Goal: Task Accomplishment & Management: Manage account settings

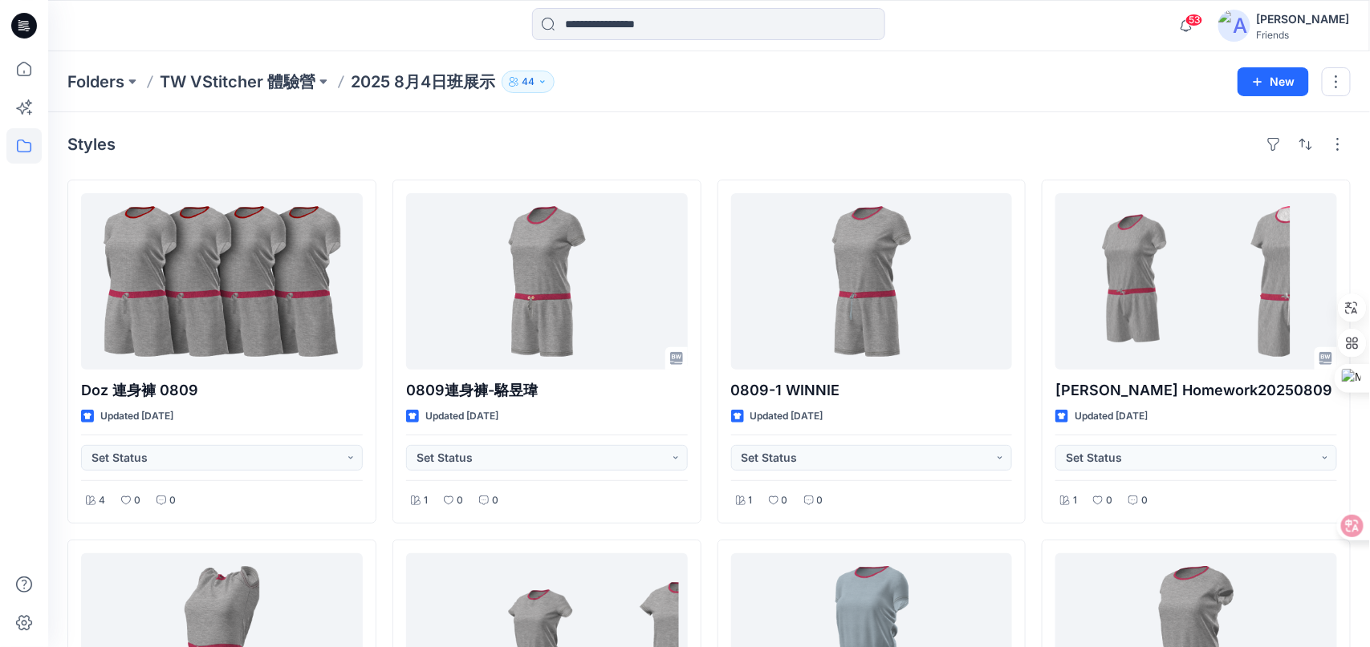
click at [734, 139] on div "Styles" at bounding box center [708, 145] width 1283 height 26
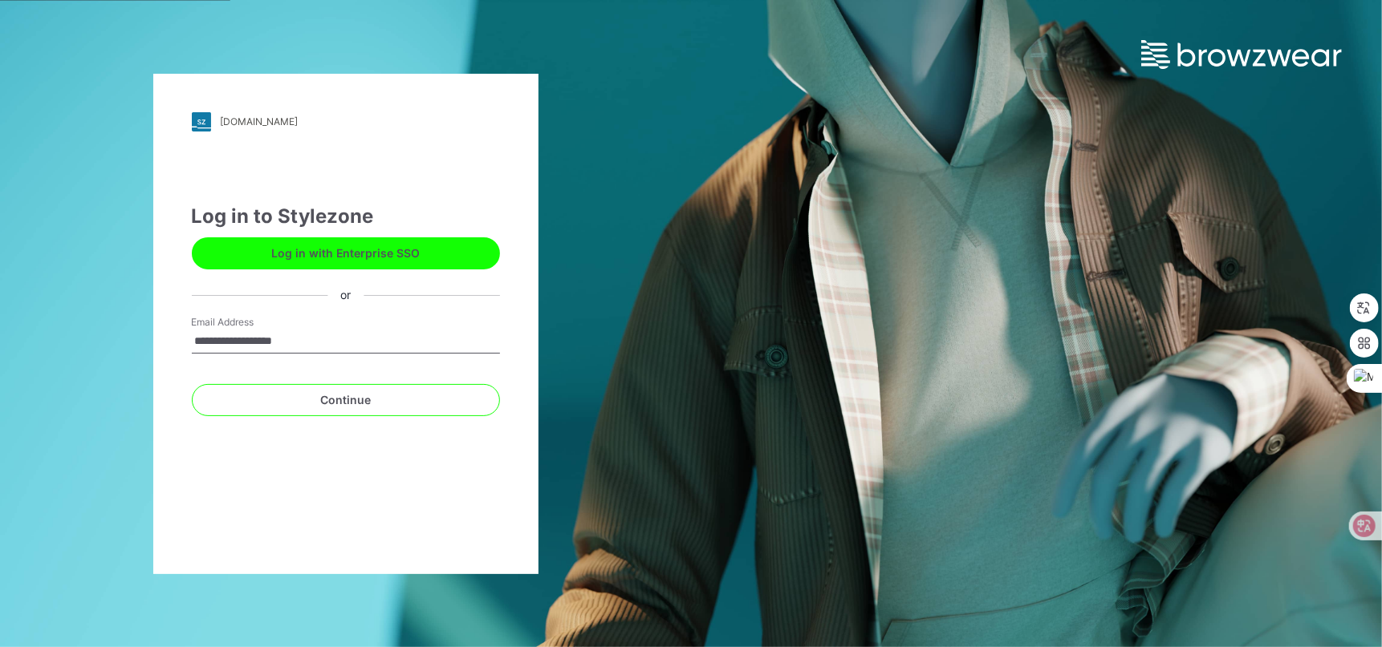
click at [174, 370] on div "**********" at bounding box center [345, 324] width 385 height 501
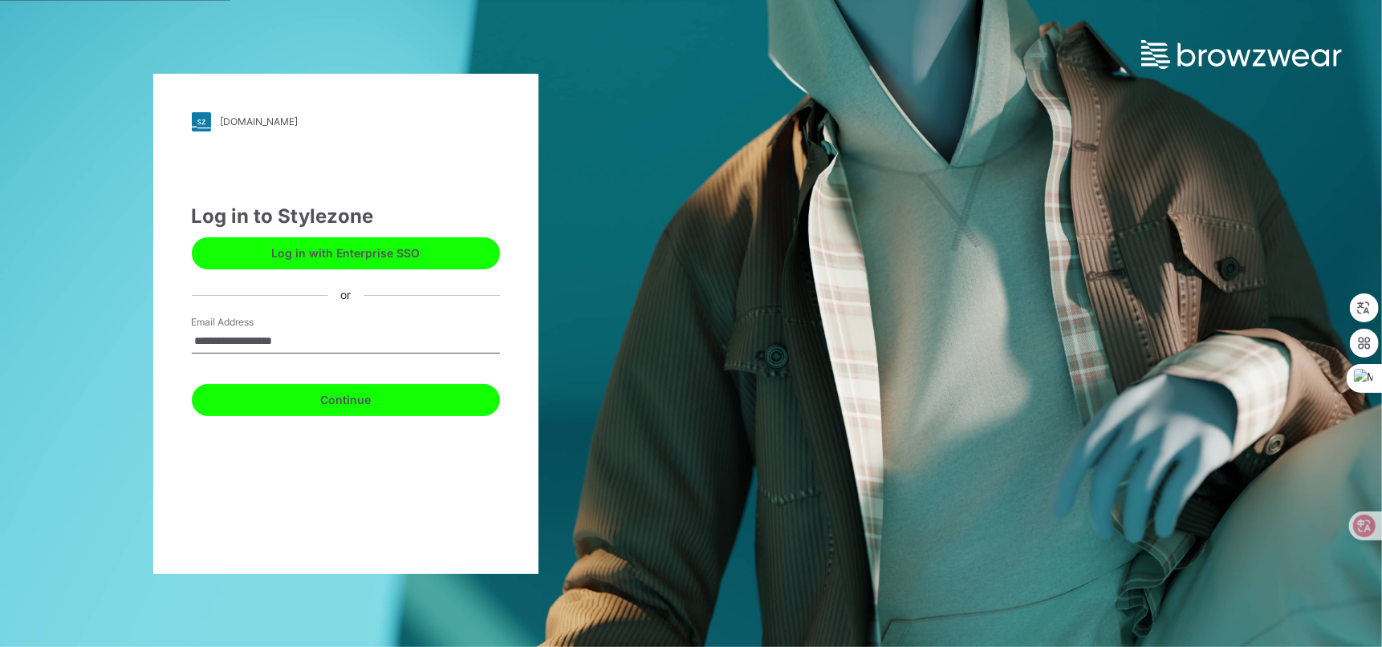
click at [330, 400] on button "Continue" at bounding box center [346, 400] width 308 height 32
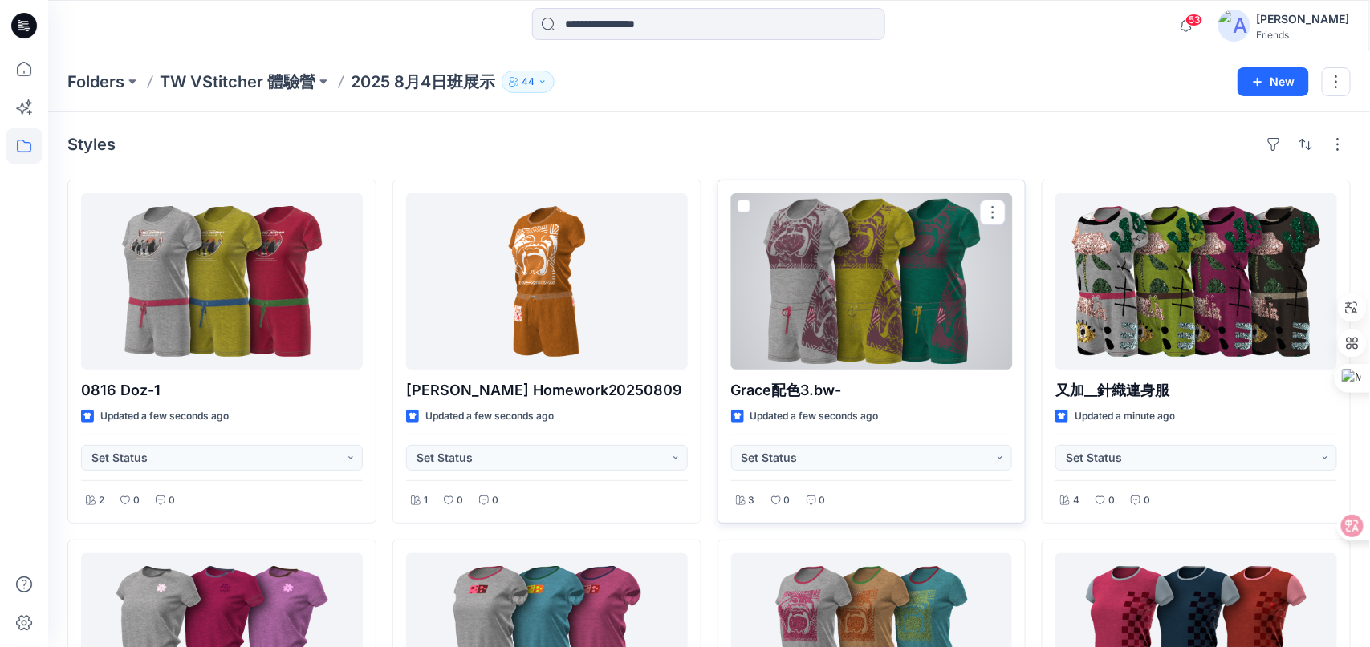
click at [755, 298] on div at bounding box center [872, 281] width 282 height 177
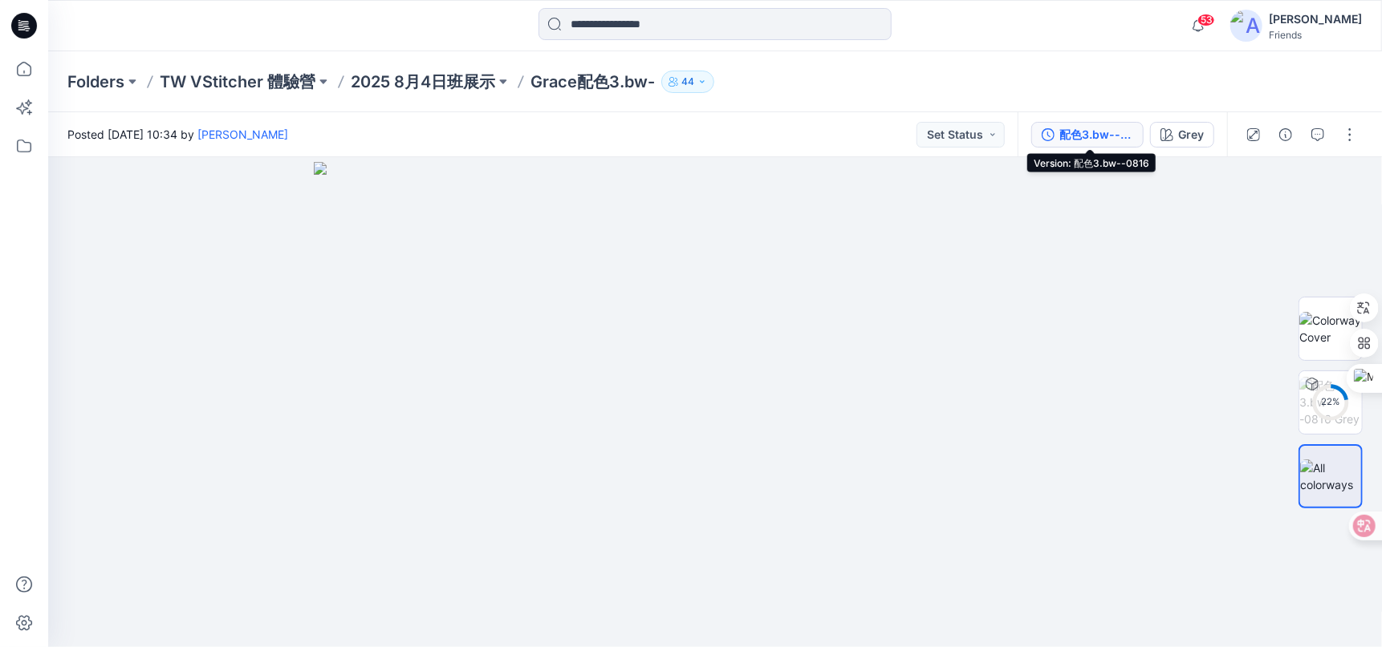
click at [1098, 136] on div "配色3.bw--0816" at bounding box center [1096, 135] width 74 height 18
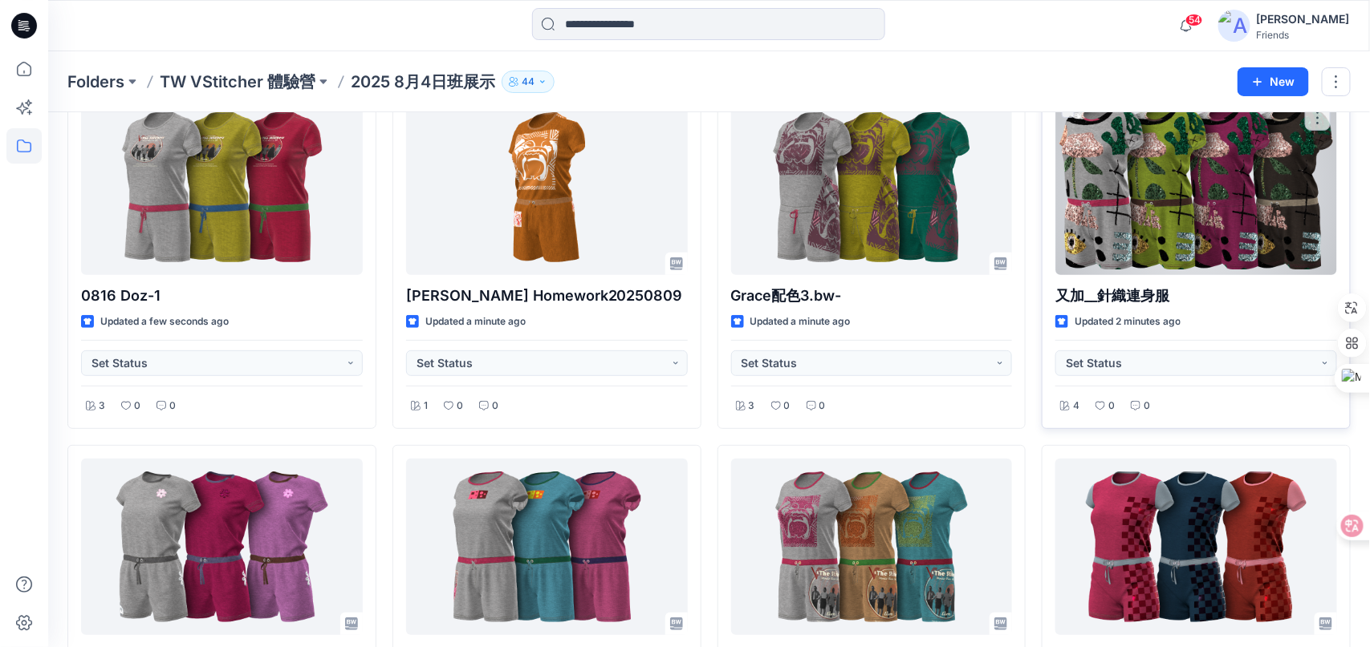
scroll to position [160, 0]
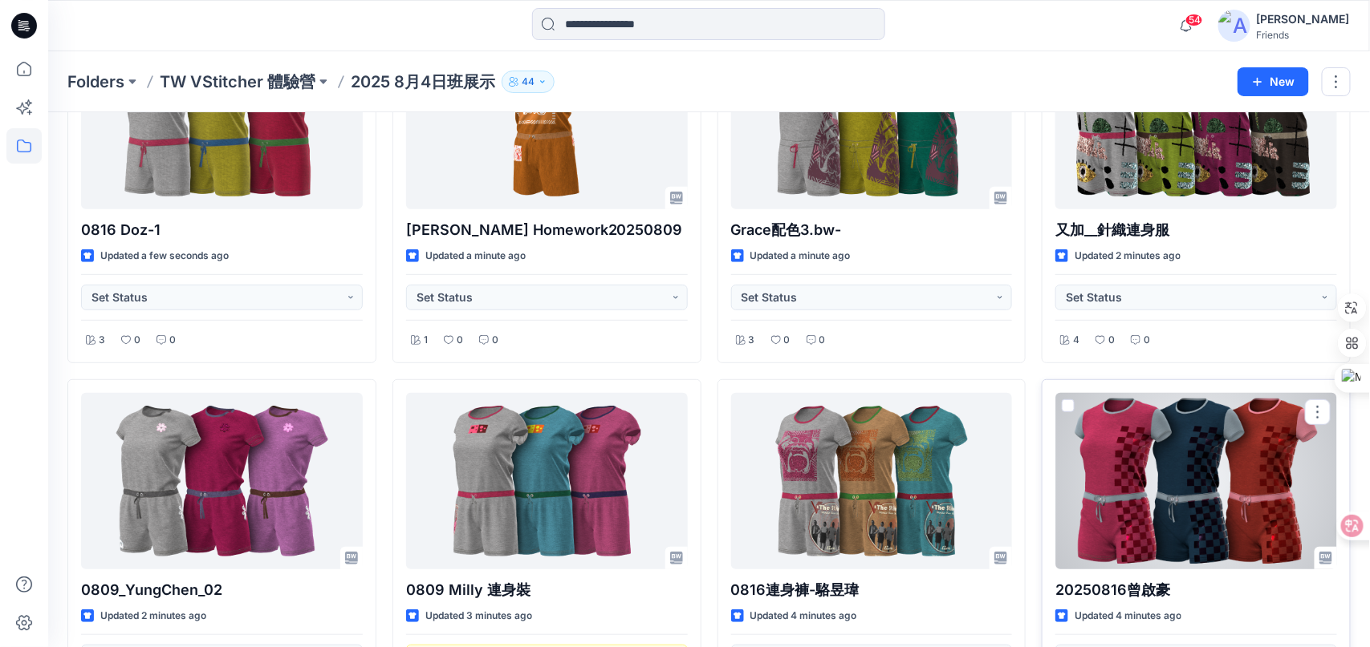
click at [1211, 412] on div at bounding box center [1196, 481] width 282 height 177
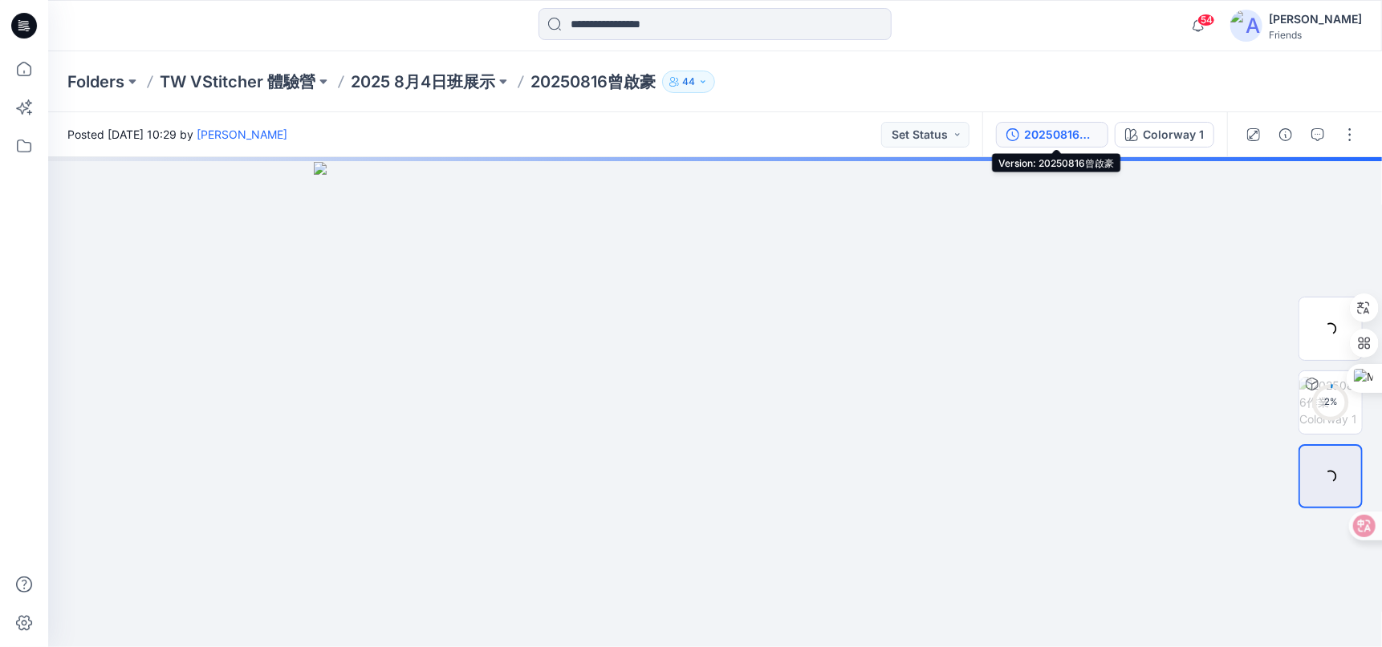
click at [1076, 135] on div "20250816曾啟豪" at bounding box center [1061, 135] width 74 height 18
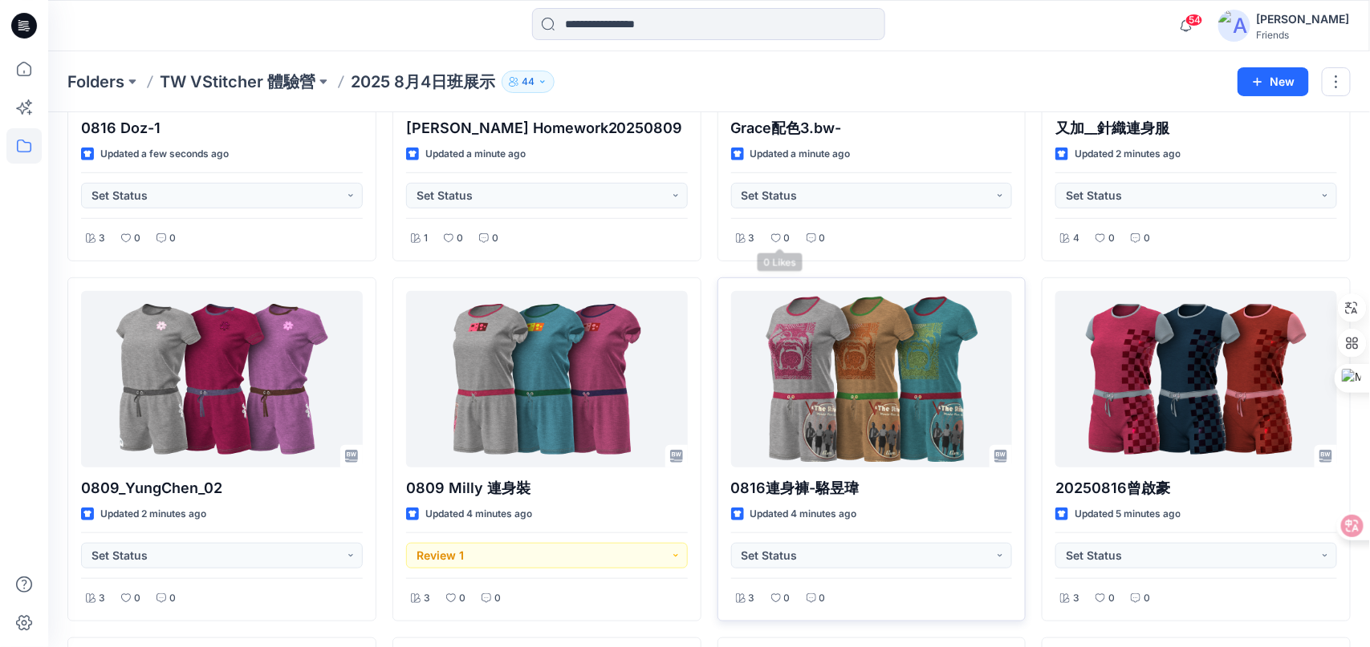
scroll to position [401, 0]
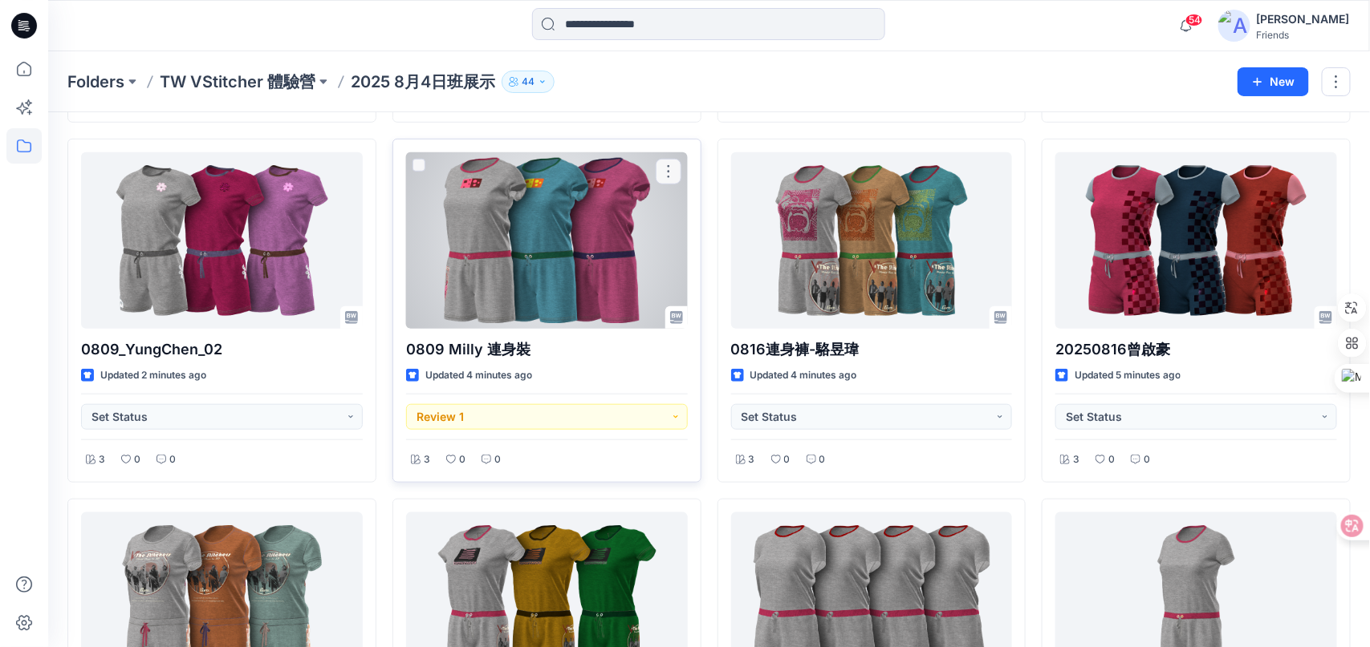
click at [567, 356] on p "0809 Milly 連身裝" at bounding box center [547, 350] width 282 height 22
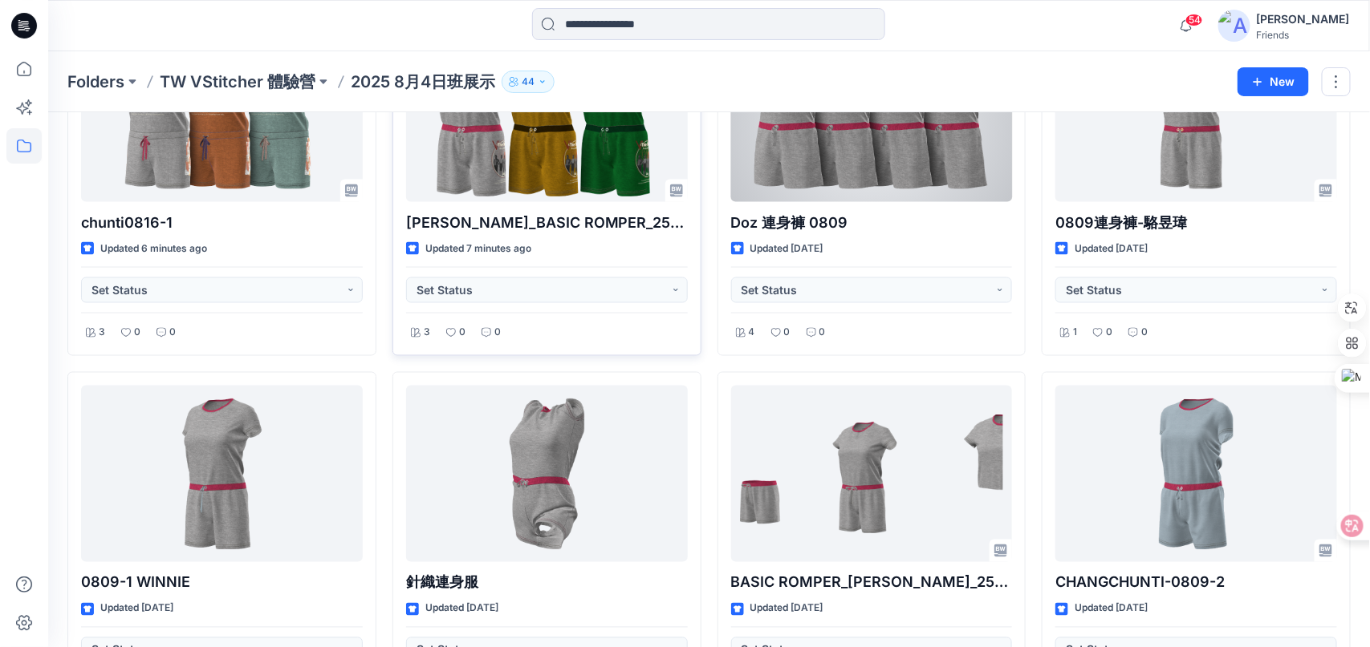
scroll to position [802, 0]
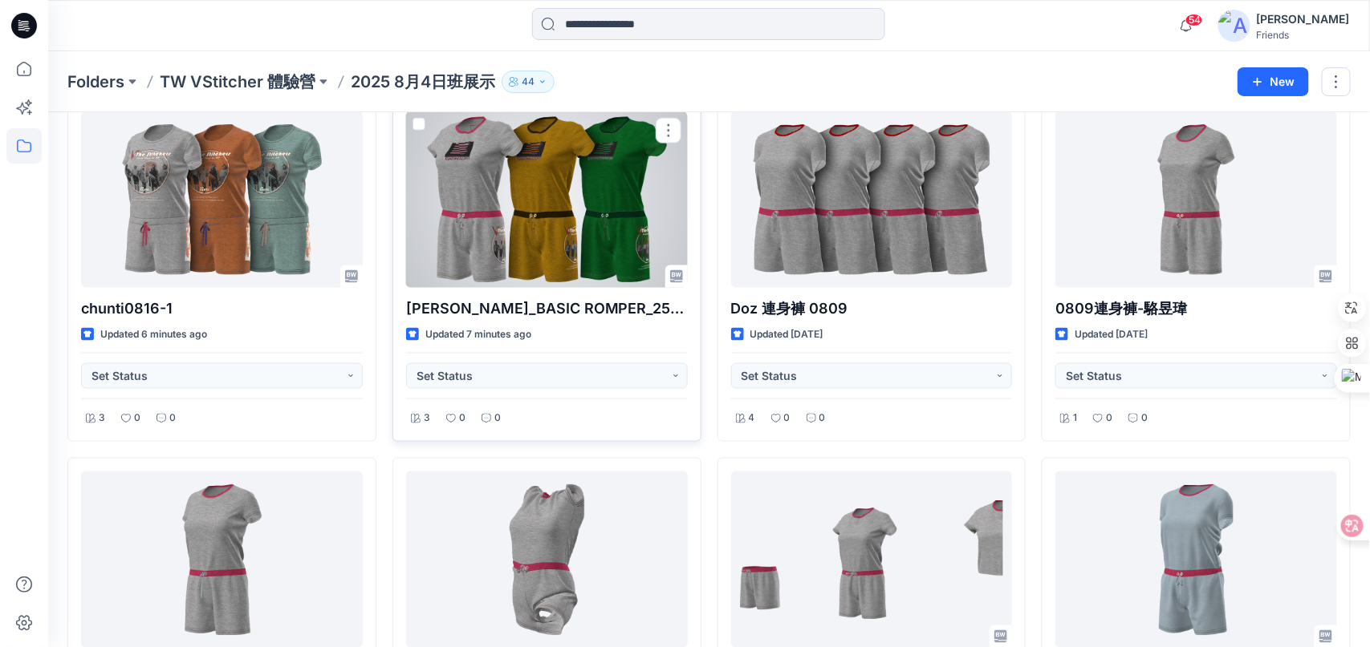
click at [548, 315] on p "許雯雅_BASIC ROMPER_250816" at bounding box center [547, 309] width 282 height 22
click at [554, 302] on p "許雯雅_BASIC ROMPER_250816" at bounding box center [547, 309] width 282 height 22
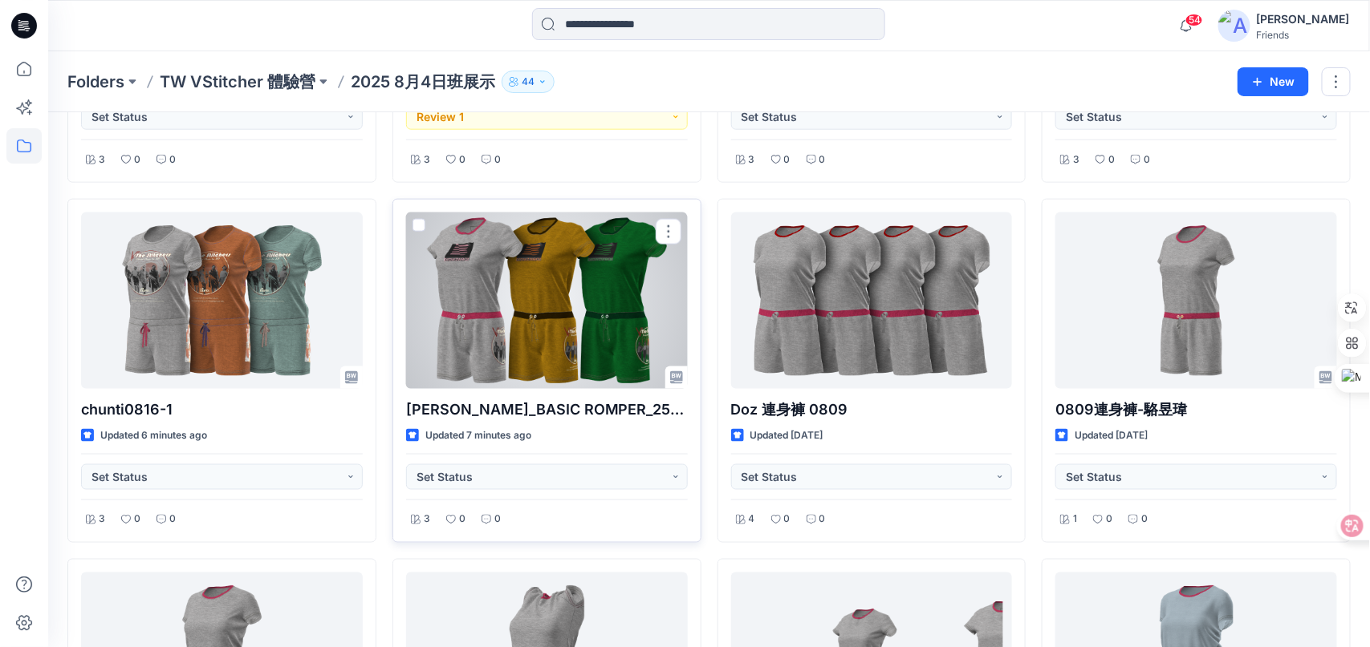
scroll to position [641, 0]
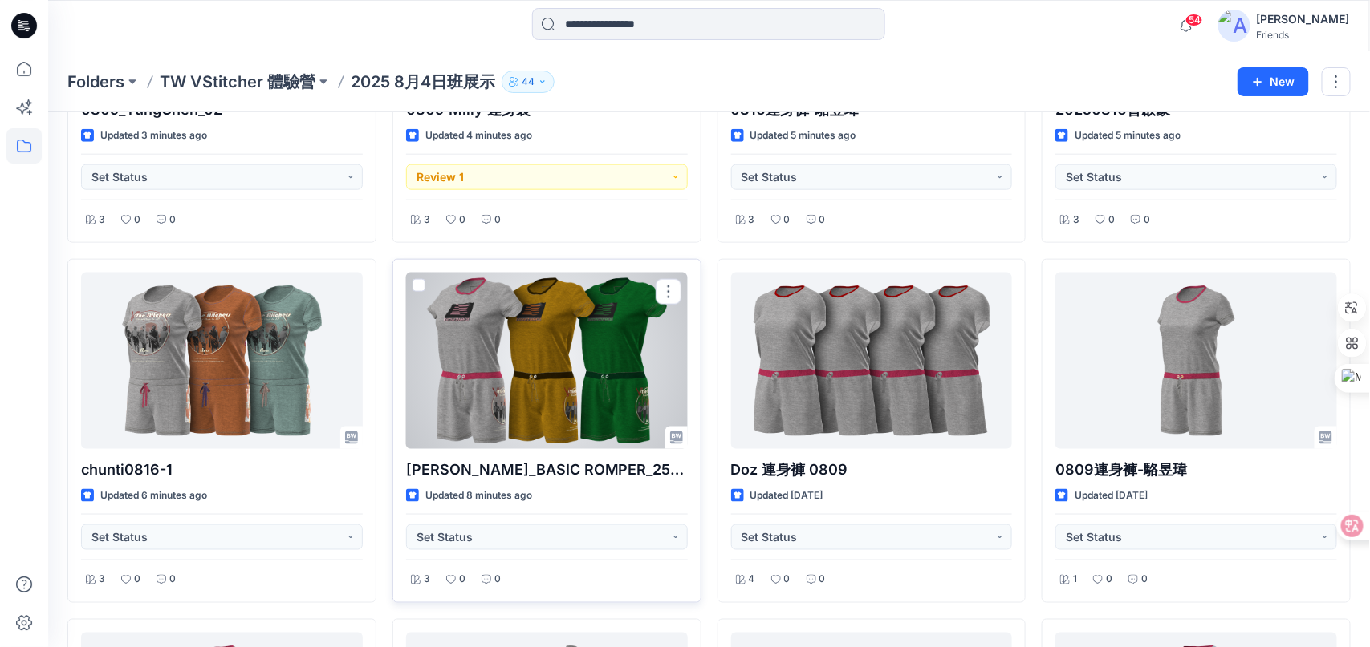
click at [562, 336] on div at bounding box center [547, 361] width 282 height 177
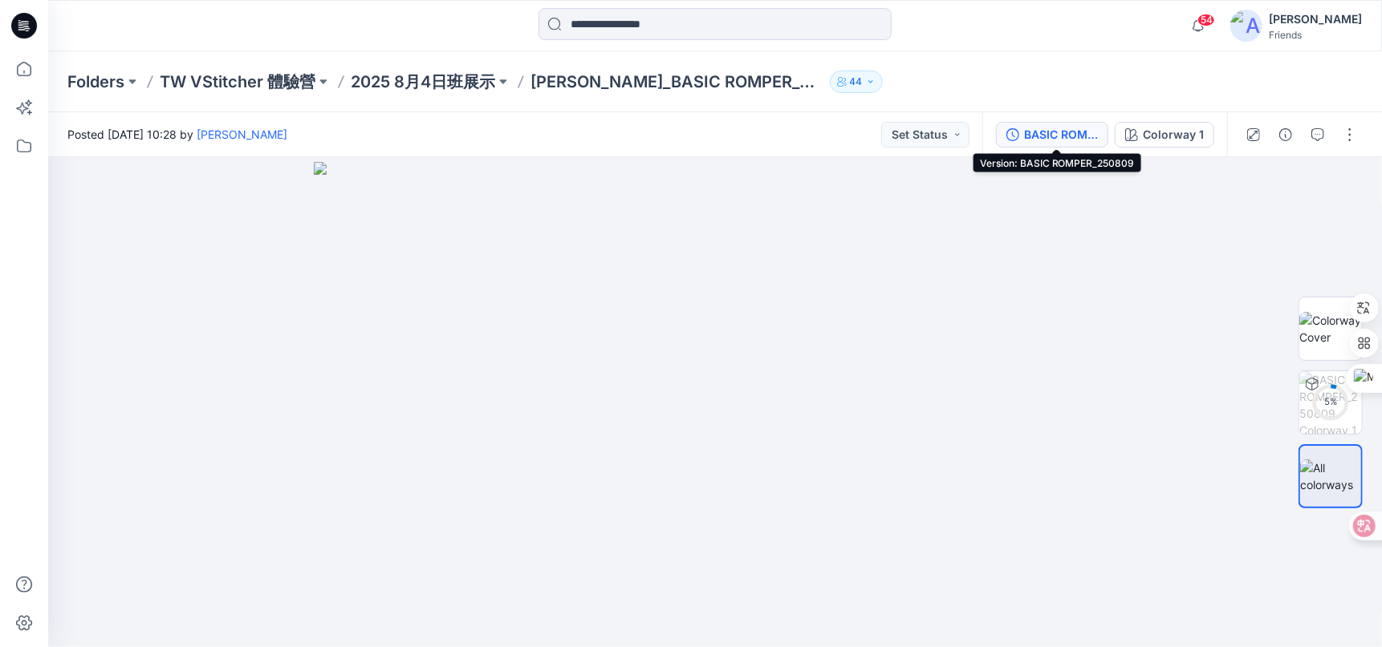
click at [1054, 135] on div "BASIC ROMPER_250809" at bounding box center [1061, 135] width 74 height 18
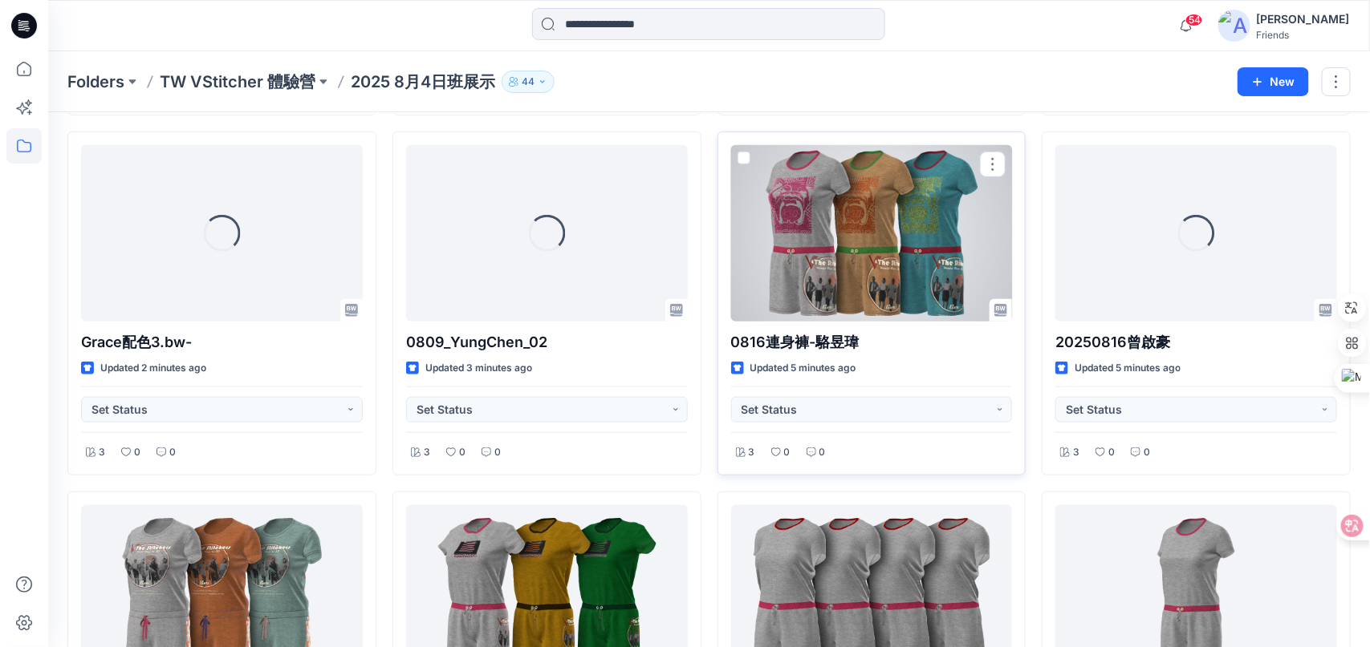
scroll to position [401, 0]
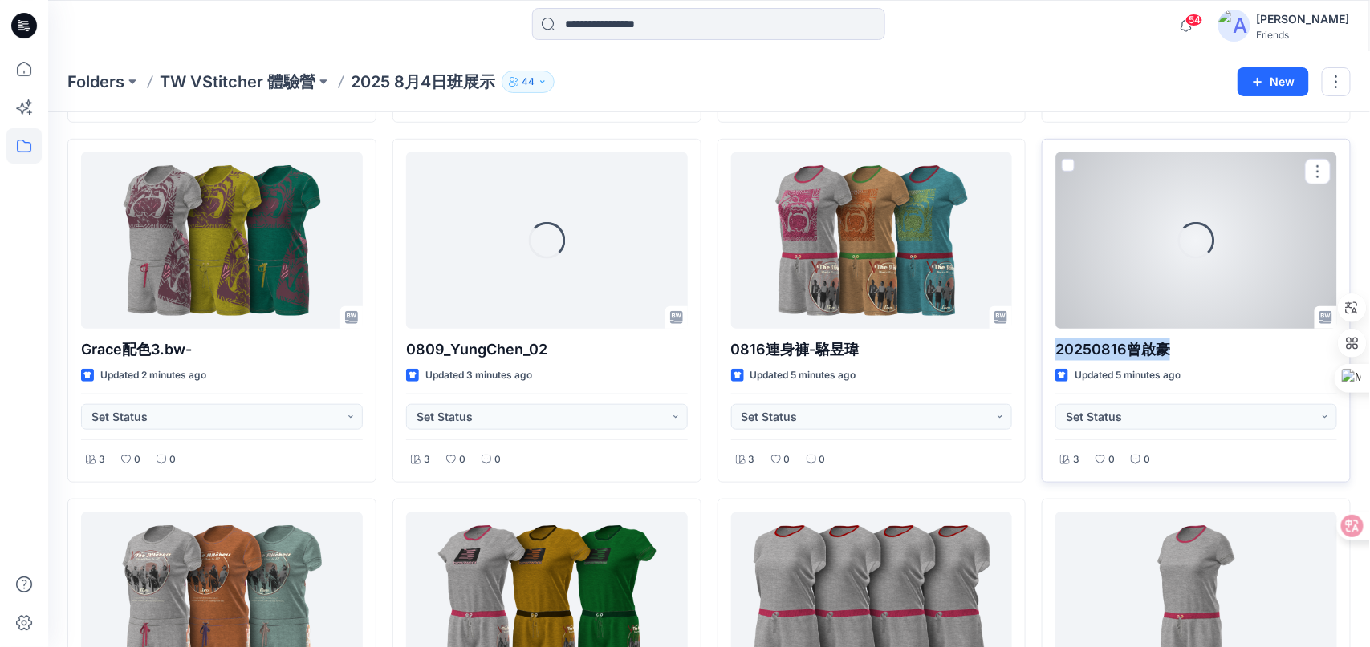
drag, startPoint x: 1155, startPoint y: 347, endPoint x: 1053, endPoint y: 350, distance: 101.9
type textarea "**********"
click at [1053, 350] on div "Loading... 20250816曾啟豪 Updated 5 minutes ago Set Status 3 0 0" at bounding box center [1195, 311] width 309 height 344
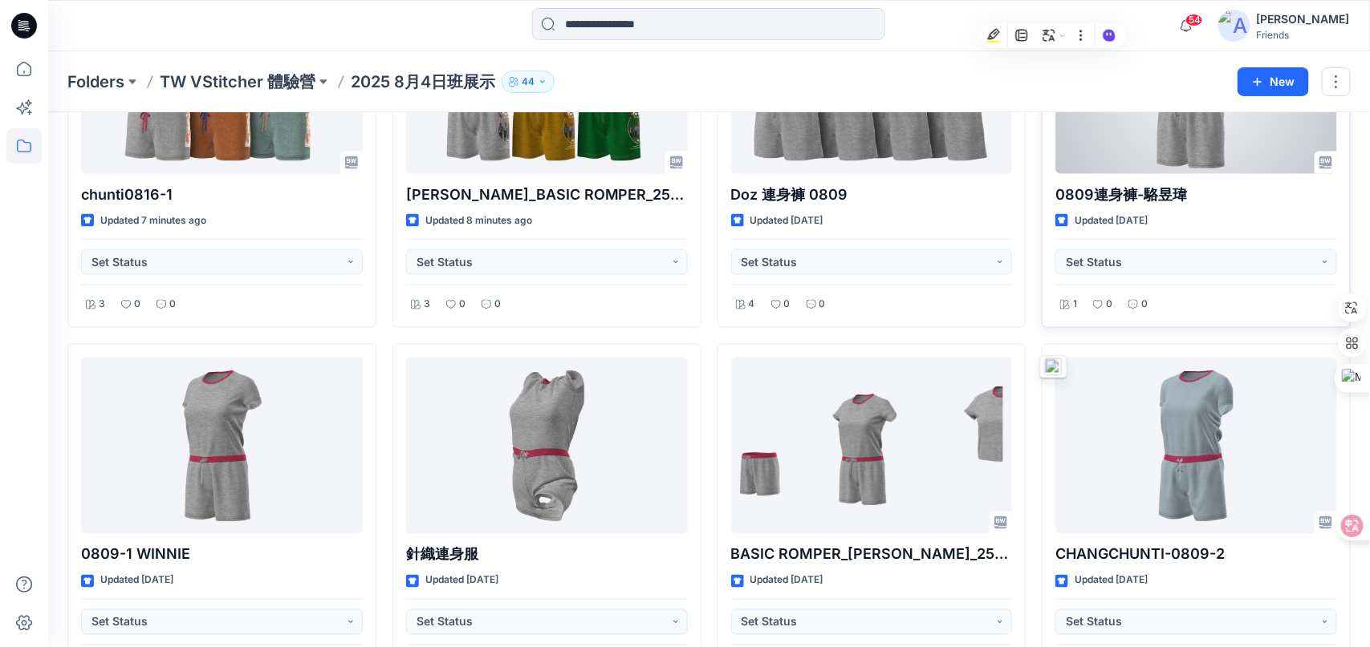
scroll to position [882, 0]
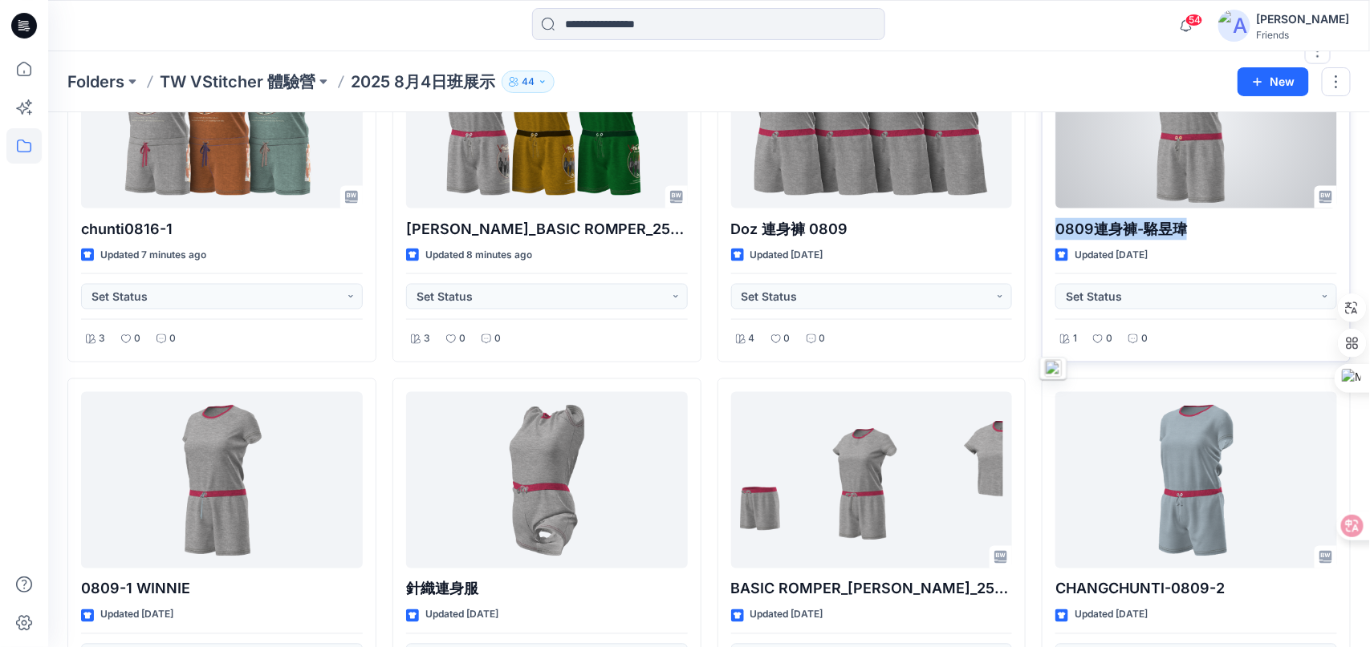
drag, startPoint x: 1150, startPoint y: 229, endPoint x: 1056, endPoint y: 230, distance: 93.9
click at [1056, 230] on p "0809連身褲-駱昱瑋" at bounding box center [1196, 229] width 282 height 22
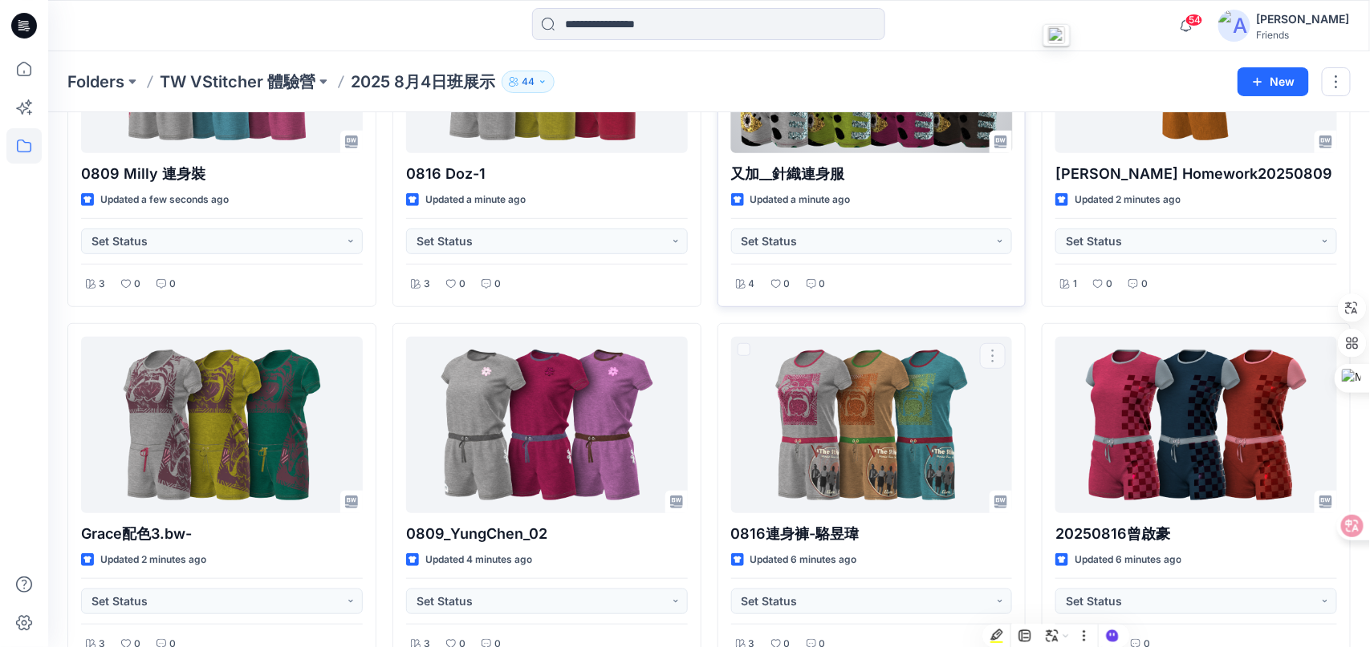
scroll to position [0, 0]
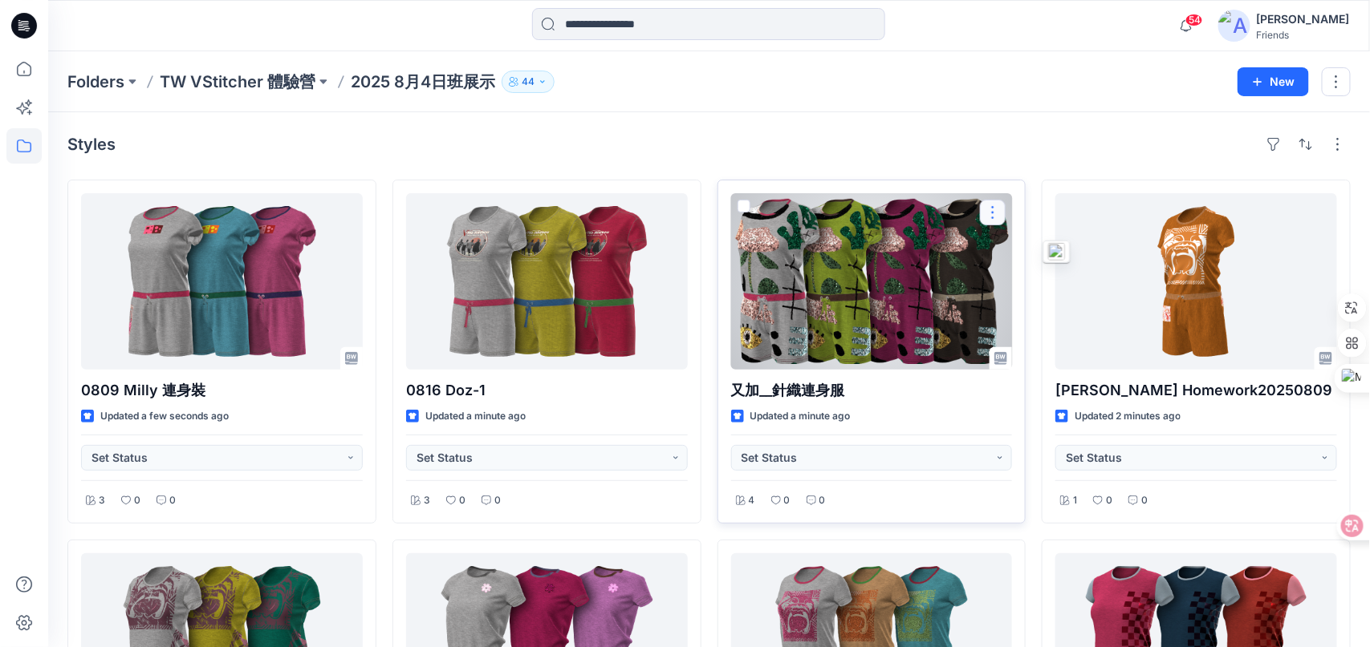
click at [987, 212] on button "button" at bounding box center [993, 213] width 26 height 26
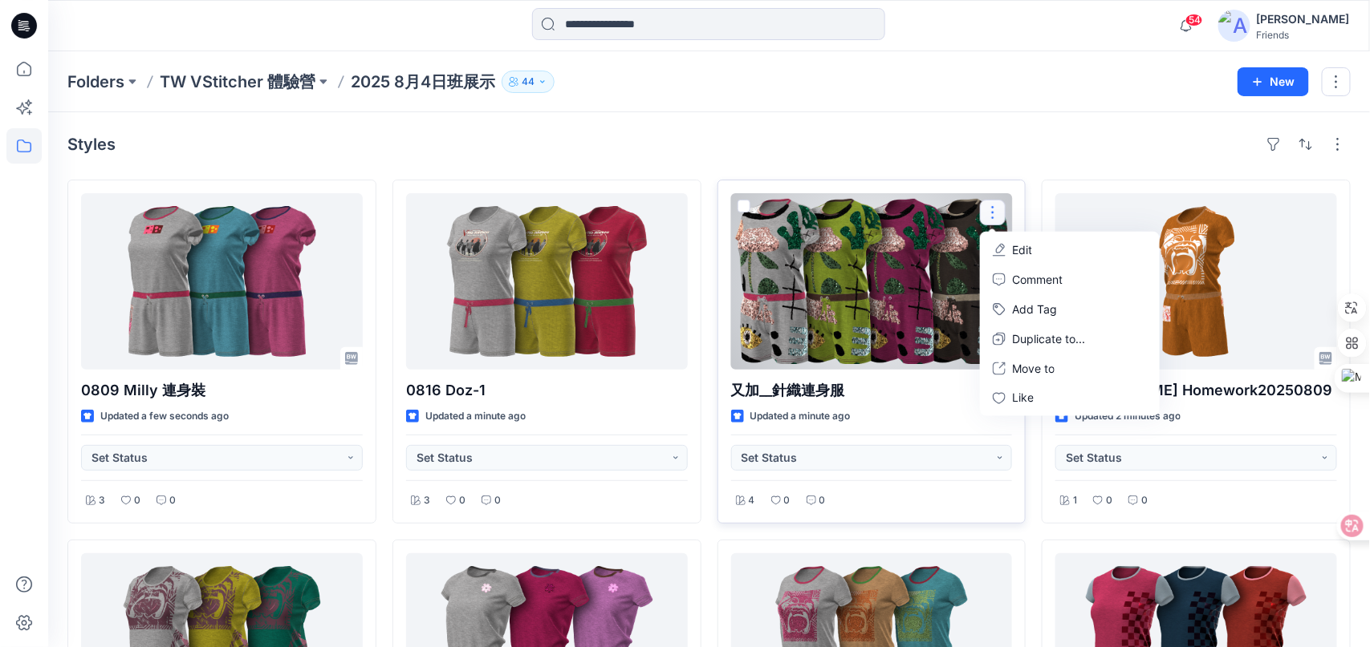
click at [1086, 246] on button "Edit" at bounding box center [1069, 250] width 173 height 30
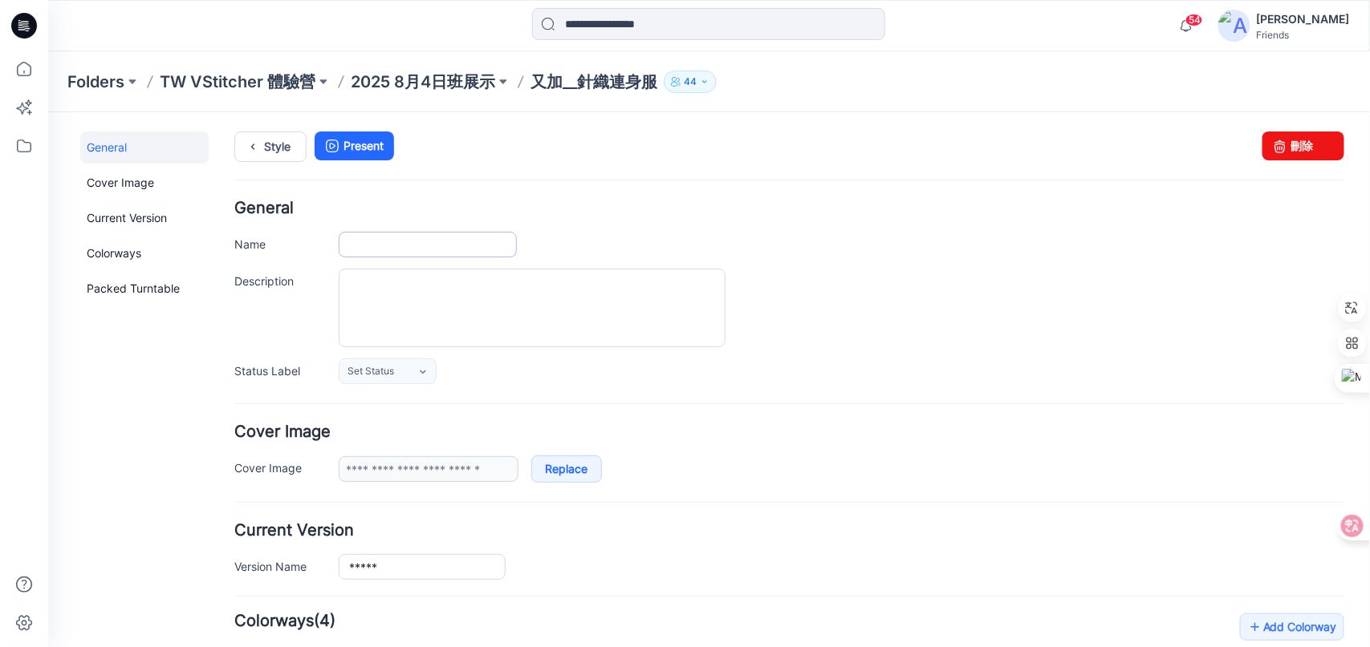
type input "*********"
type input "**********"
click at [449, 247] on input "*********" at bounding box center [427, 244] width 178 height 26
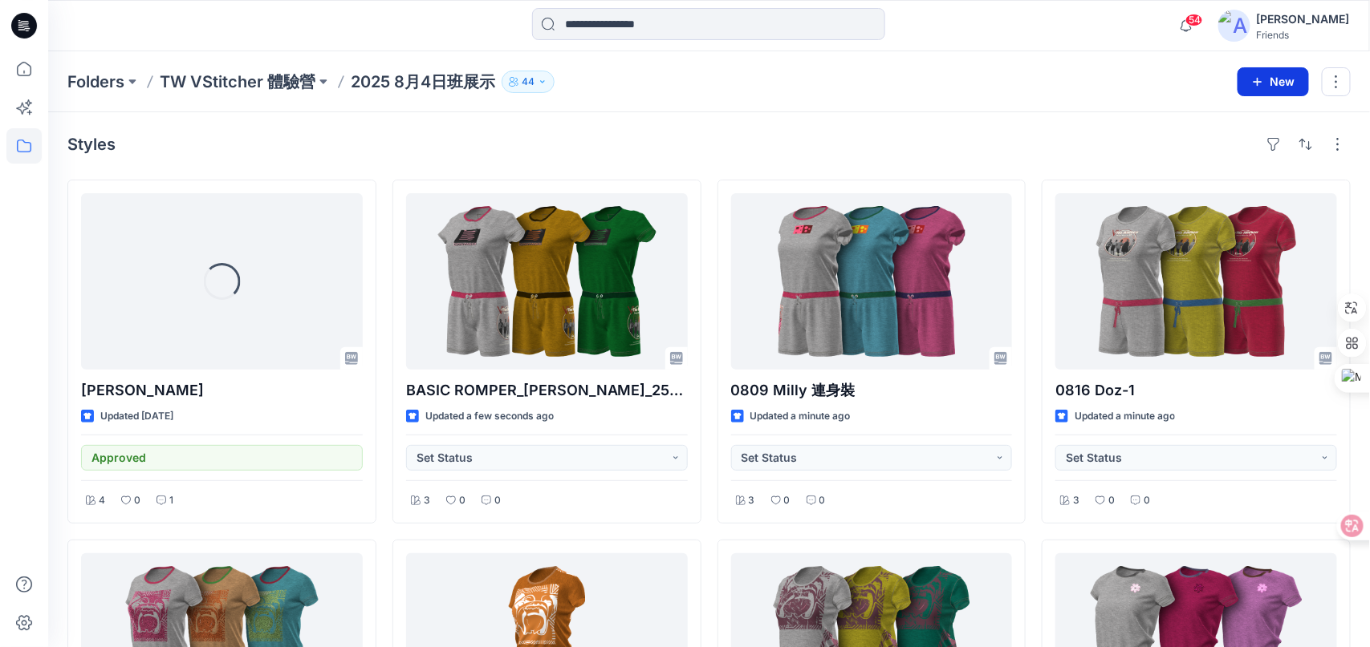
click at [1285, 83] on button "New" at bounding box center [1272, 81] width 71 height 29
click at [1235, 152] on p "New Folder" at bounding box center [1225, 152] width 59 height 17
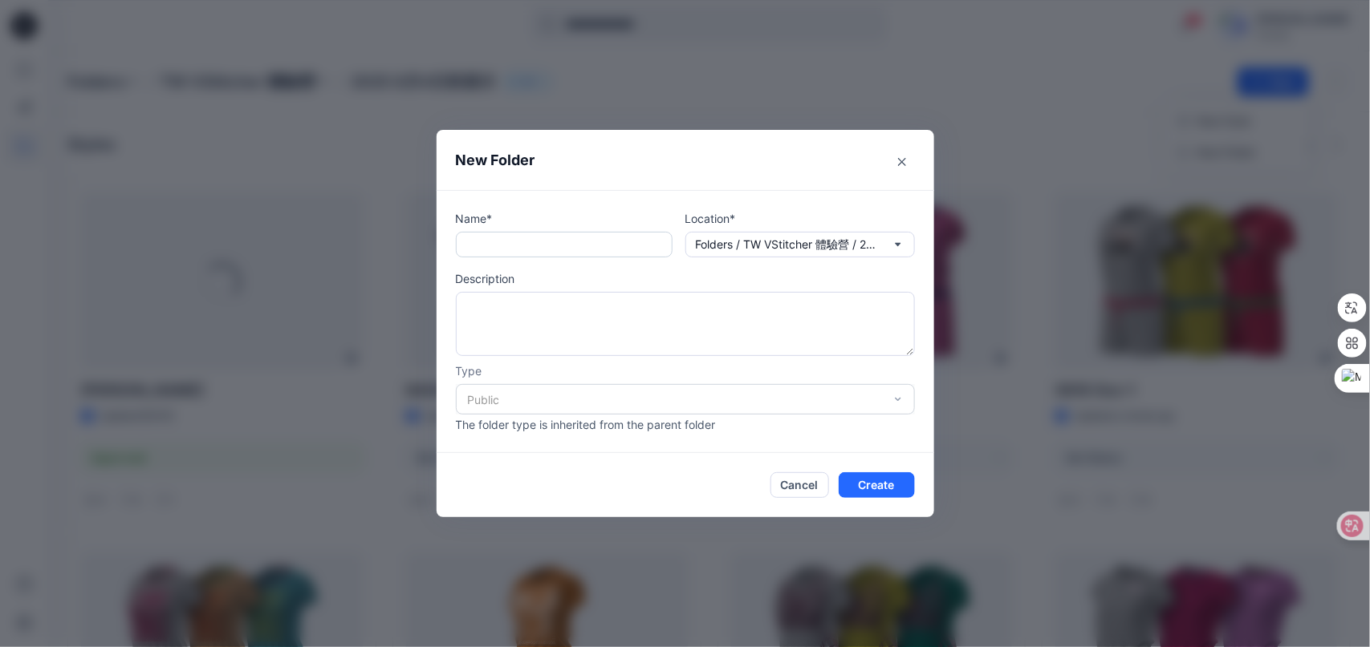
click at [644, 244] on input "text" at bounding box center [564, 245] width 217 height 26
click at [904, 240] on icon "button" at bounding box center [897, 244] width 13 height 13
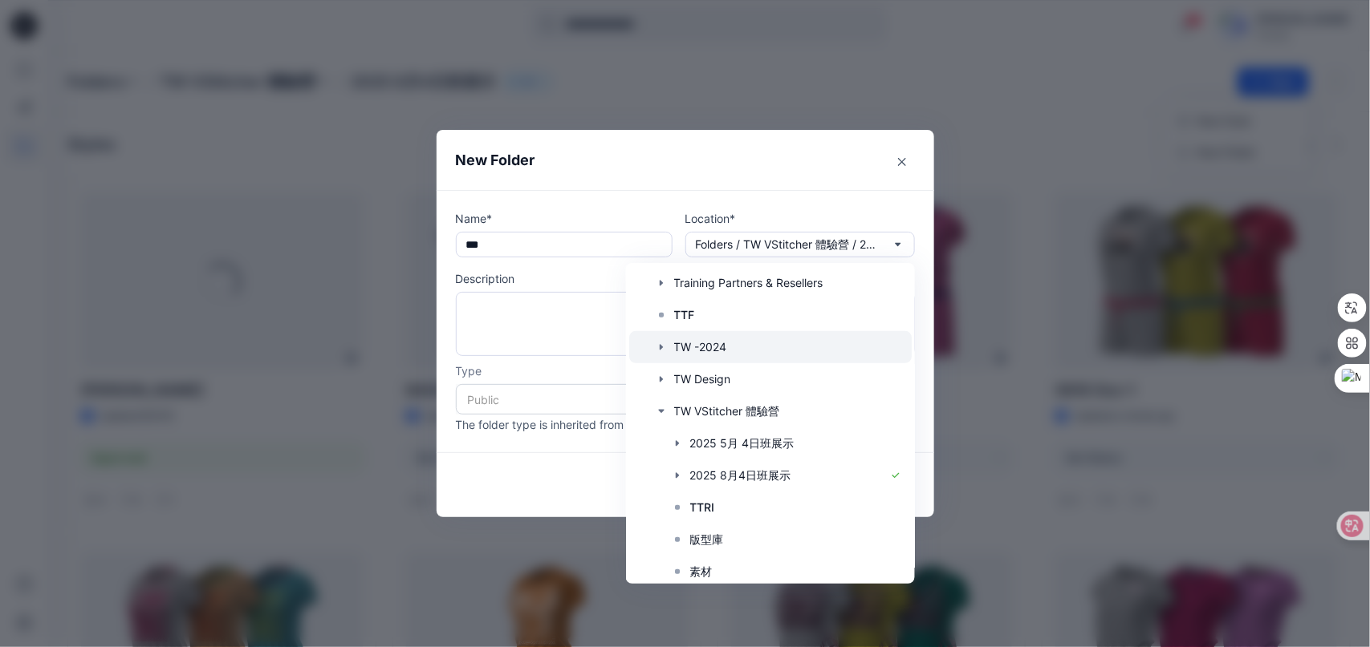
scroll to position [314, 0]
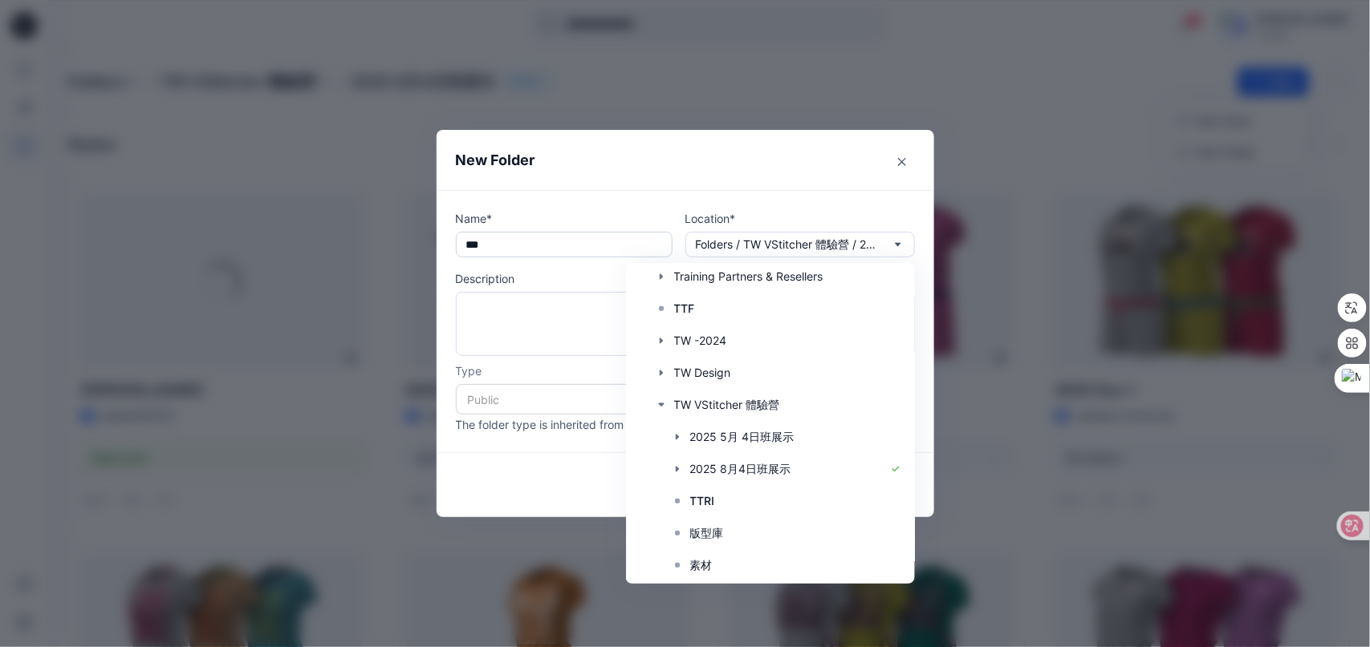
click at [584, 242] on input "***" at bounding box center [564, 245] width 217 height 26
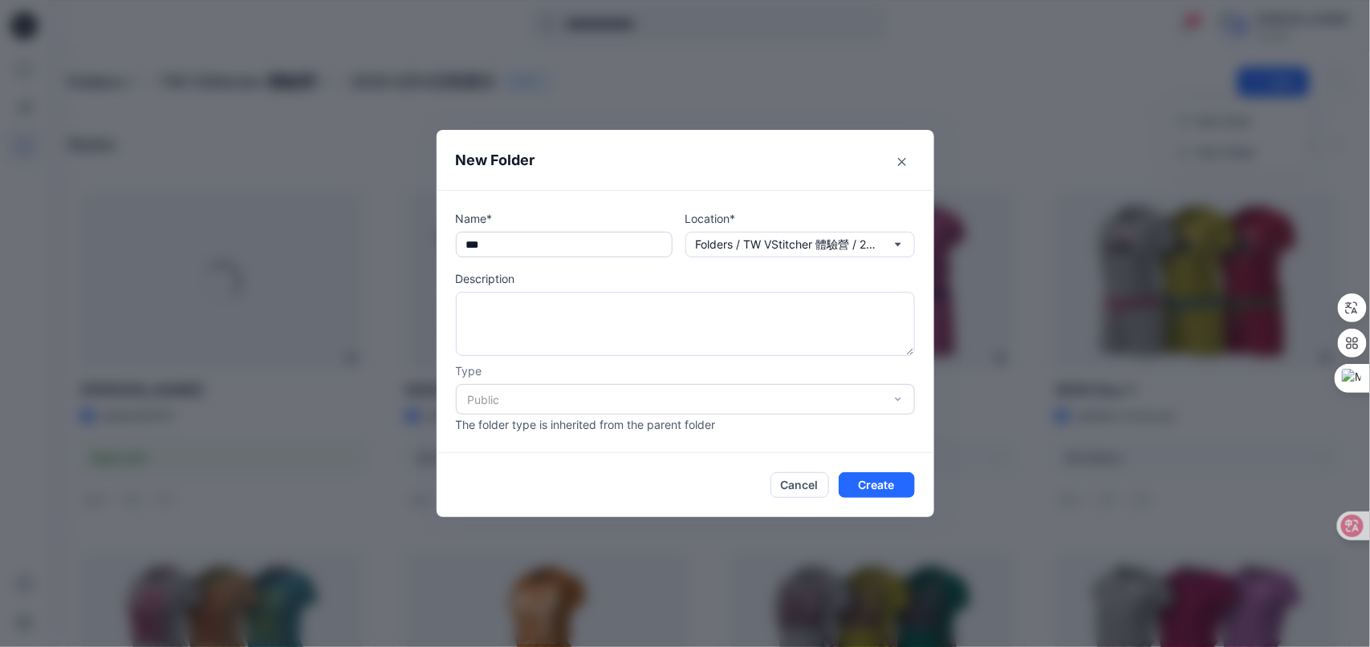
scroll to position [0, 0]
drag, startPoint x: 522, startPoint y: 242, endPoint x: 424, endPoint y: 244, distance: 98.7
click at [424, 244] on div "New Folder Name* *** Location* Folders / TW VStitcher 體驗營 / 2025 8月4日班展示 Descri…" at bounding box center [685, 323] width 1370 height 647
type input "*****"
click at [904, 246] on icon "button" at bounding box center [897, 244] width 13 height 13
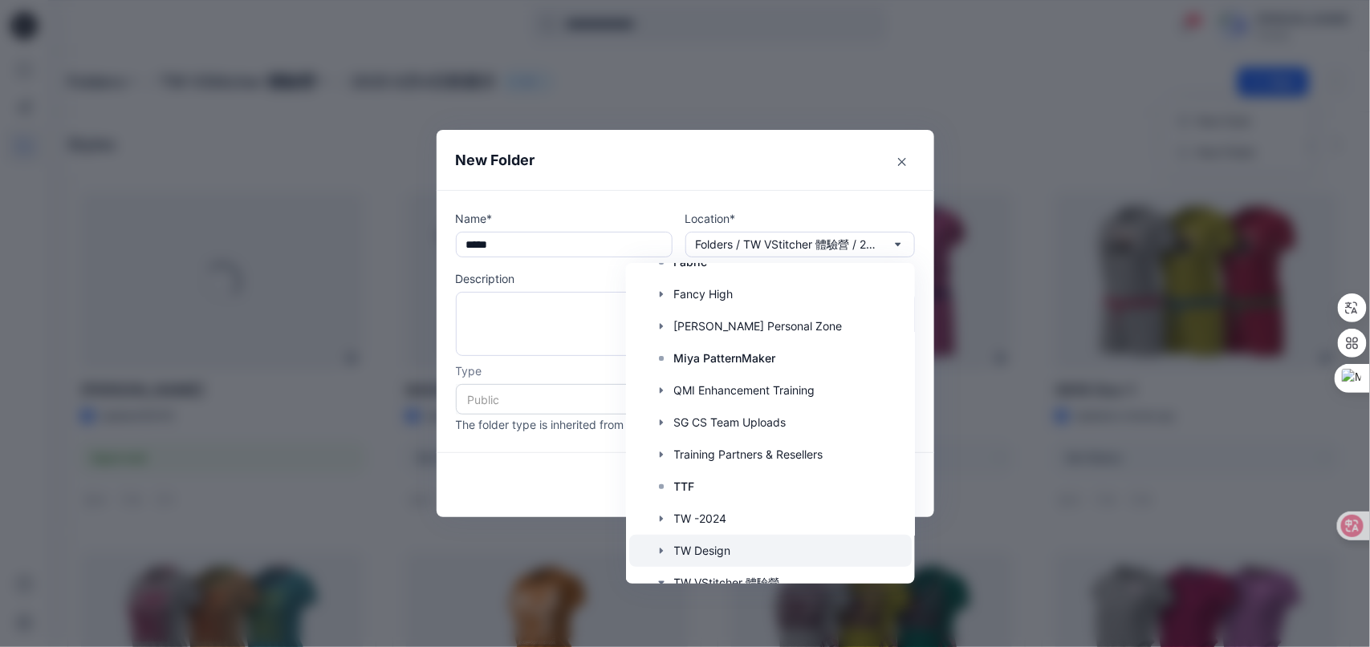
scroll to position [314, 0]
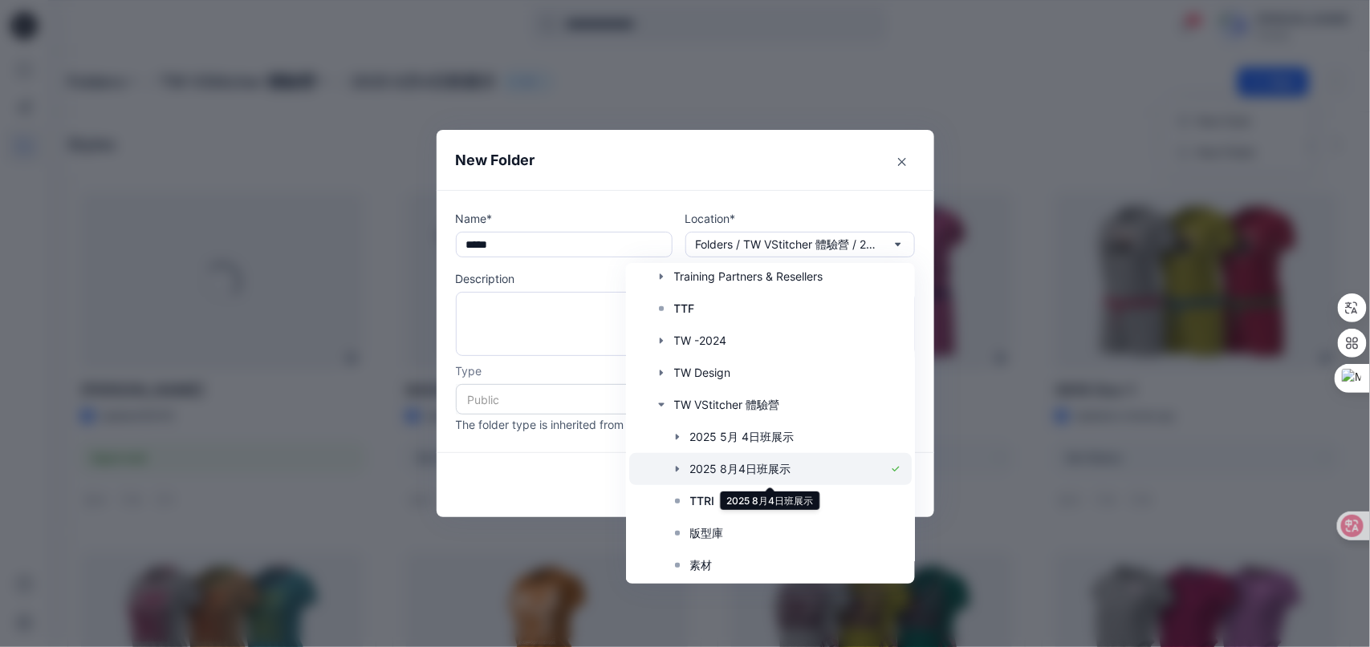
click at [865, 472] on div at bounding box center [769, 469] width 282 height 32
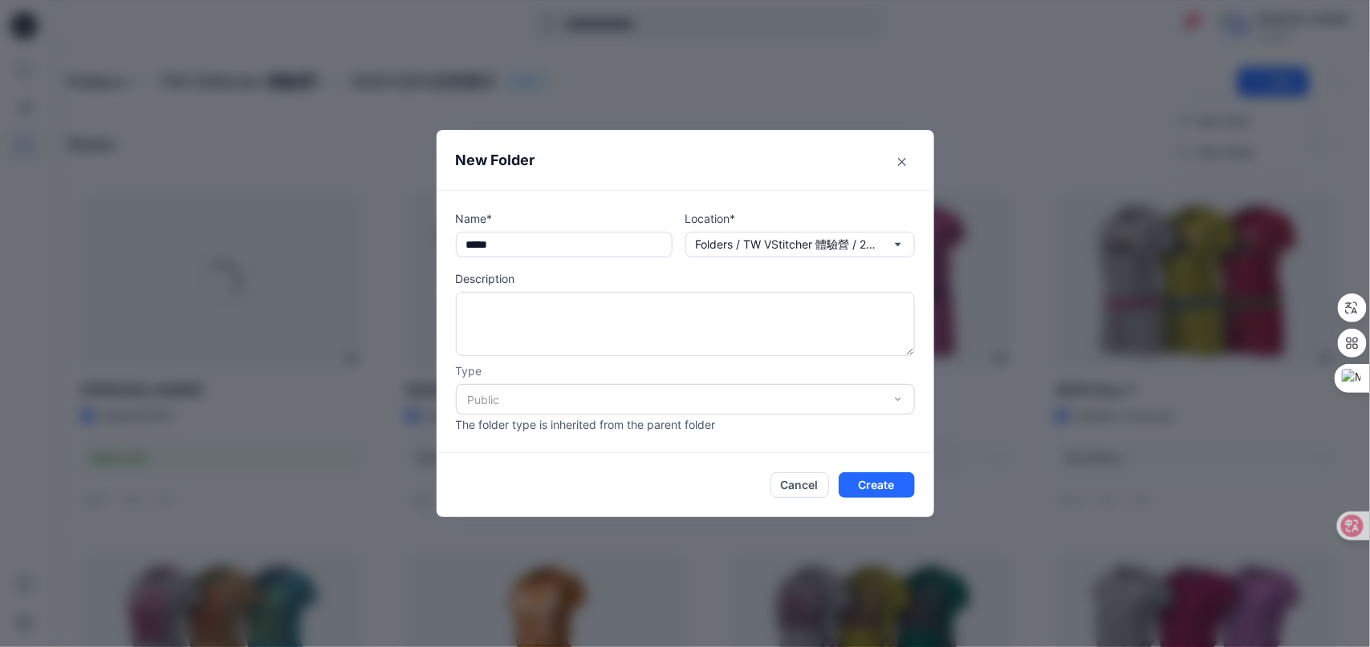
scroll to position [0, 0]
click at [889, 487] on button "Create" at bounding box center [876, 486] width 76 height 26
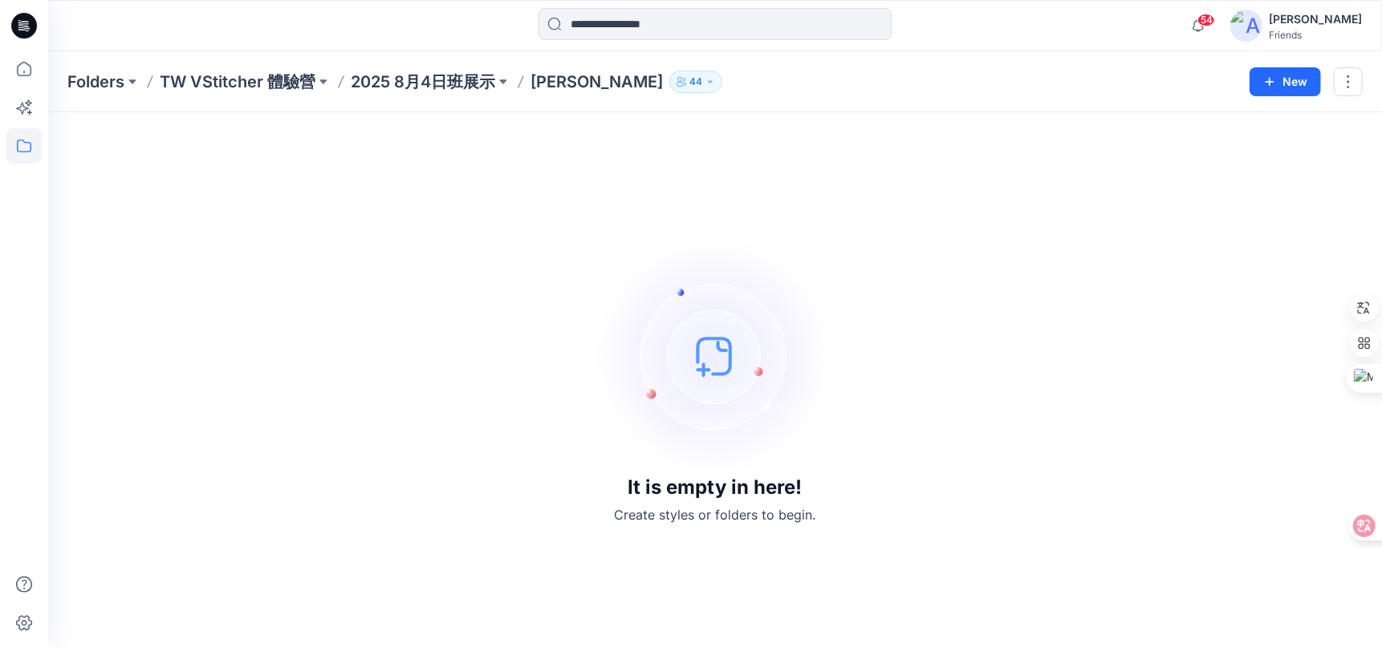
click at [408, 82] on p "2025 8月4日班展示" at bounding box center [423, 82] width 144 height 22
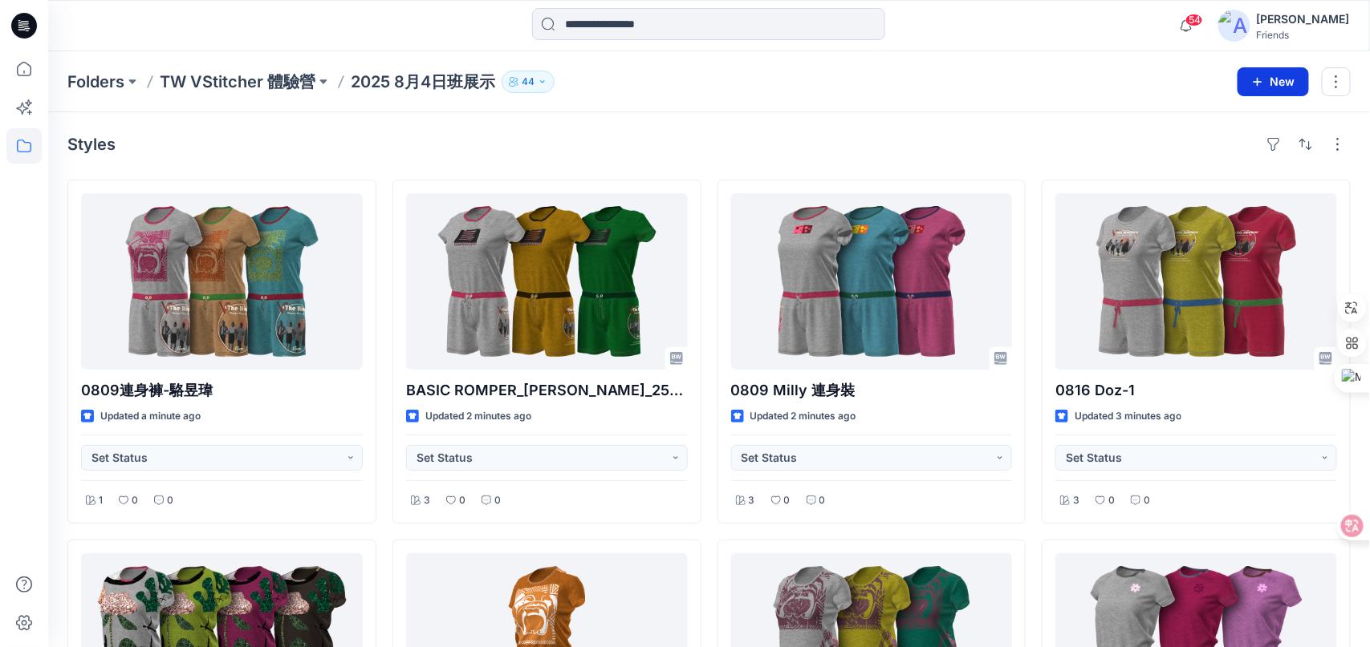
click at [1273, 84] on button "New" at bounding box center [1272, 81] width 71 height 29
click at [1248, 154] on p "New Folder" at bounding box center [1225, 152] width 59 height 17
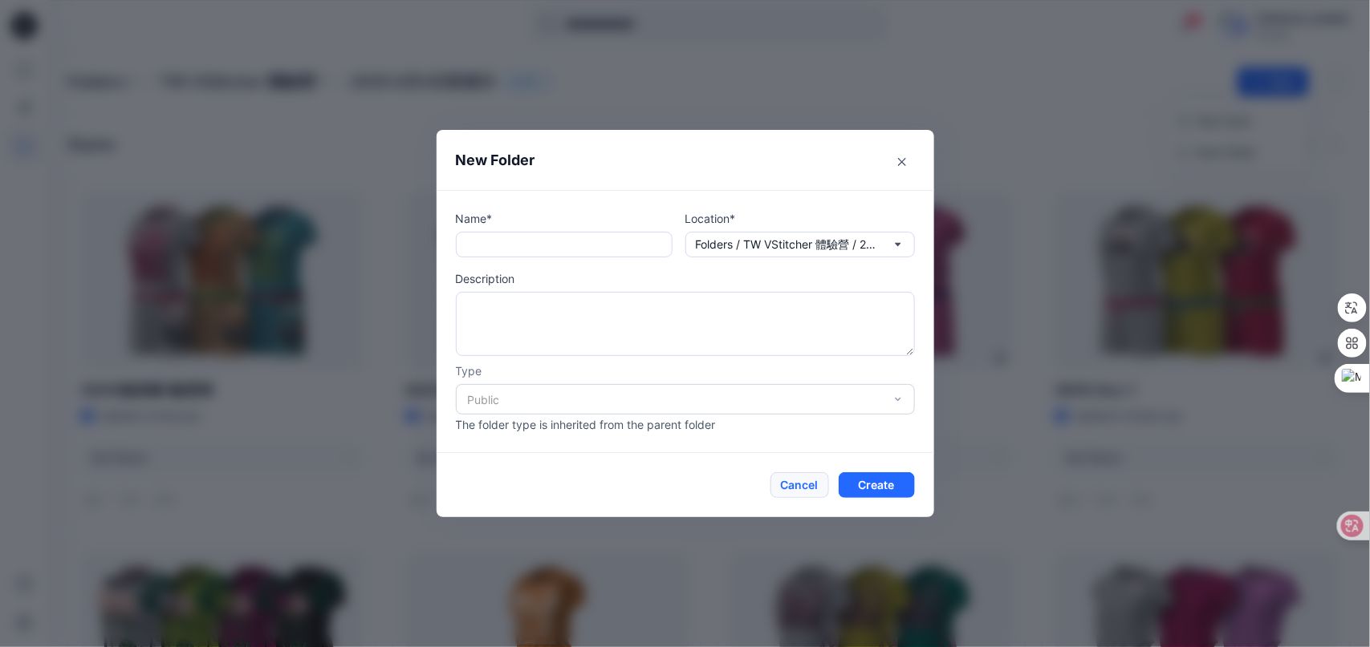
click at [802, 489] on button "Cancel" at bounding box center [799, 486] width 59 height 26
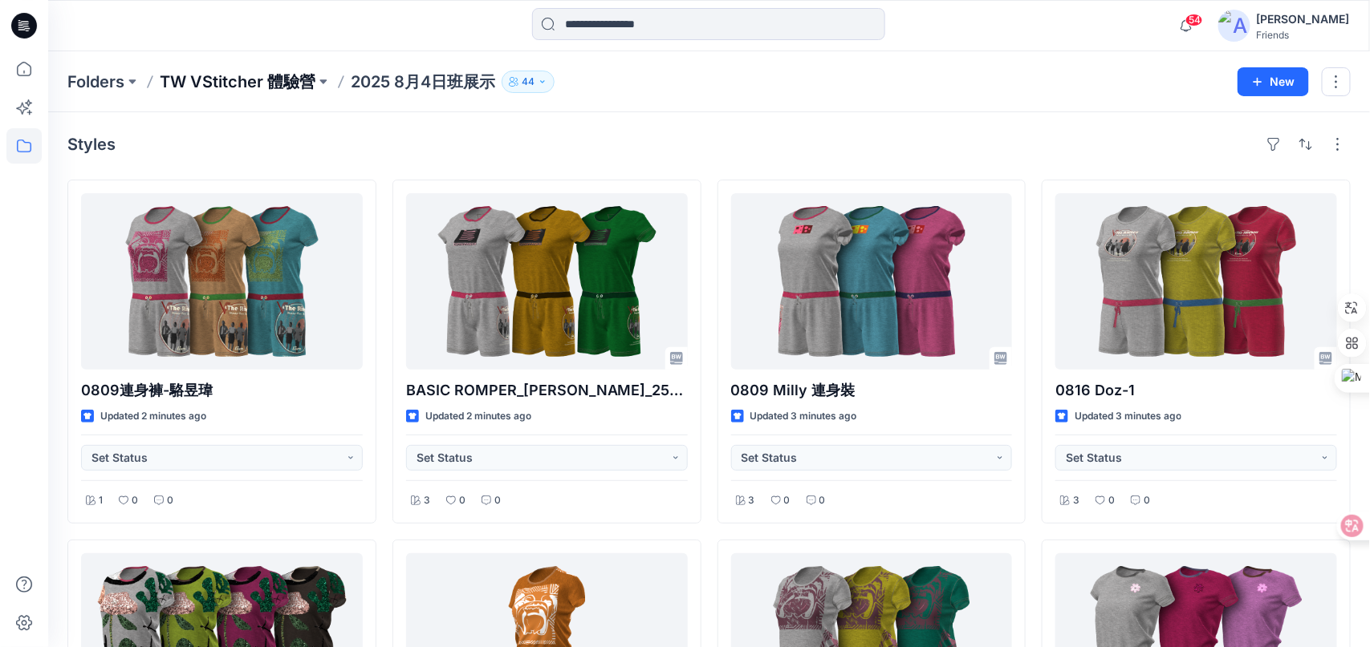
click at [311, 75] on p "TW VStitcher 體驗營" at bounding box center [238, 82] width 156 height 22
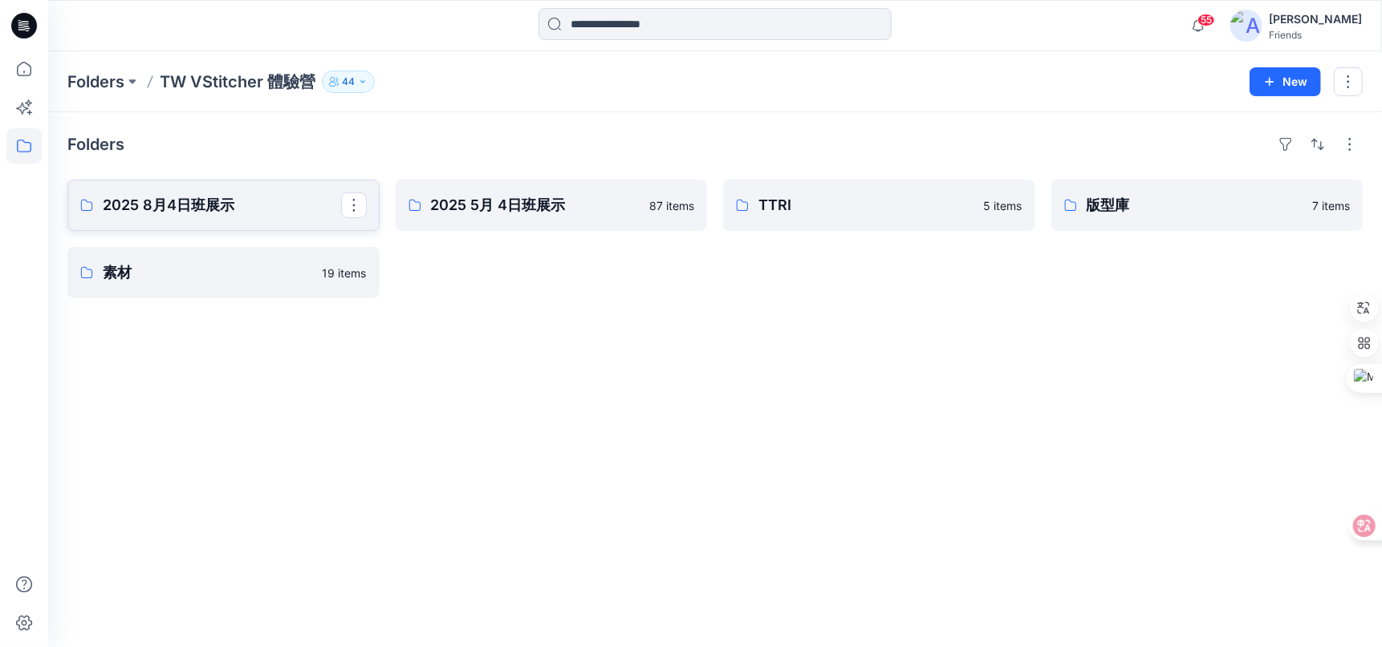
click at [253, 219] on link "2025 8月4日班展示" at bounding box center [223, 205] width 312 height 51
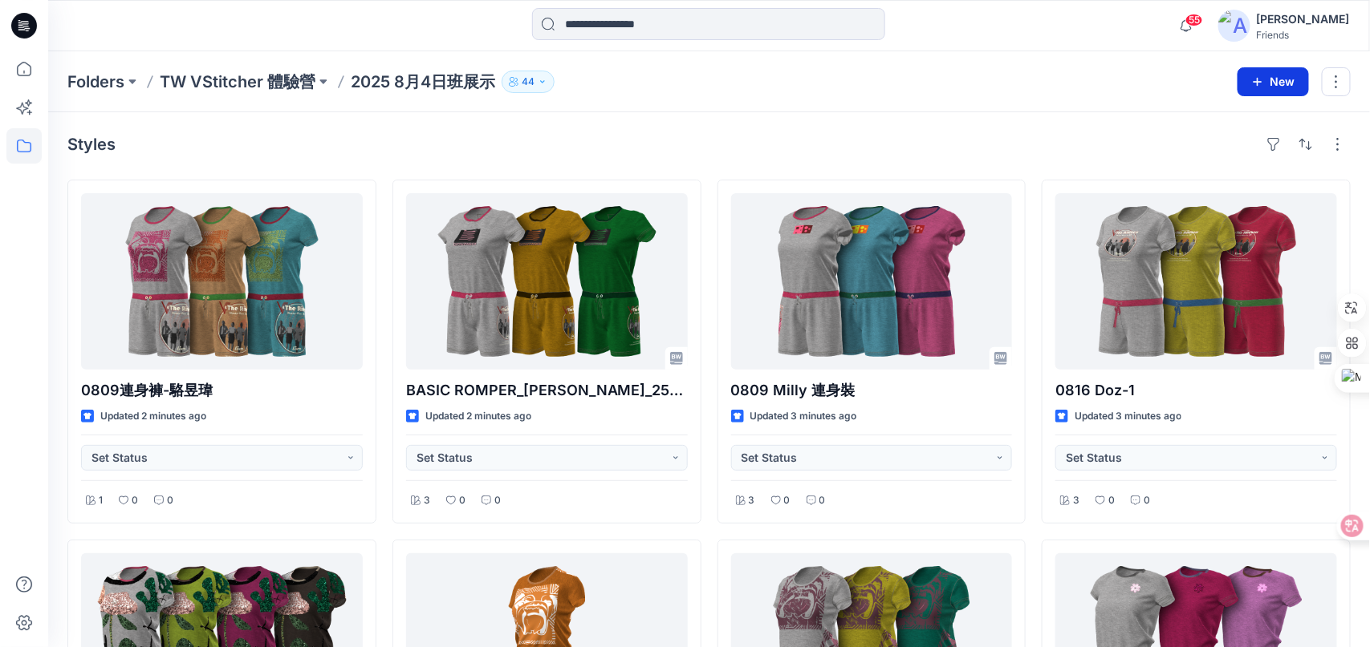
click at [1295, 87] on button "New" at bounding box center [1272, 81] width 71 height 29
click at [1240, 155] on p "New Folder" at bounding box center [1225, 152] width 59 height 17
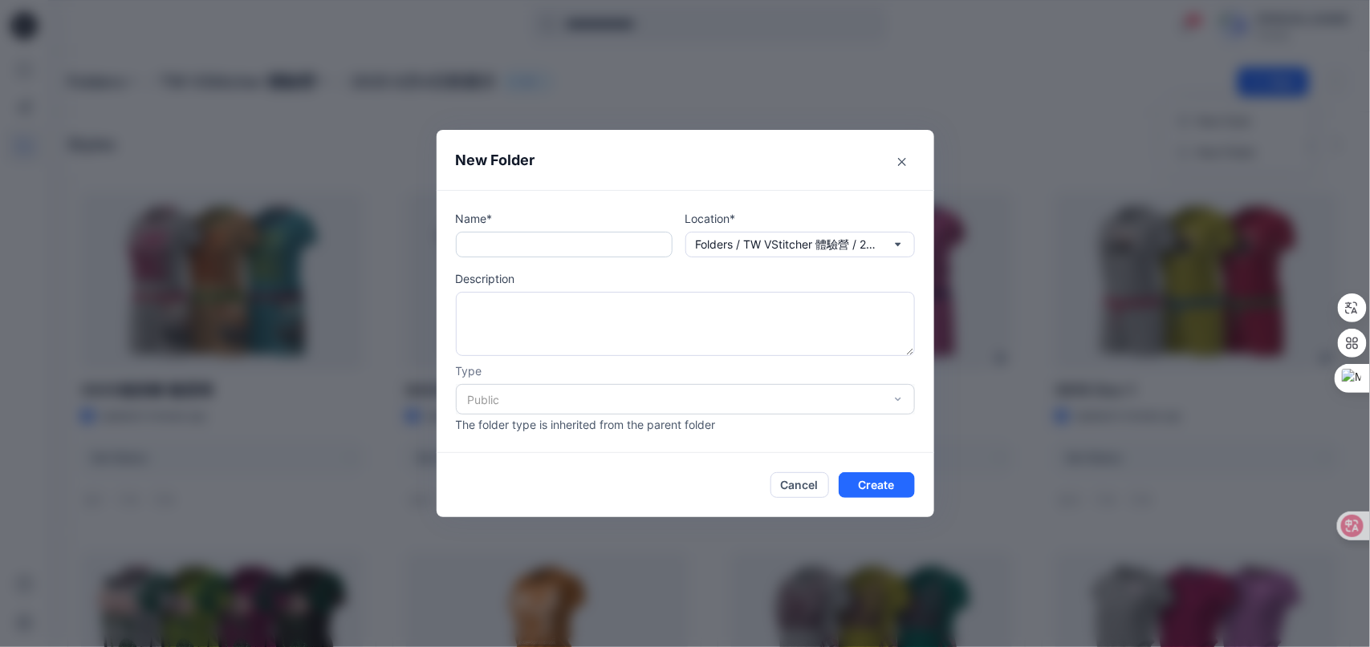
click at [570, 250] on input "text" at bounding box center [564, 245] width 217 height 26
type input "***"
click at [904, 246] on icon "button" at bounding box center [897, 244] width 13 height 13
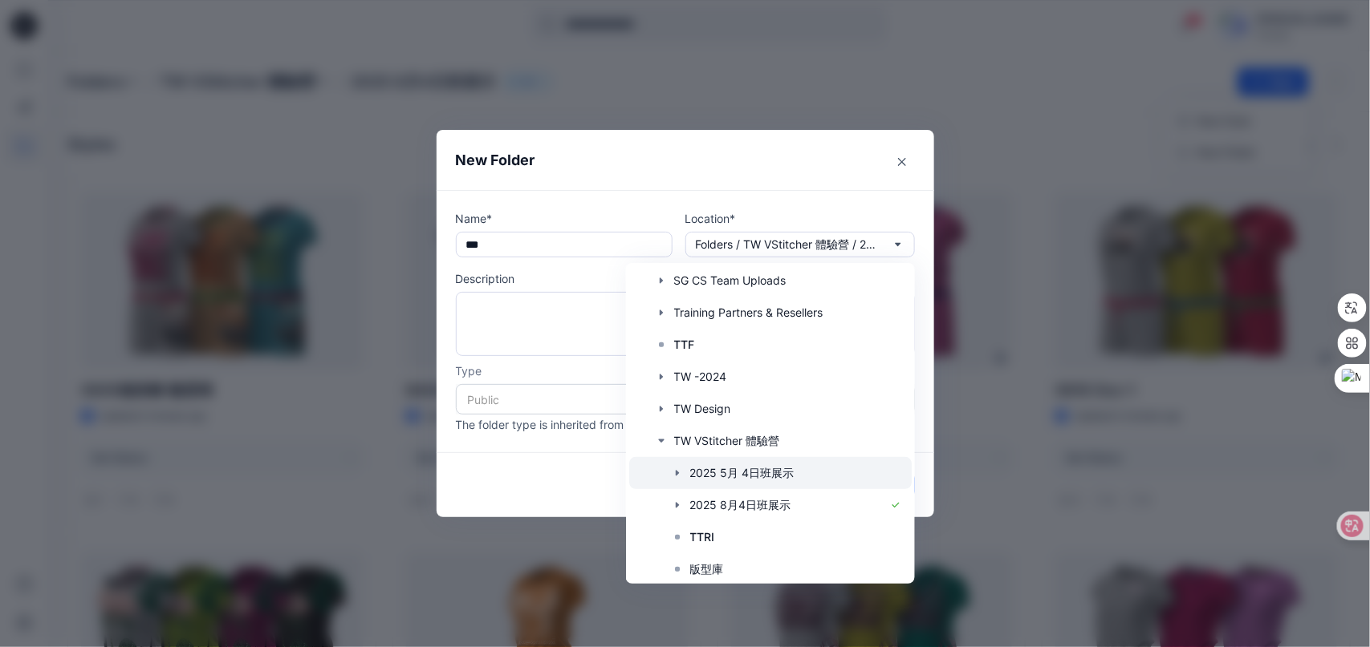
scroll to position [314, 0]
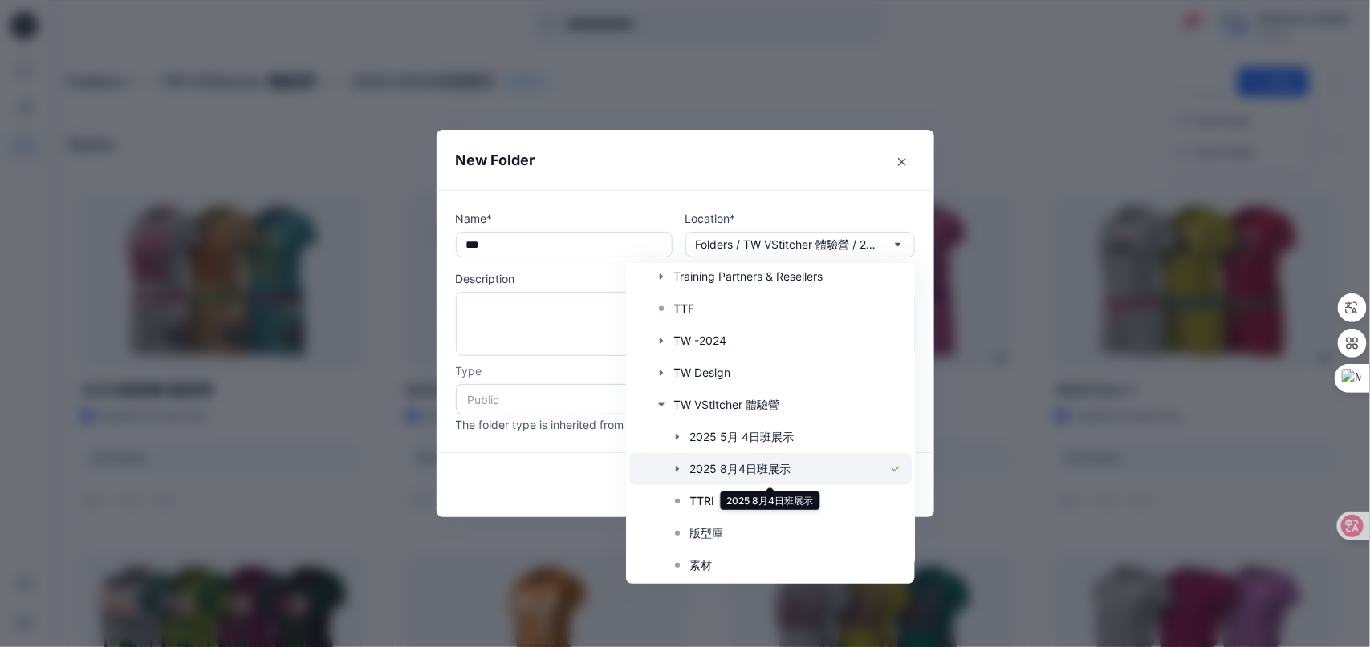
click at [797, 471] on div at bounding box center [769, 469] width 282 height 32
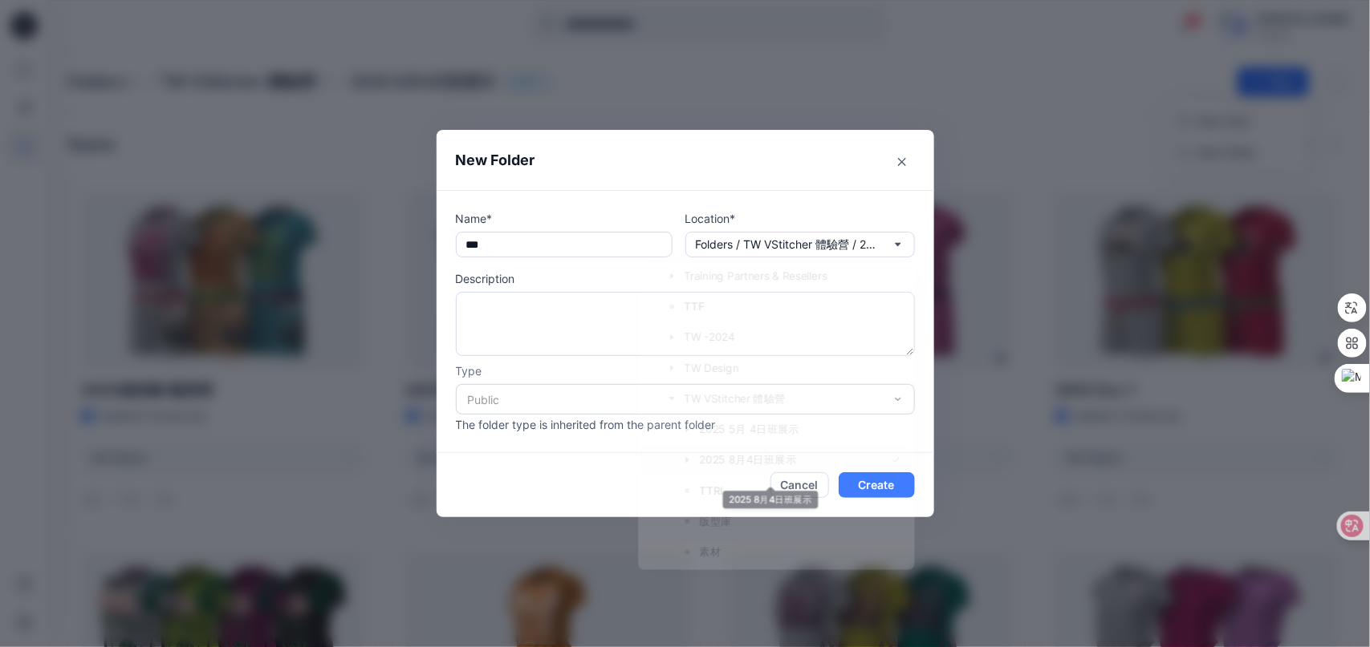
scroll to position [0, 0]
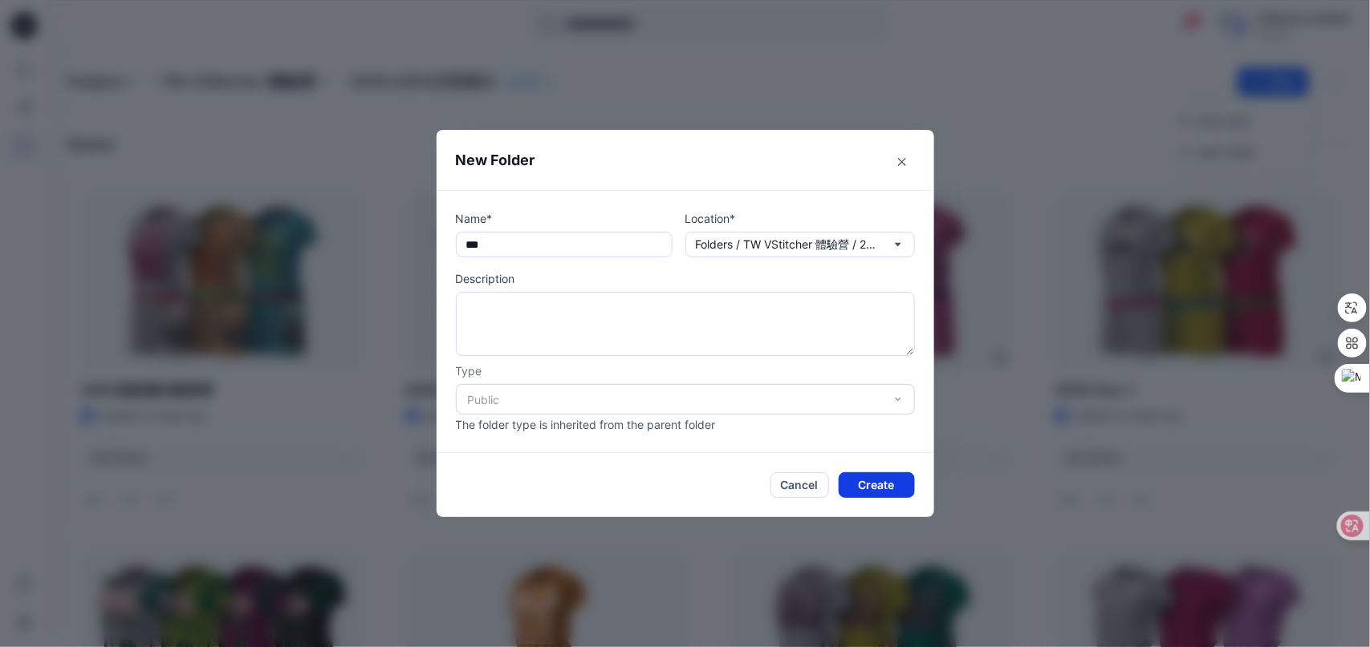
click at [875, 489] on button "Create" at bounding box center [876, 486] width 76 height 26
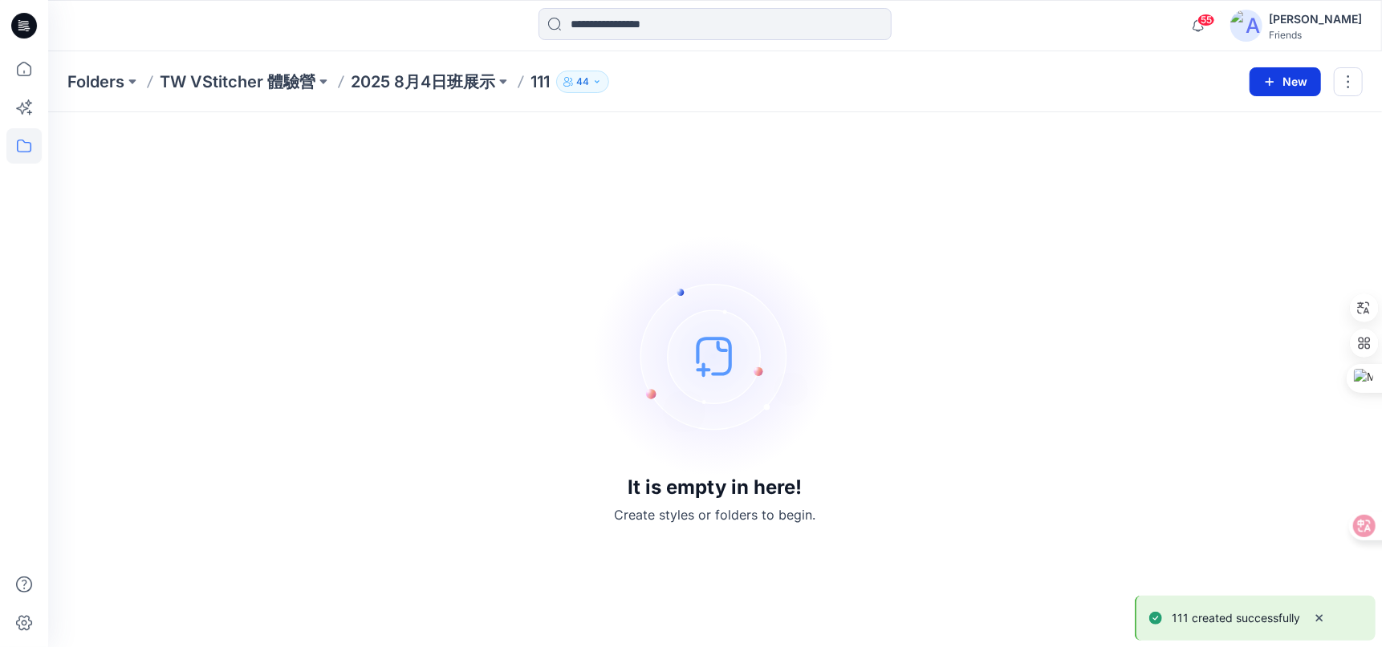
click at [1291, 85] on button "New" at bounding box center [1284, 81] width 71 height 29
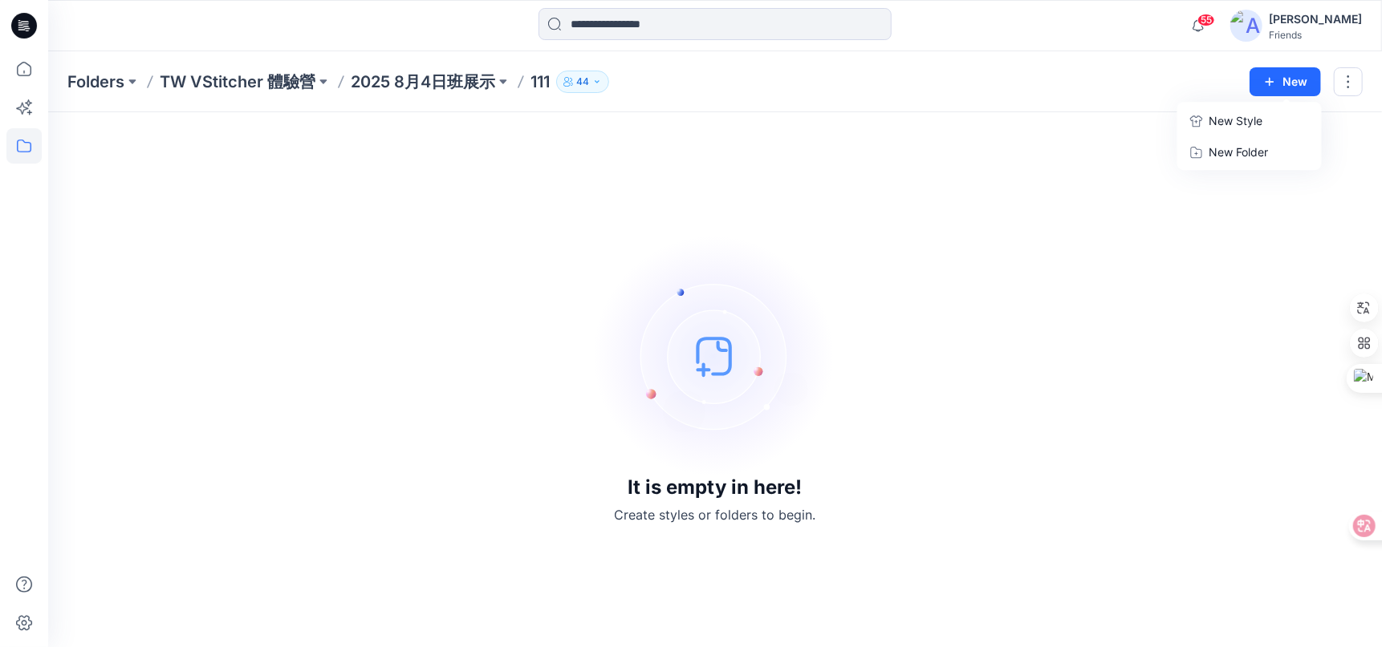
click at [1102, 88] on div "Folders TW VStitcher 體驗營 2025 8月4日班展示 111 44" at bounding box center [652, 82] width 1170 height 22
click at [589, 79] on p "44" at bounding box center [582, 82] width 13 height 18
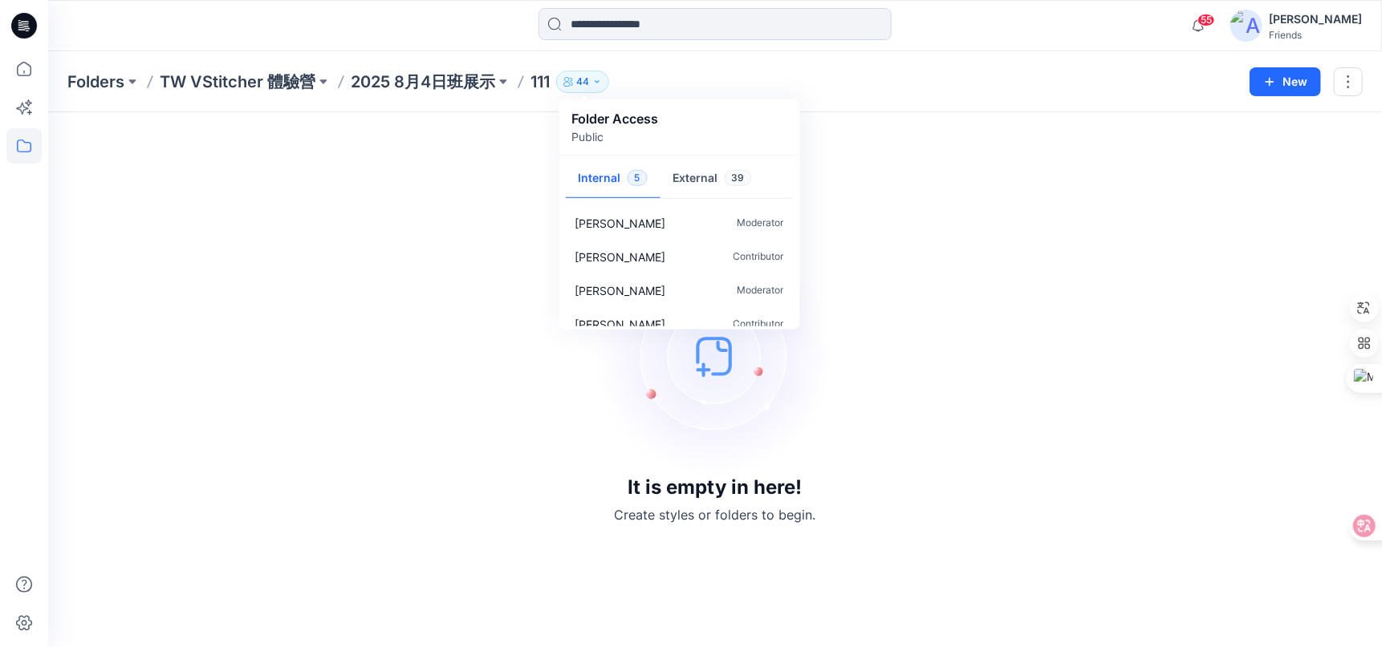
click at [769, 66] on div "Folders TW VStitcher 體驗營 2025 8月4日班展示 111 44 Folder Access Public Internal 5 Ex…" at bounding box center [714, 81] width 1333 height 61
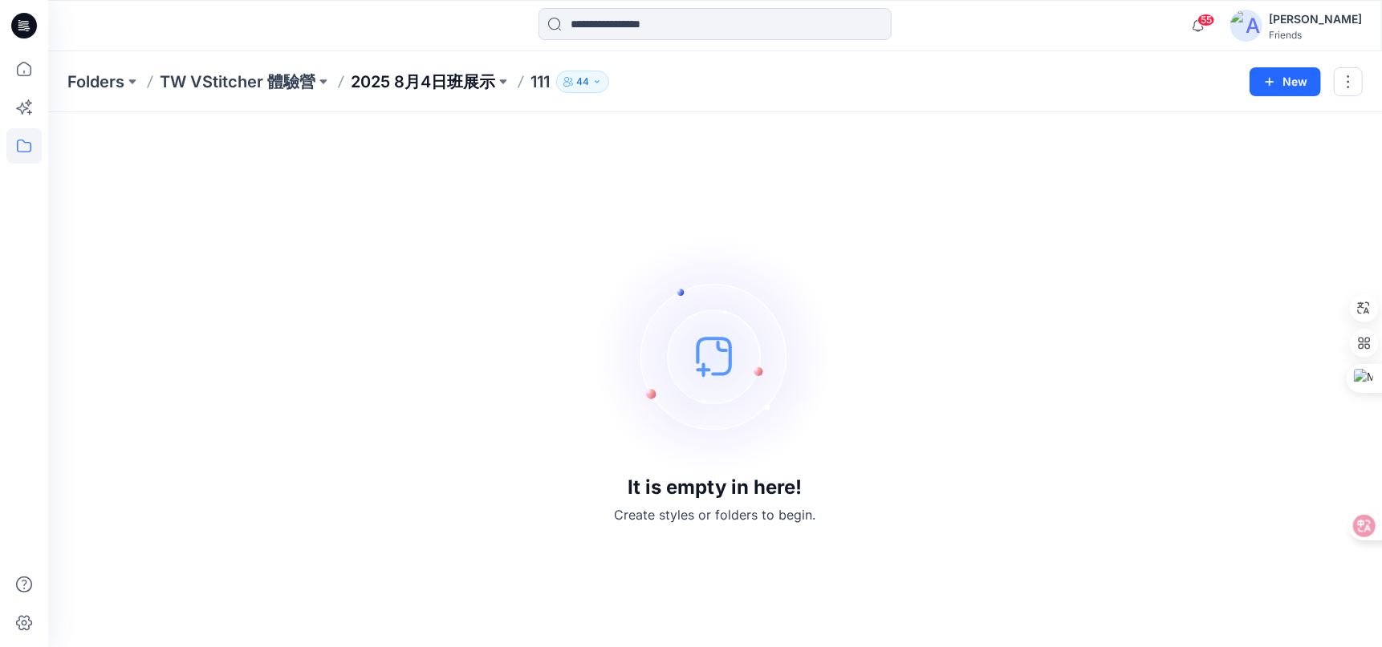
click at [447, 75] on p "2025 8月4日班展示" at bounding box center [423, 82] width 144 height 22
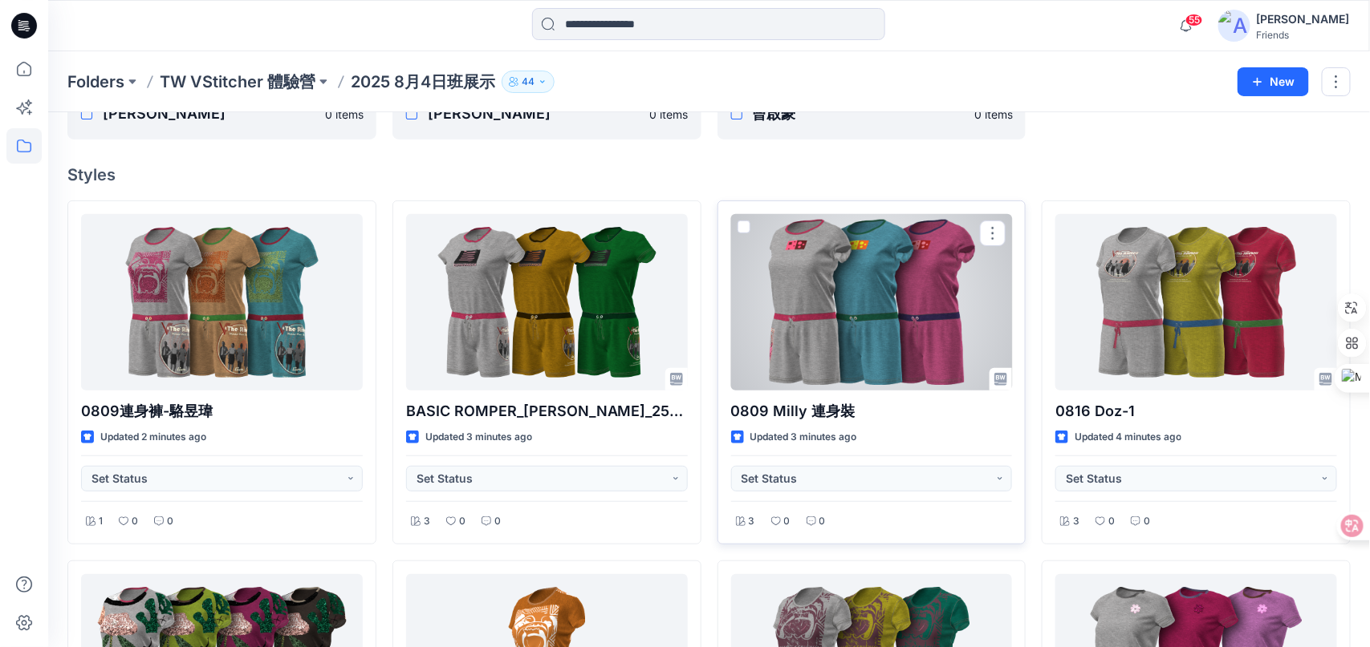
scroll to position [160, 0]
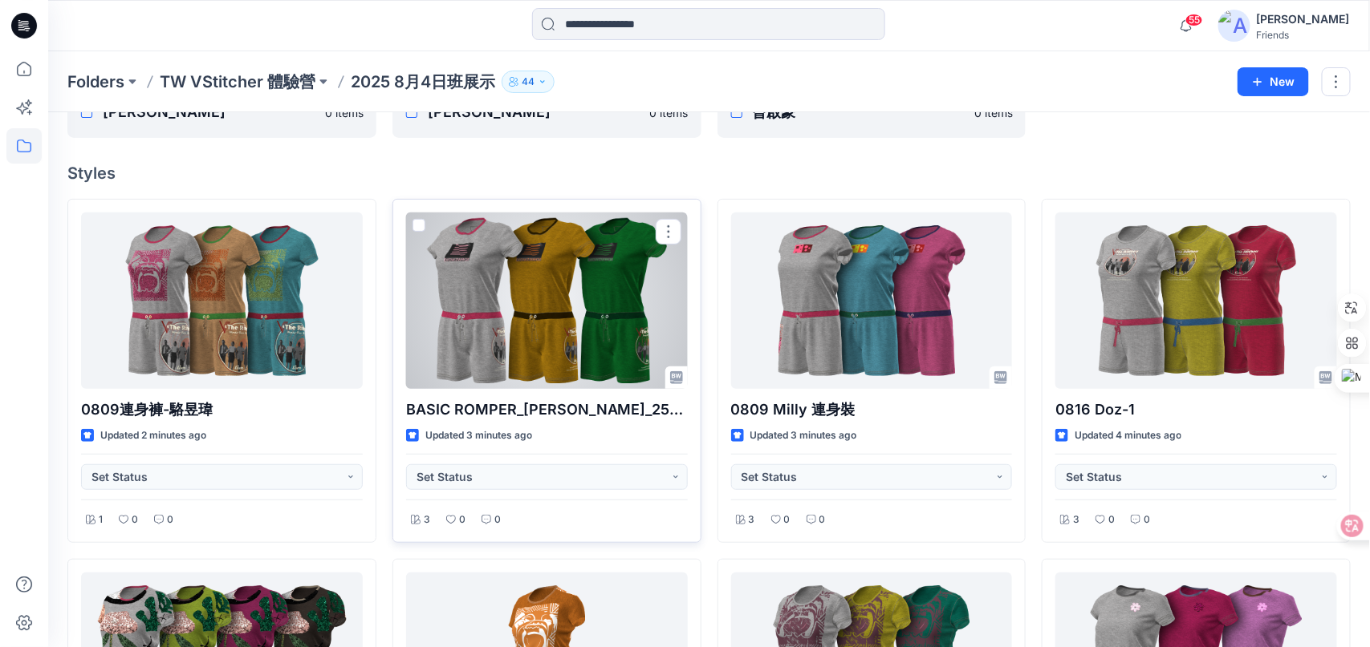
click at [416, 222] on span at bounding box center [418, 225] width 13 height 13
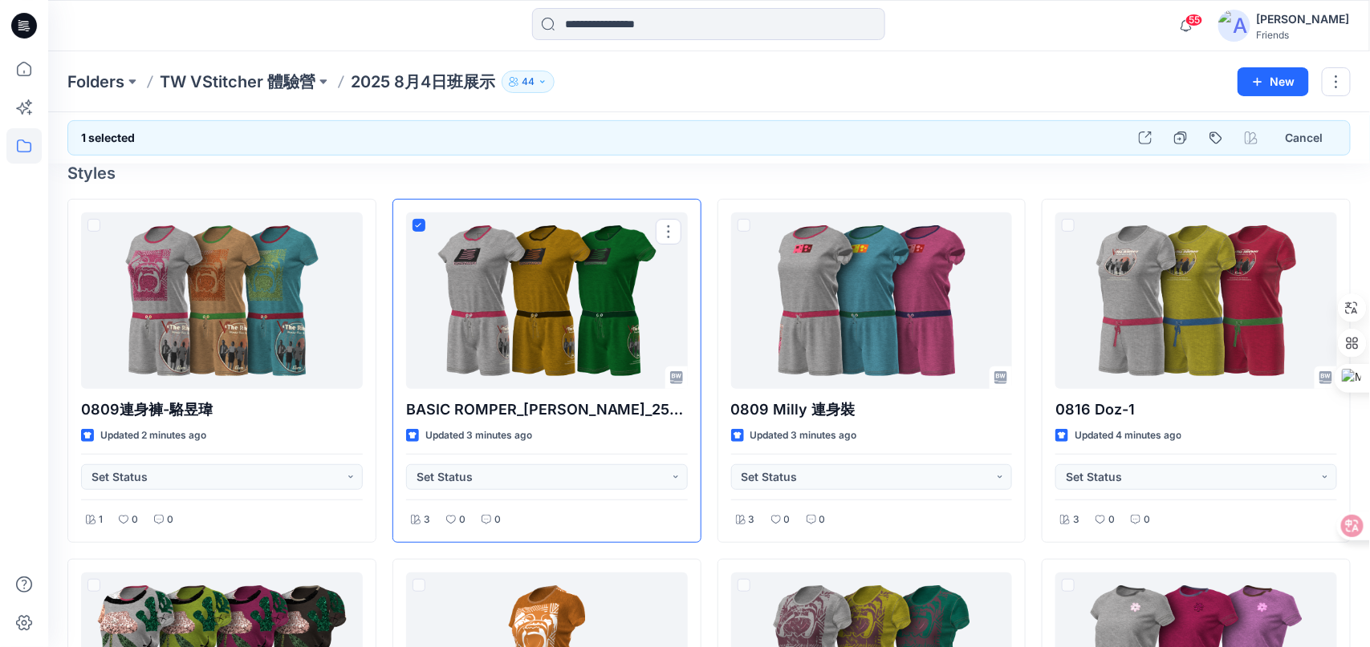
scroll to position [113, 0]
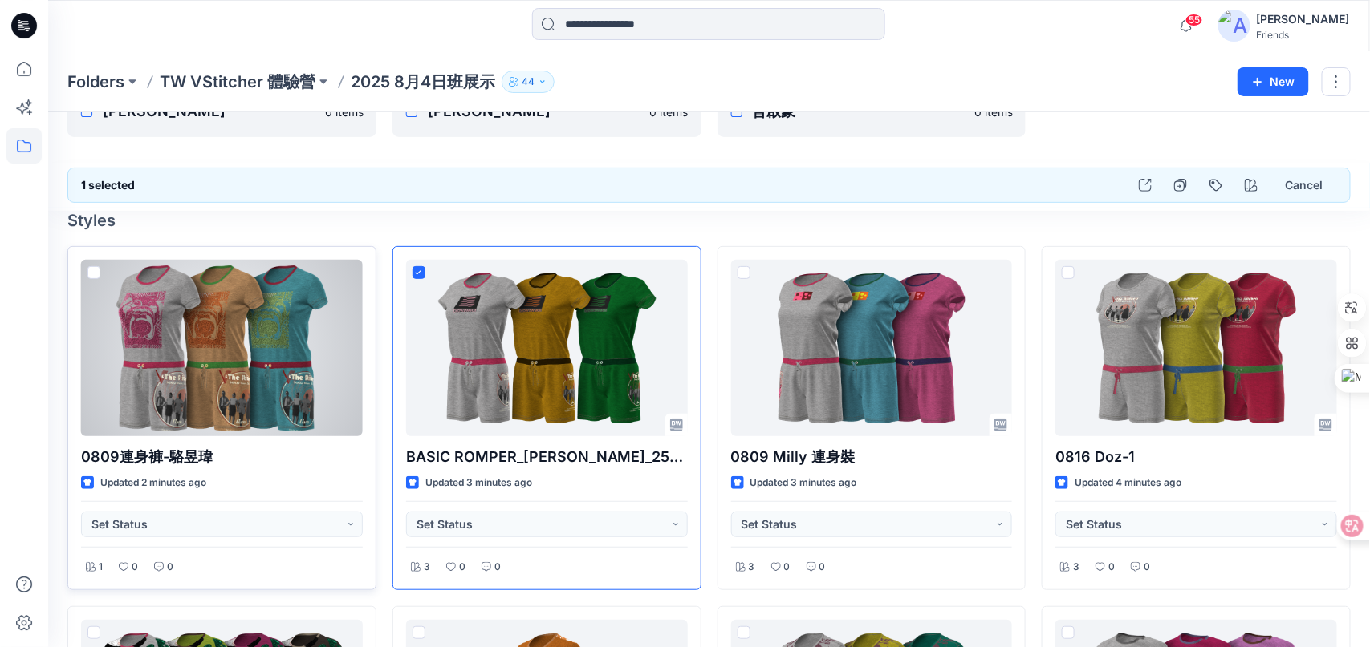
click at [88, 272] on span at bounding box center [93, 272] width 13 height 13
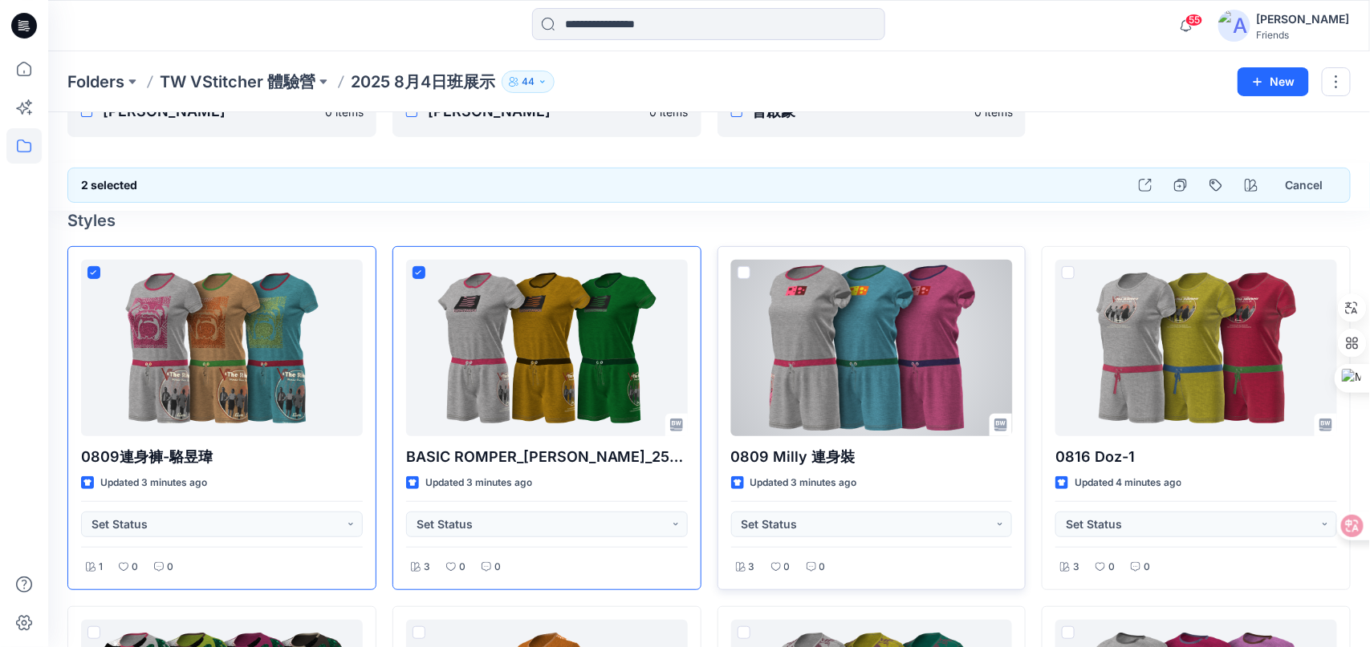
click at [746, 269] on span at bounding box center [743, 272] width 13 height 13
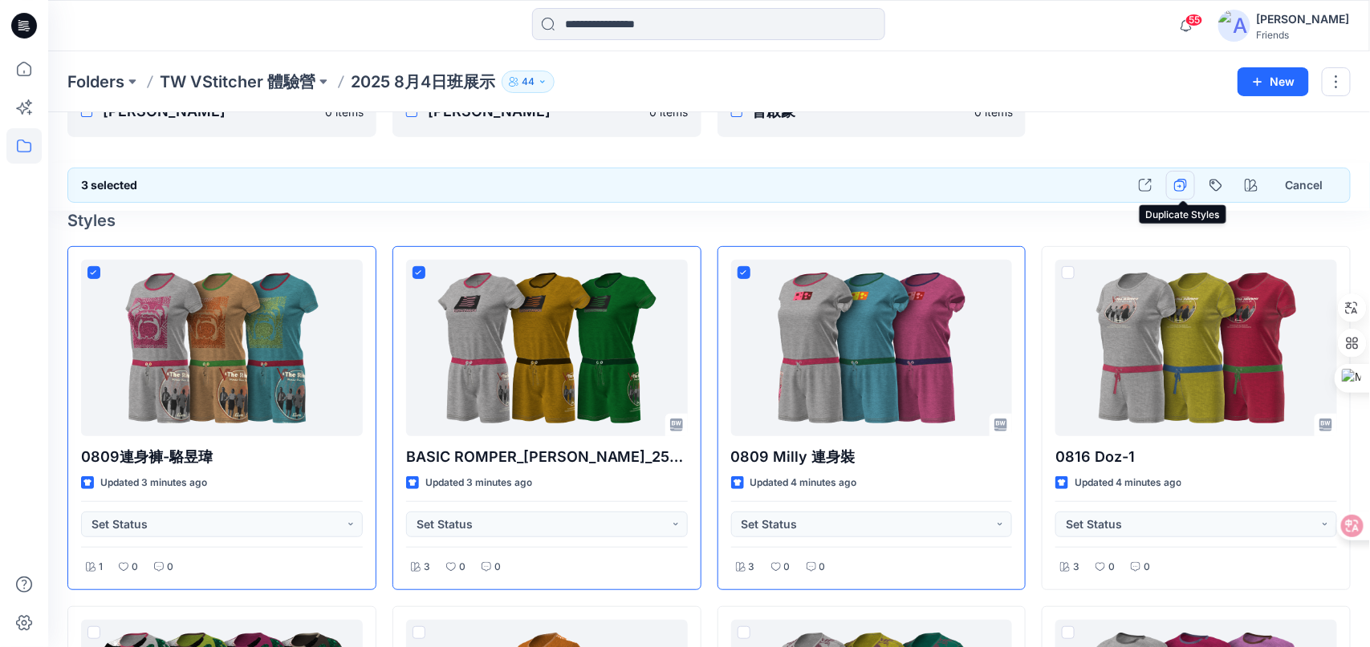
click at [1181, 185] on icon "button" at bounding box center [1180, 185] width 13 height 13
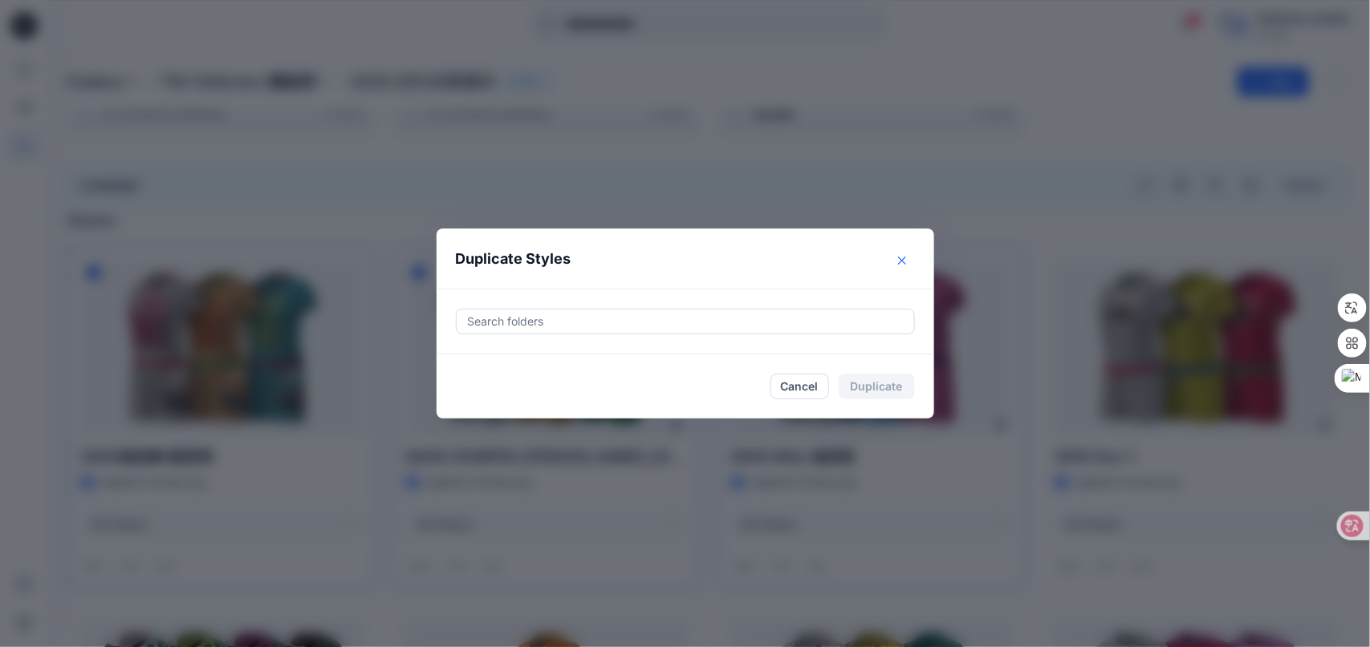
click at [906, 259] on icon "Close" at bounding box center [902, 261] width 8 height 8
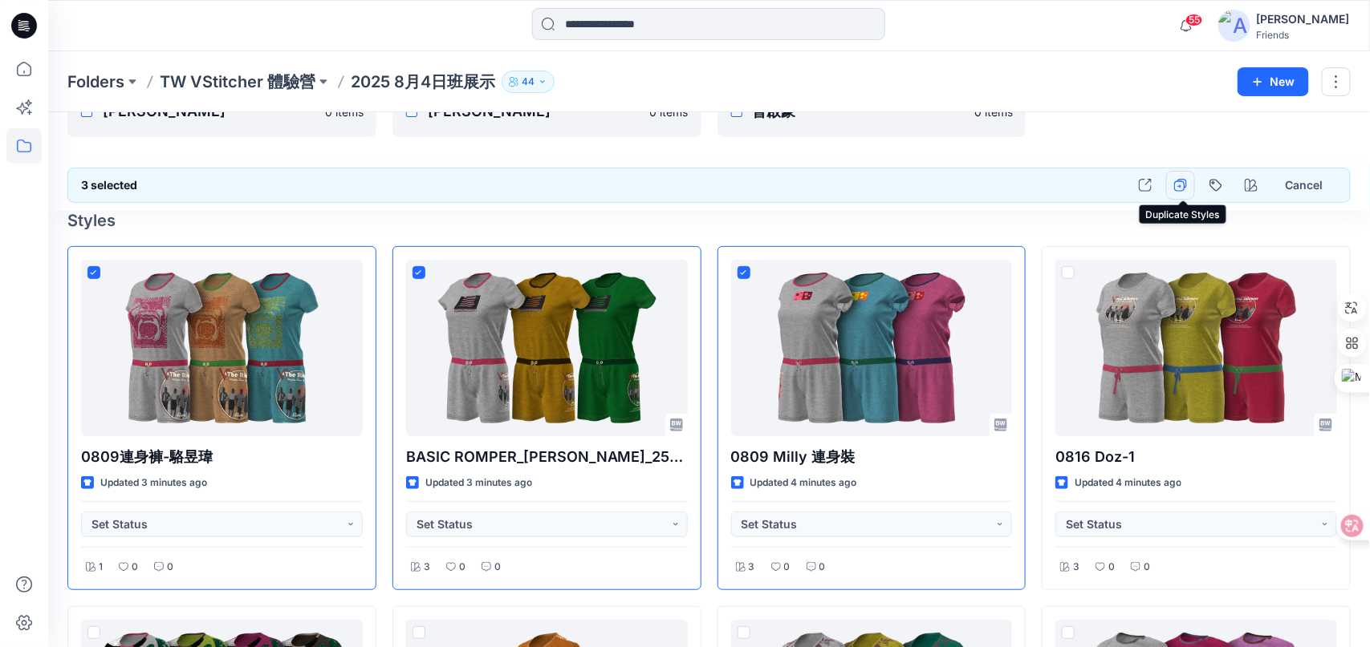
click at [1184, 186] on icon "button" at bounding box center [1180, 185] width 13 height 13
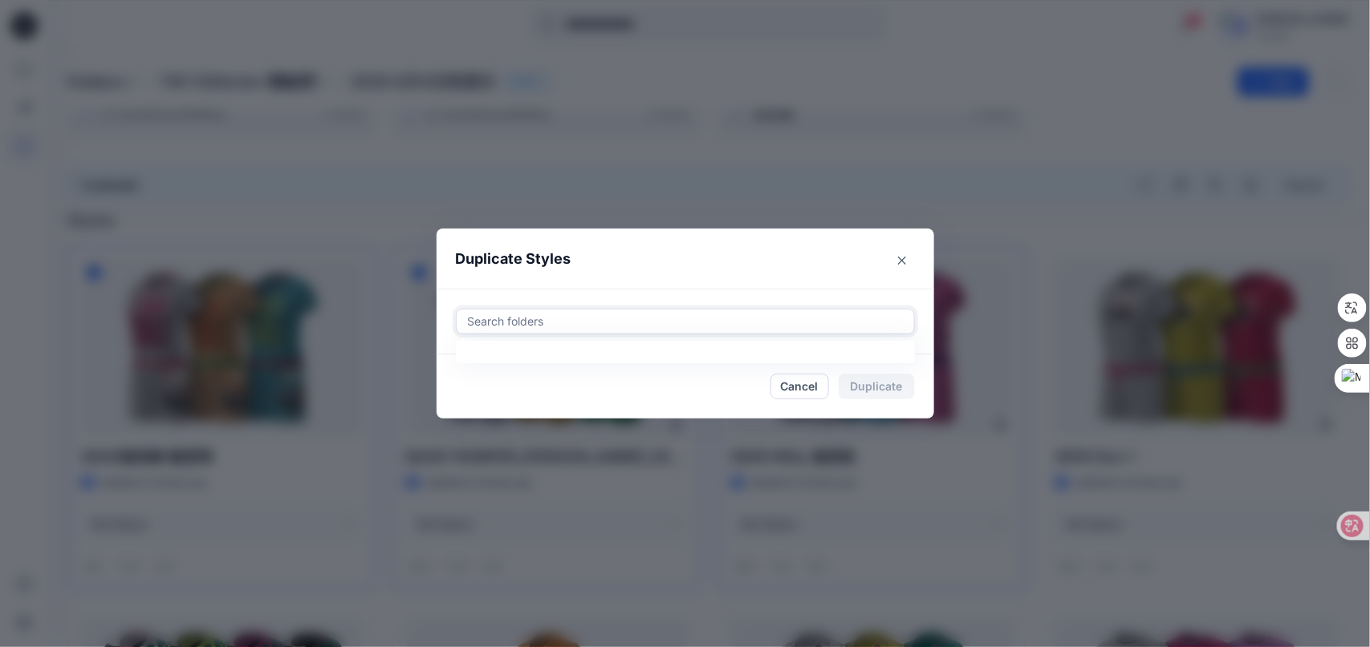
click at [709, 326] on div at bounding box center [685, 321] width 438 height 19
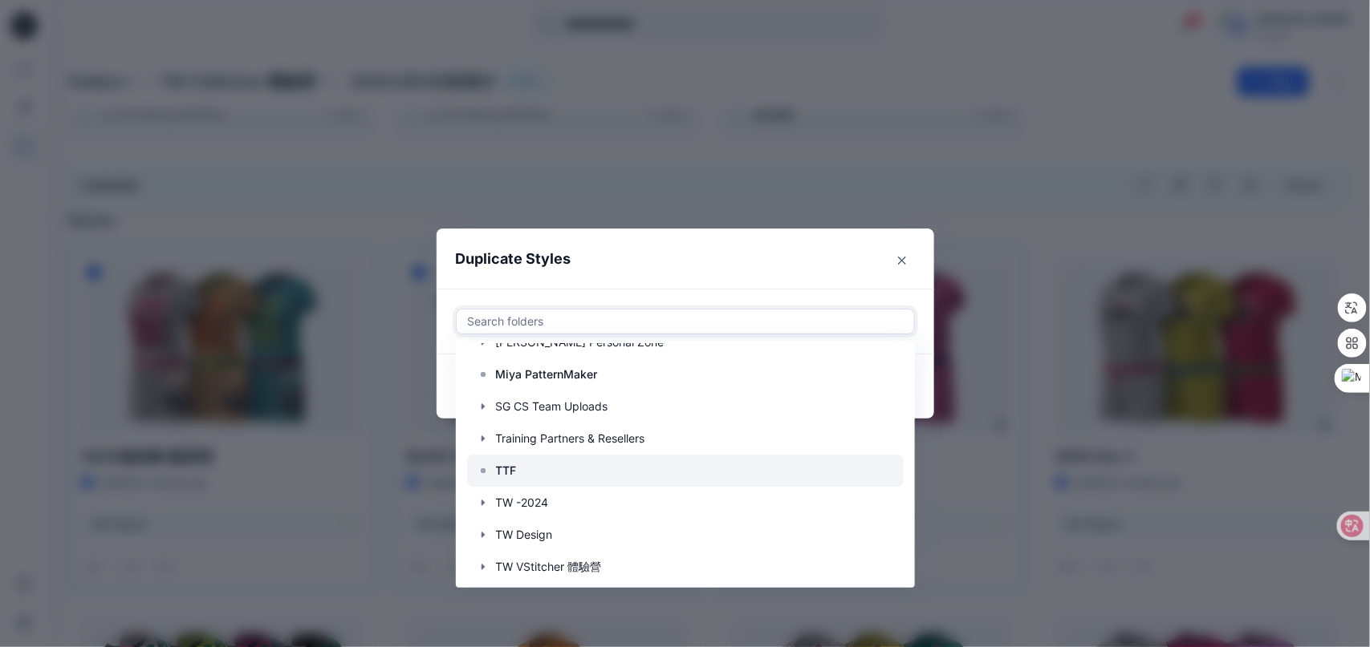
scroll to position [160, 0]
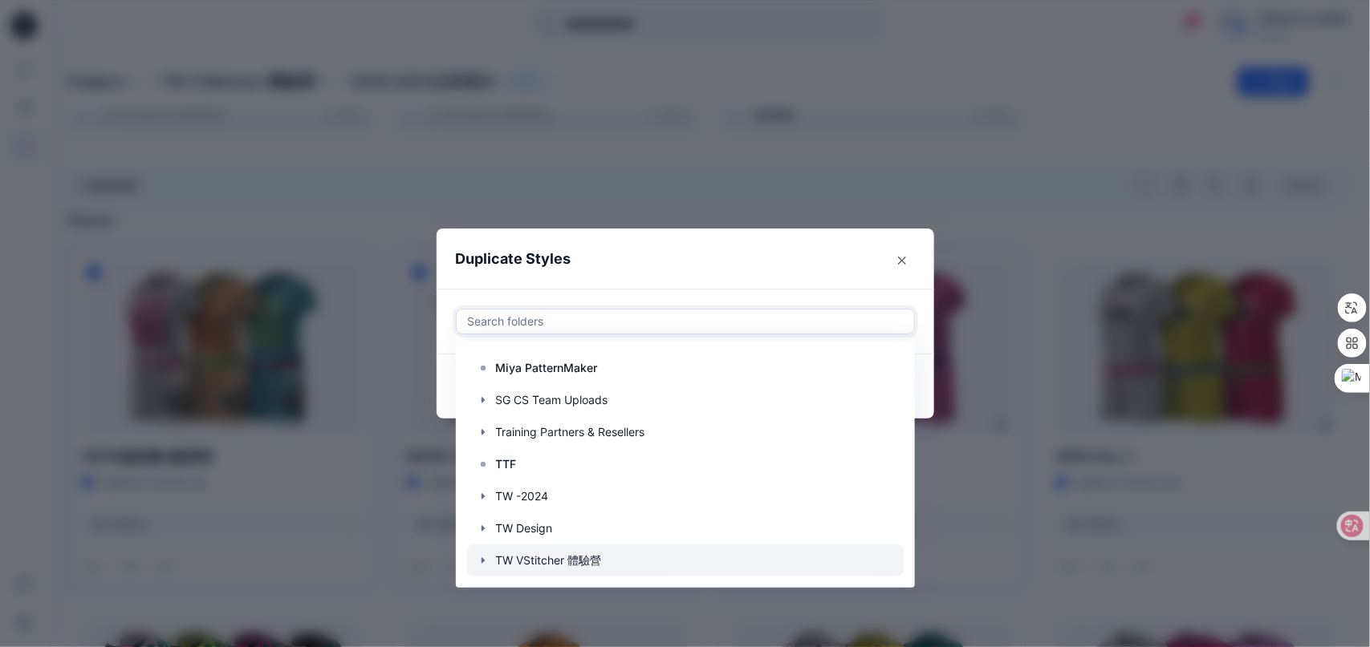
click at [481, 558] on div at bounding box center [685, 561] width 436 height 32
click at [484, 559] on icon "button" at bounding box center [482, 561] width 3 height 6
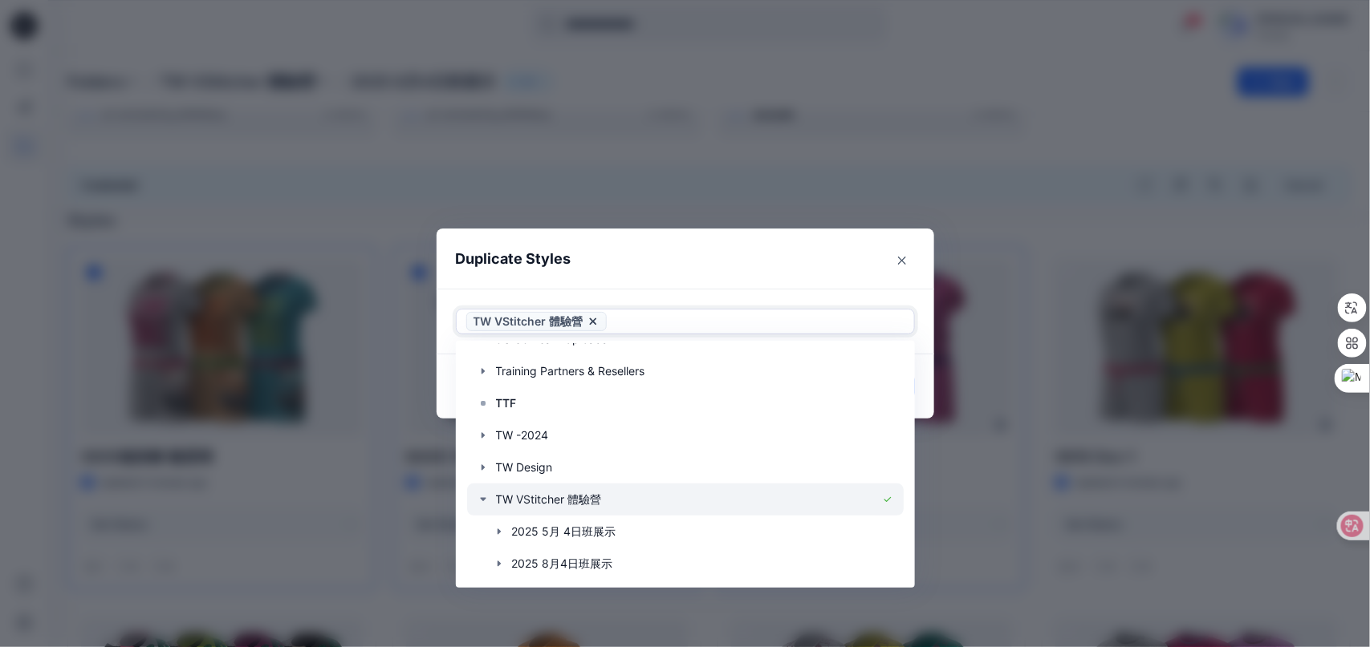
scroll to position [320, 0]
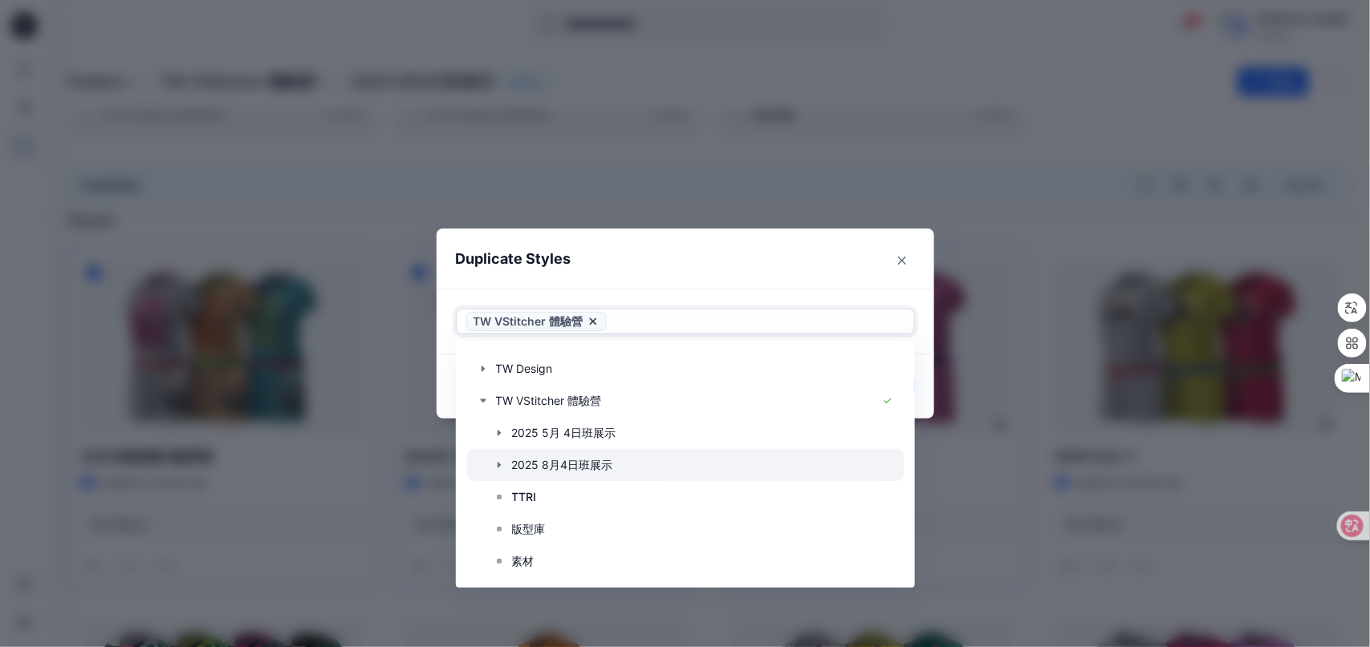
click at [506, 458] on div "2025 8月4日班展示" at bounding box center [693, 465] width 420 height 32
click at [505, 461] on icon "button" at bounding box center [499, 465] width 13 height 13
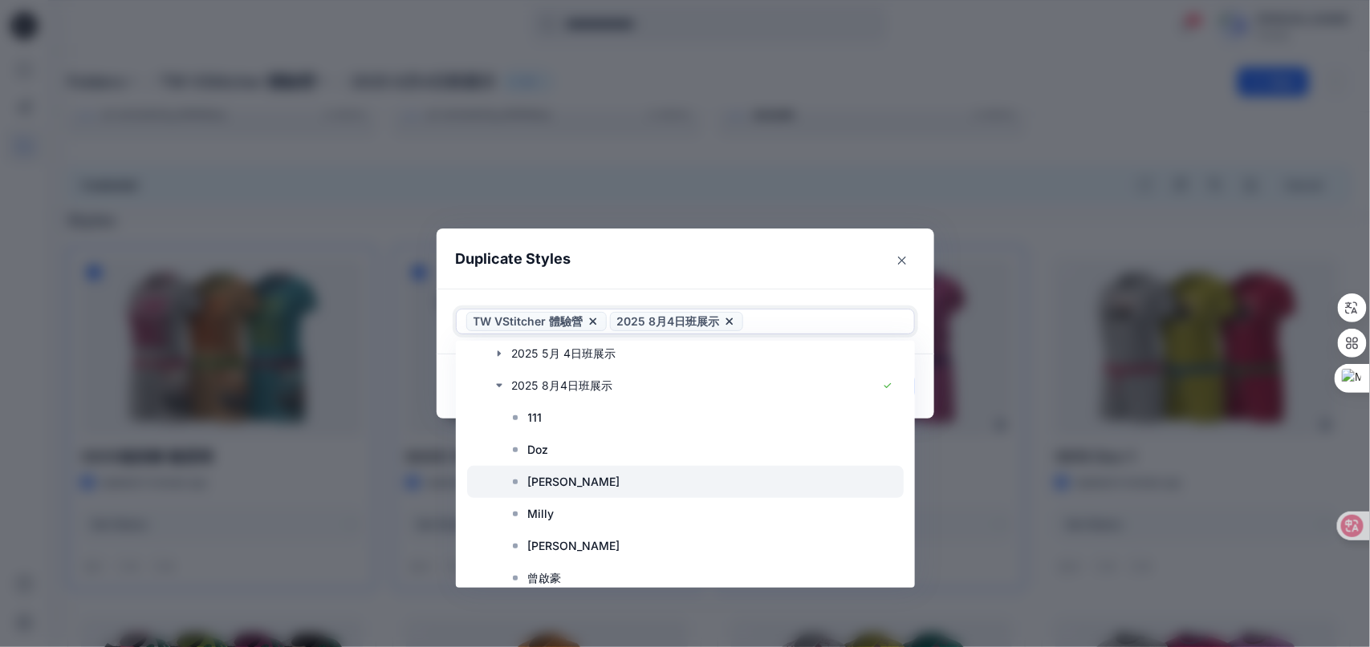
scroll to position [401, 0]
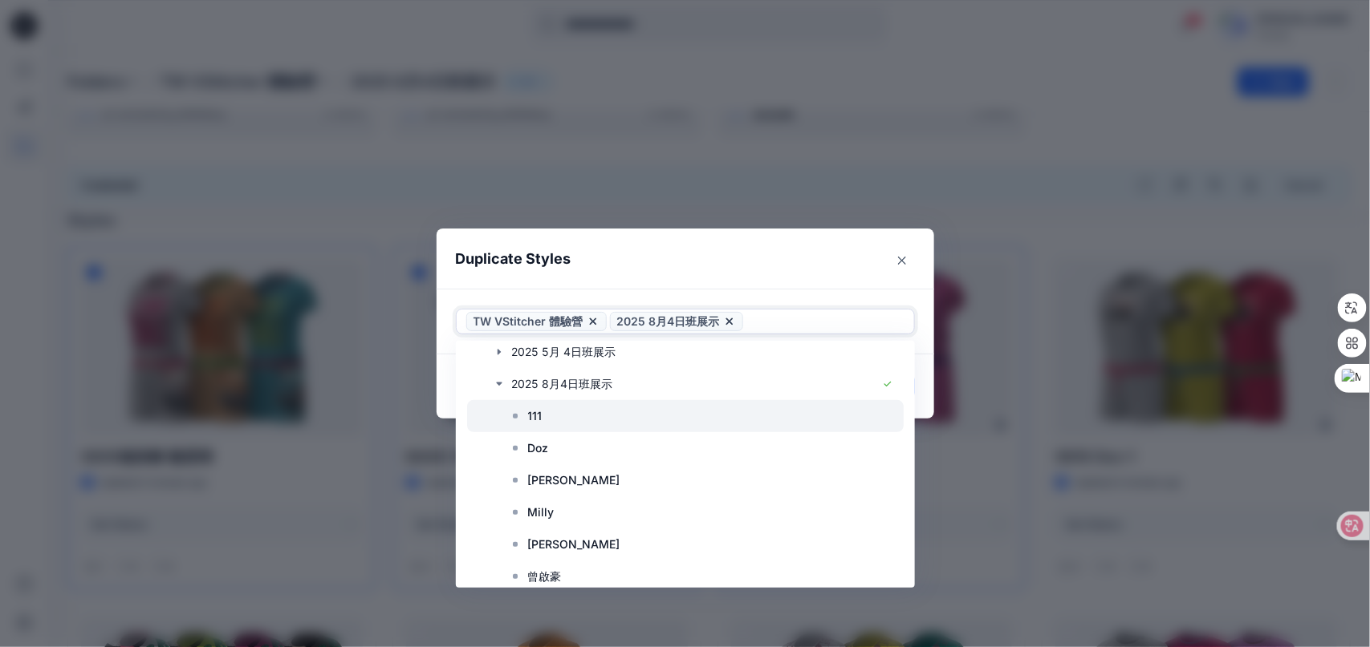
click at [550, 416] on div at bounding box center [685, 416] width 436 height 32
click at [643, 262] on header "Duplicate Styles" at bounding box center [668, 259] width 465 height 61
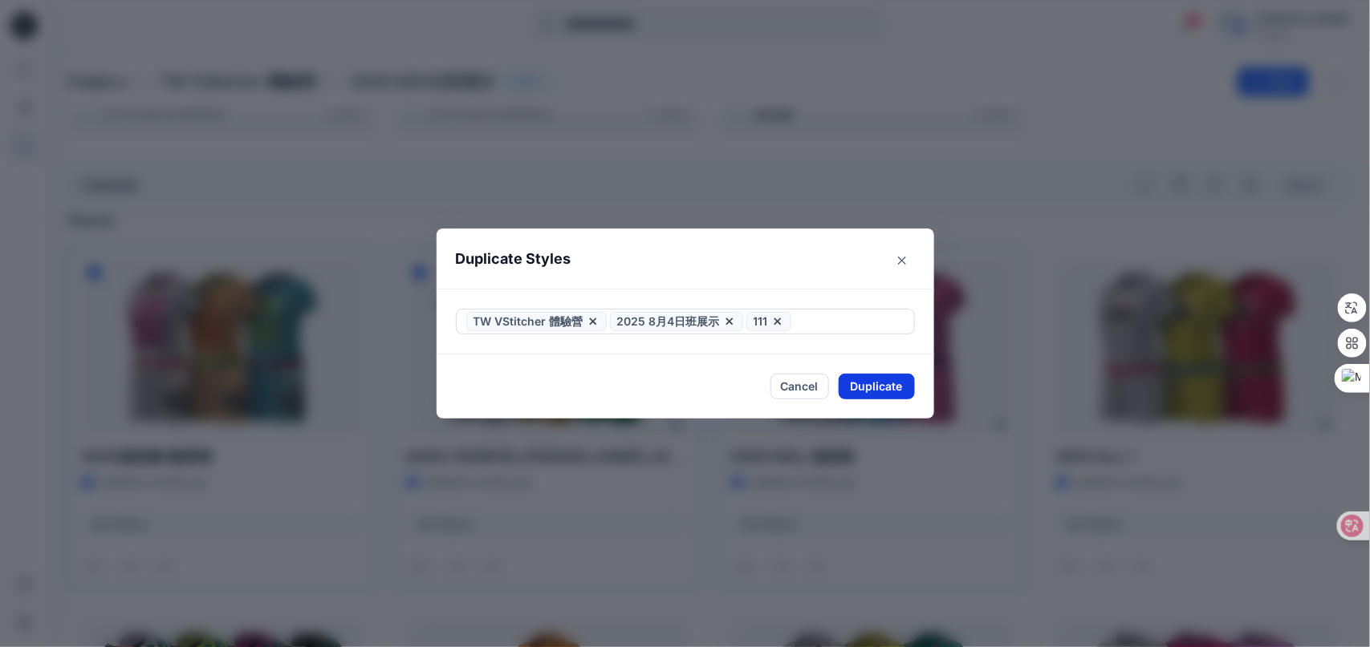
click at [900, 386] on button "Duplicate" at bounding box center [876, 387] width 76 height 26
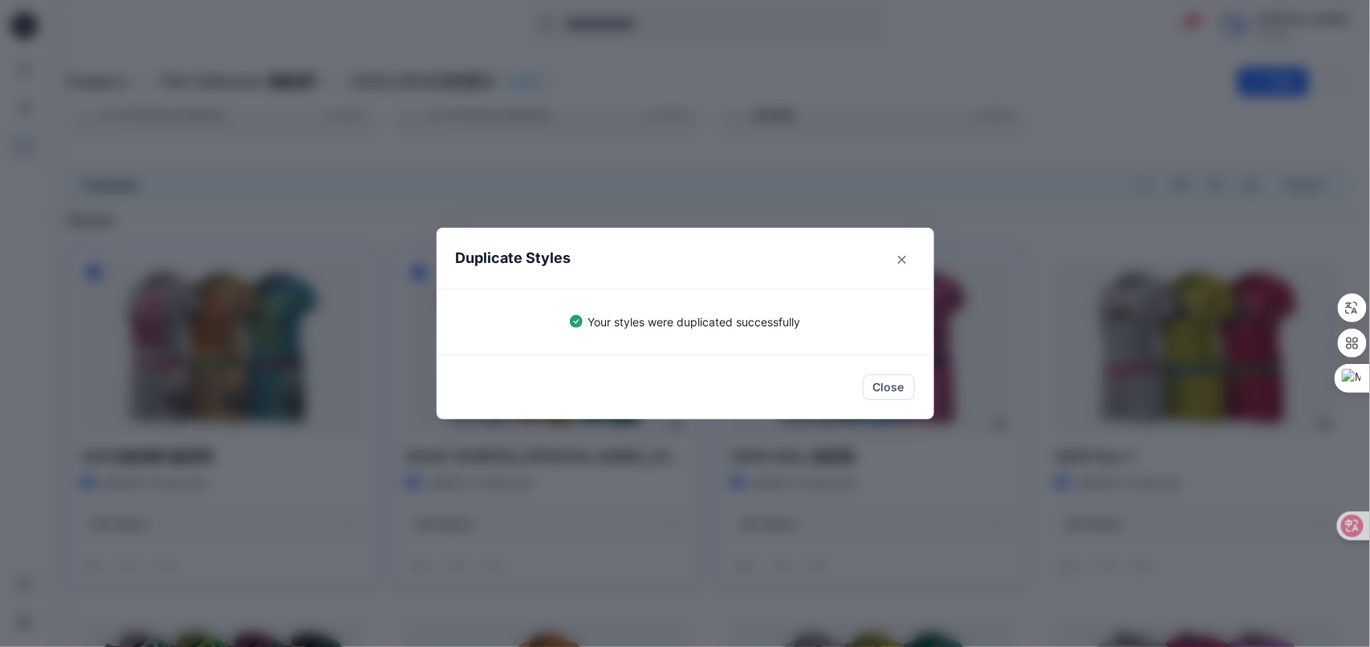
drag, startPoint x: 905, startPoint y: 255, endPoint x: 768, endPoint y: 182, distance: 155.4
click at [905, 254] on button "Close" at bounding box center [902, 260] width 26 height 26
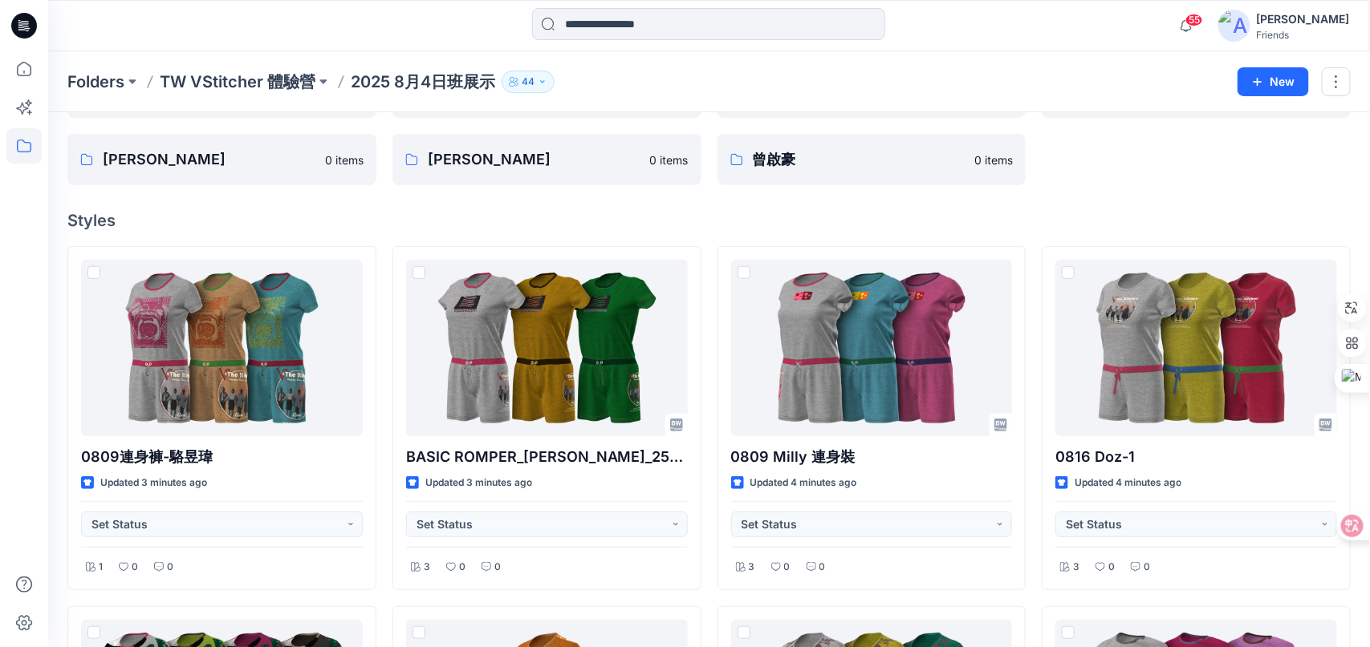
scroll to position [160, 0]
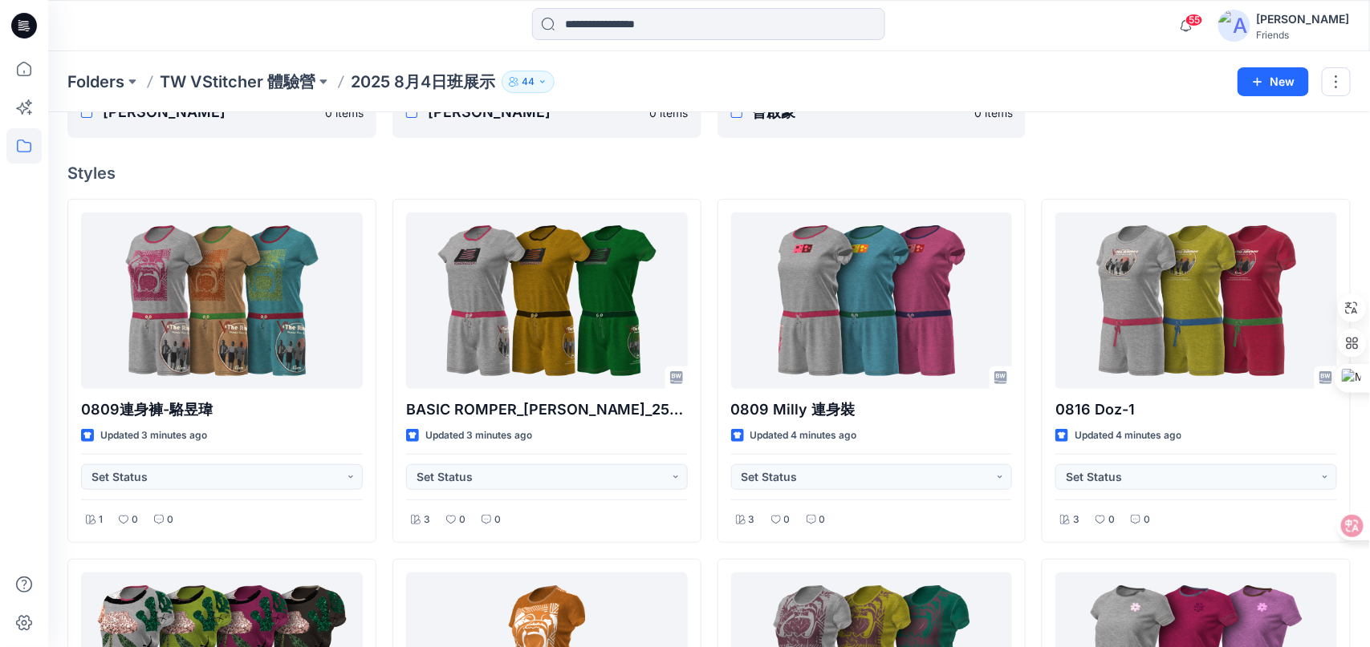
click at [462, 82] on p "2025 8月4日班展示" at bounding box center [423, 82] width 144 height 22
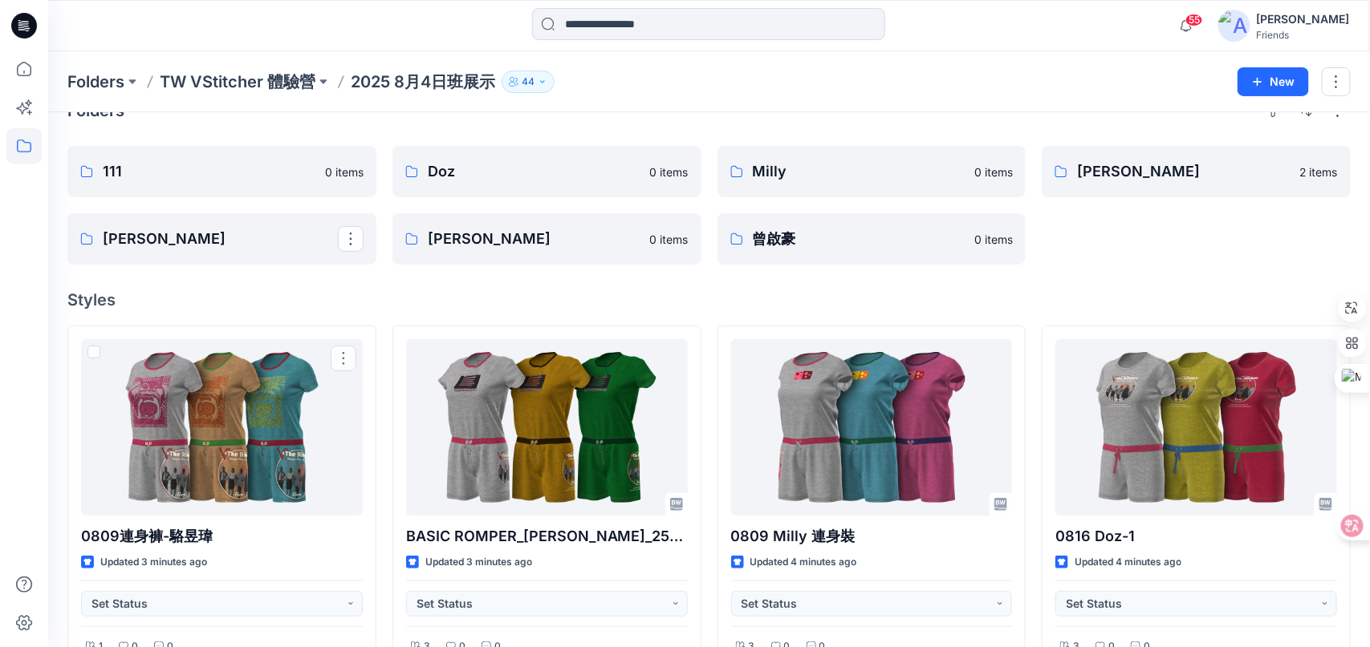
scroll to position [0, 0]
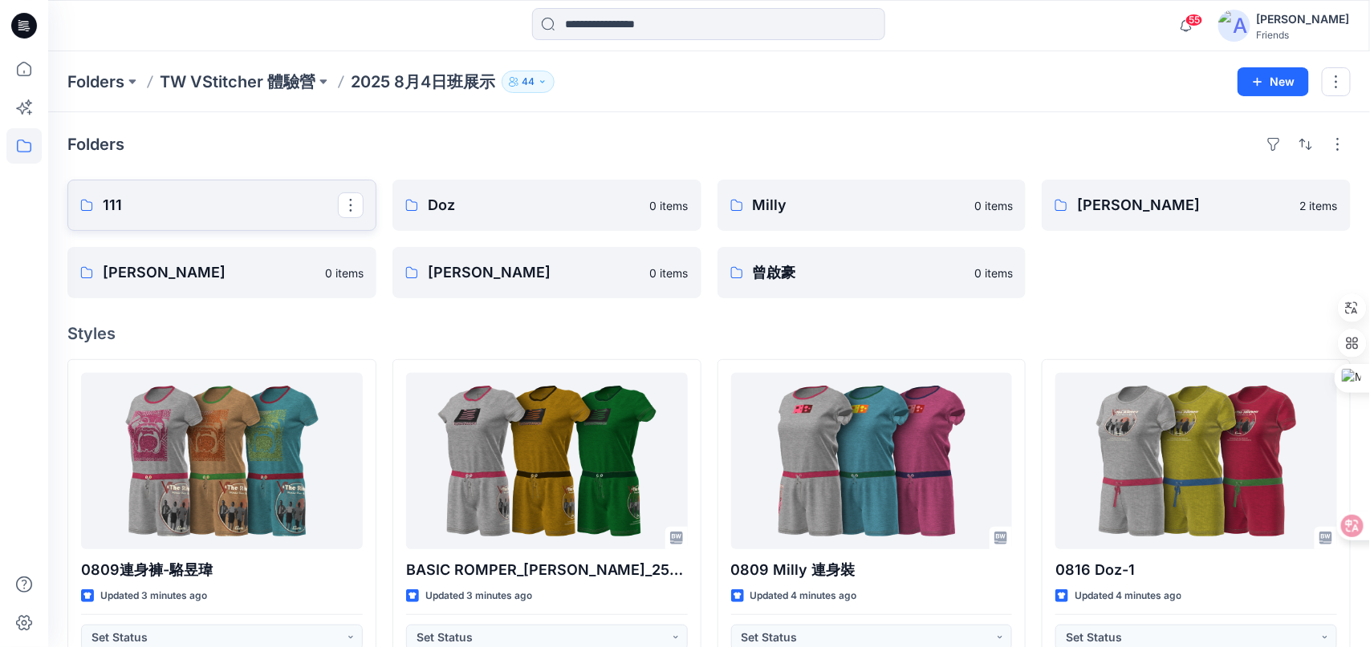
click at [207, 218] on link "111" at bounding box center [221, 205] width 309 height 51
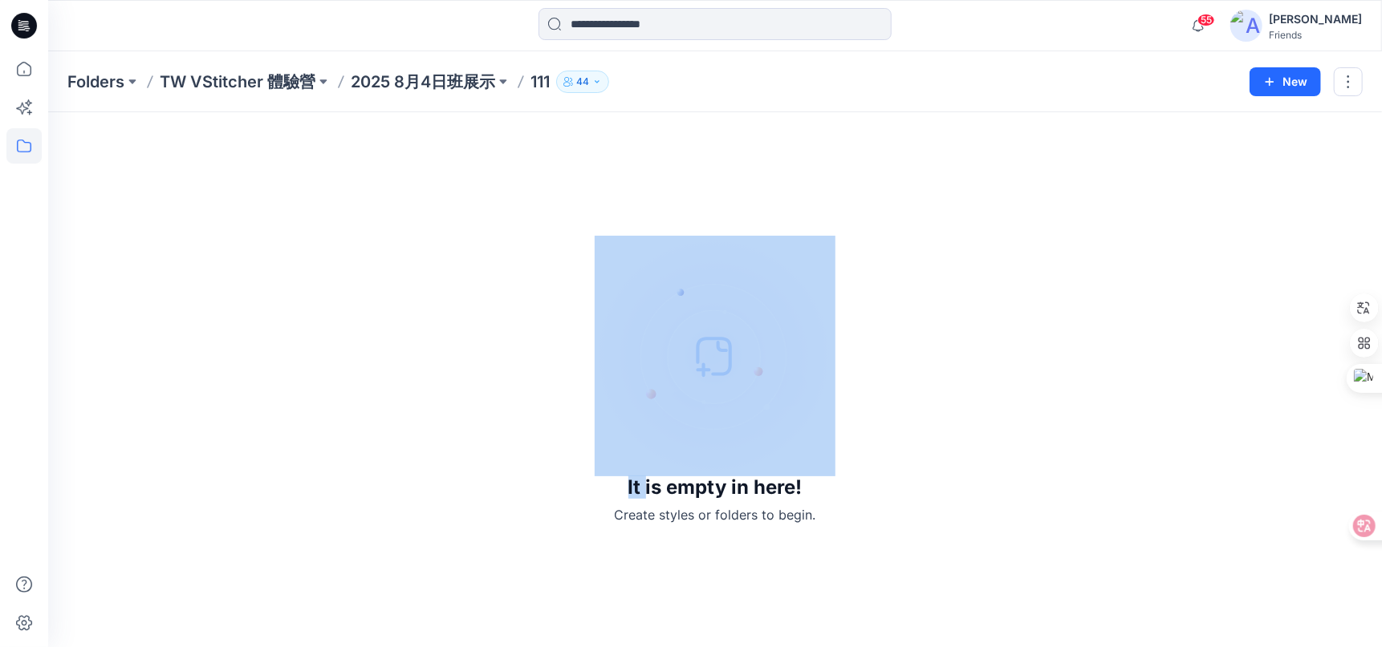
click at [207, 218] on div "It is empty in here! Create styles or folders to begin." at bounding box center [714, 380] width 1295 height 497
click at [431, 72] on p "2025 8月4日班展示" at bounding box center [423, 82] width 144 height 22
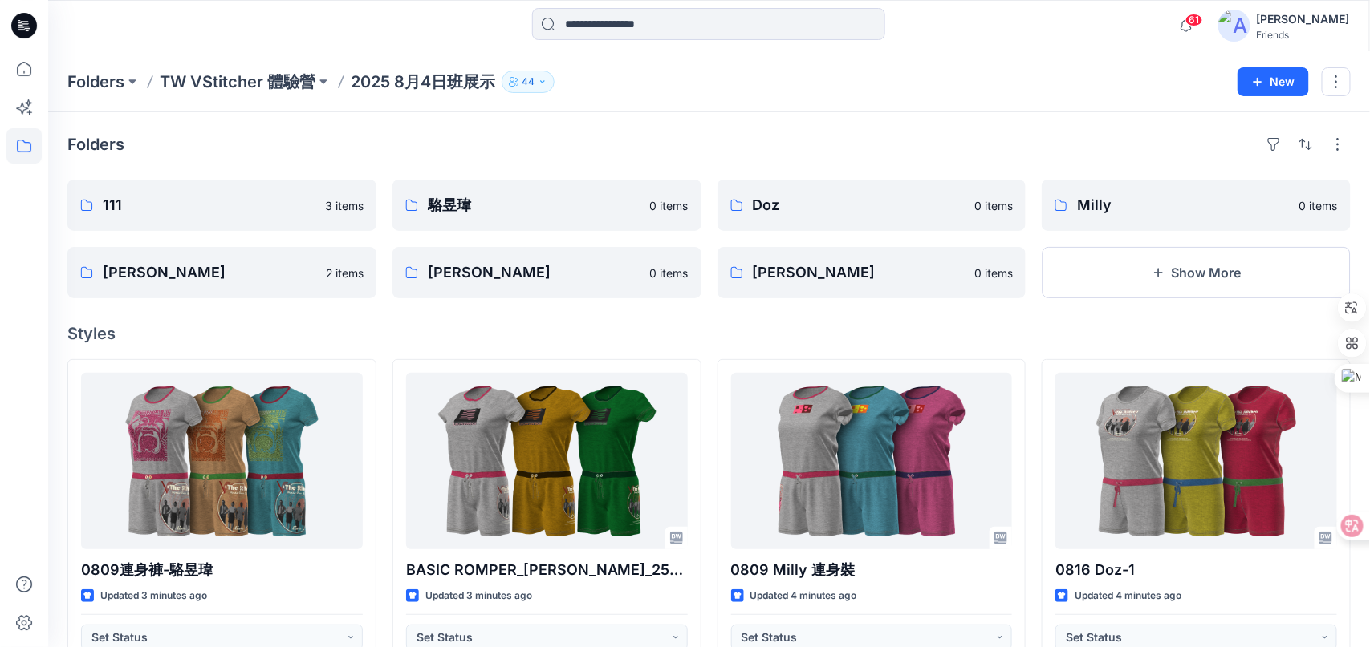
click at [540, 77] on icon "button" at bounding box center [543, 82] width 10 height 10
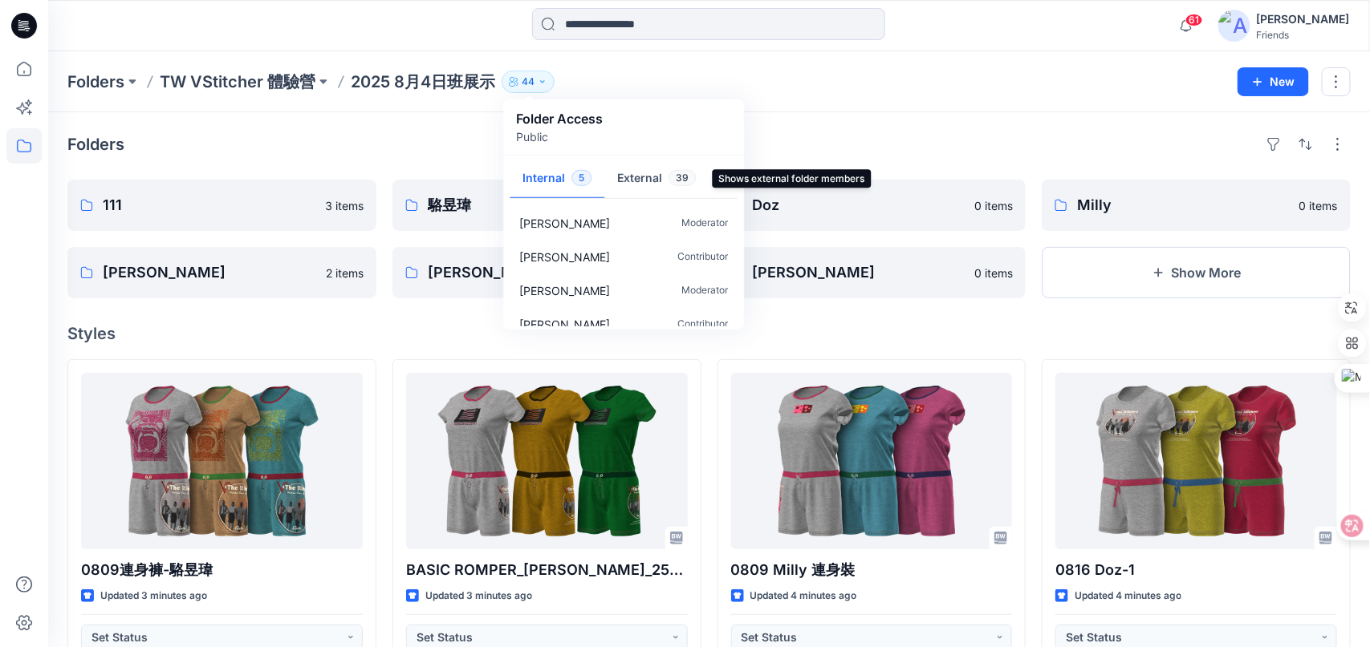
click at [650, 176] on button "External 39" at bounding box center [656, 179] width 104 height 41
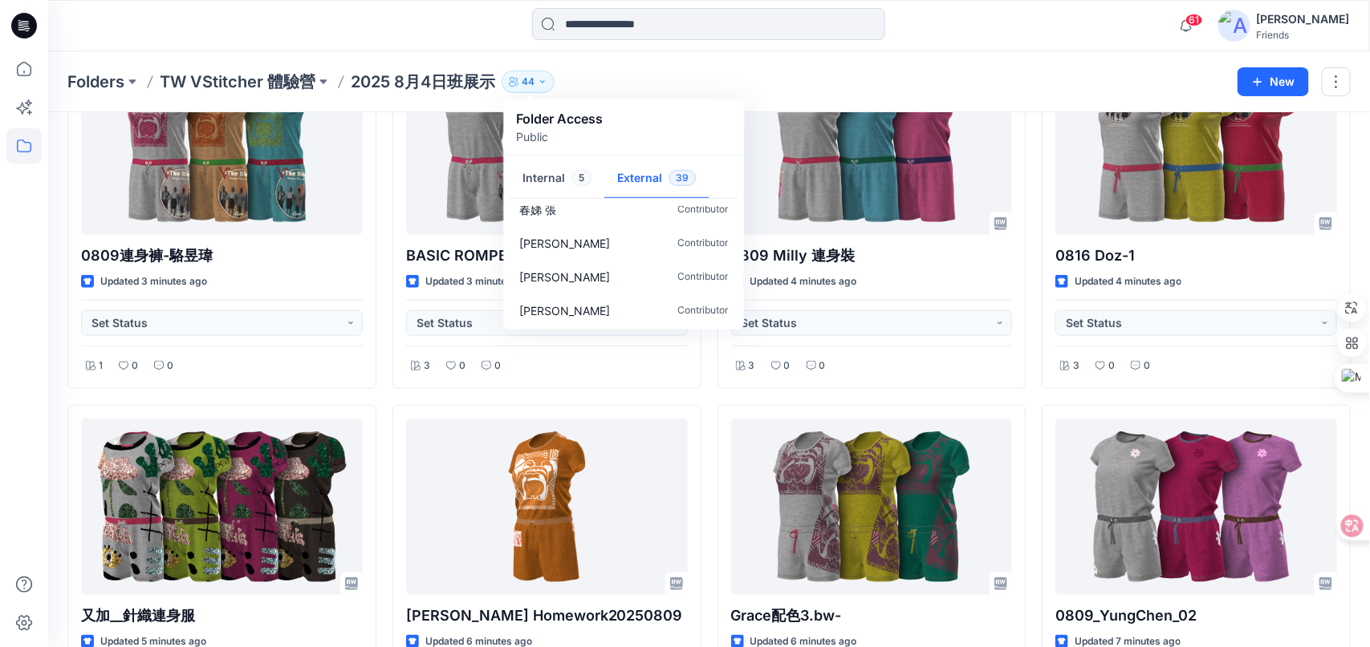
scroll to position [561, 0]
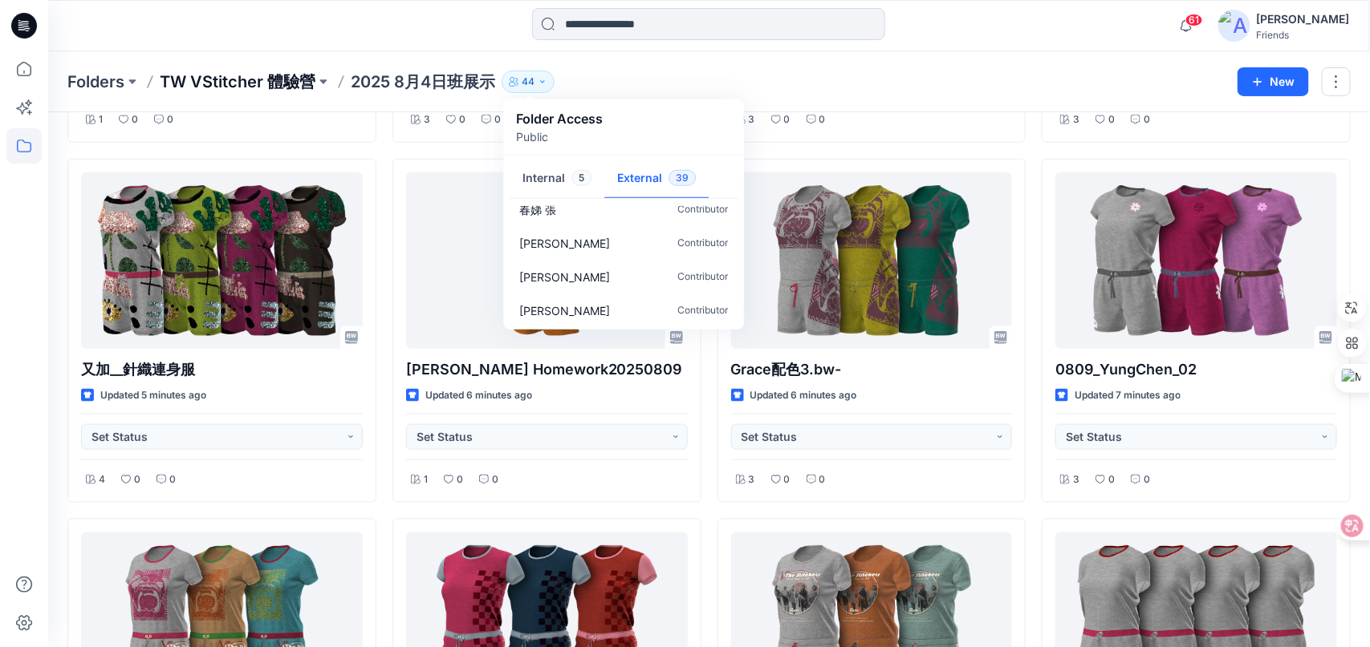
click at [290, 80] on p "TW VStitcher 體驗營" at bounding box center [238, 82] width 156 height 22
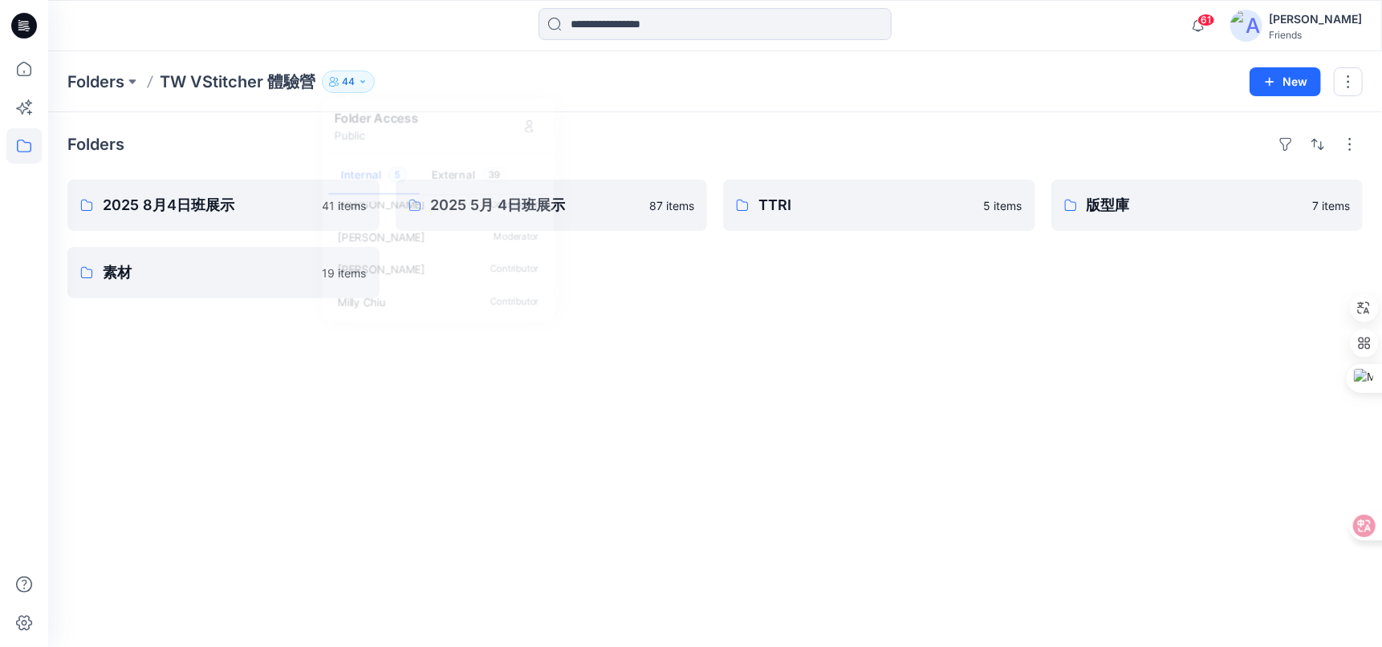
scroll to position [47, 0]
click at [362, 79] on icon "button" at bounding box center [363, 82] width 10 height 10
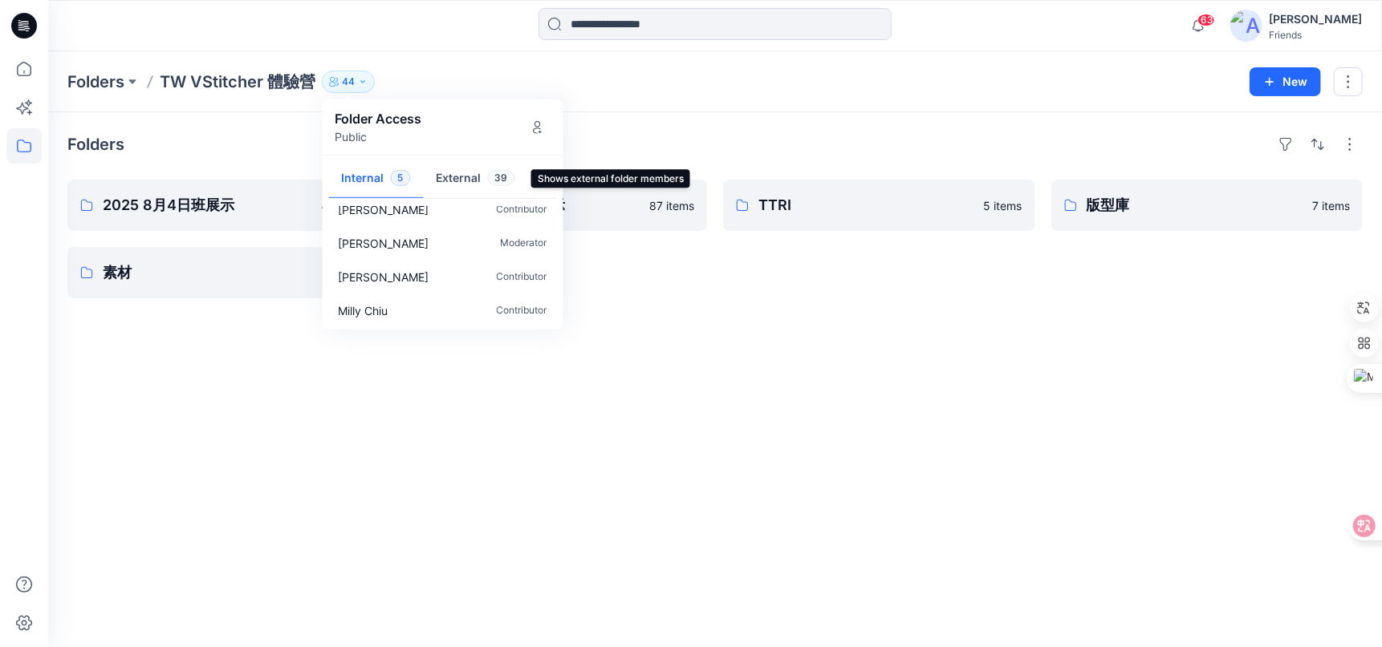
click at [482, 177] on button "External 39" at bounding box center [476, 179] width 104 height 41
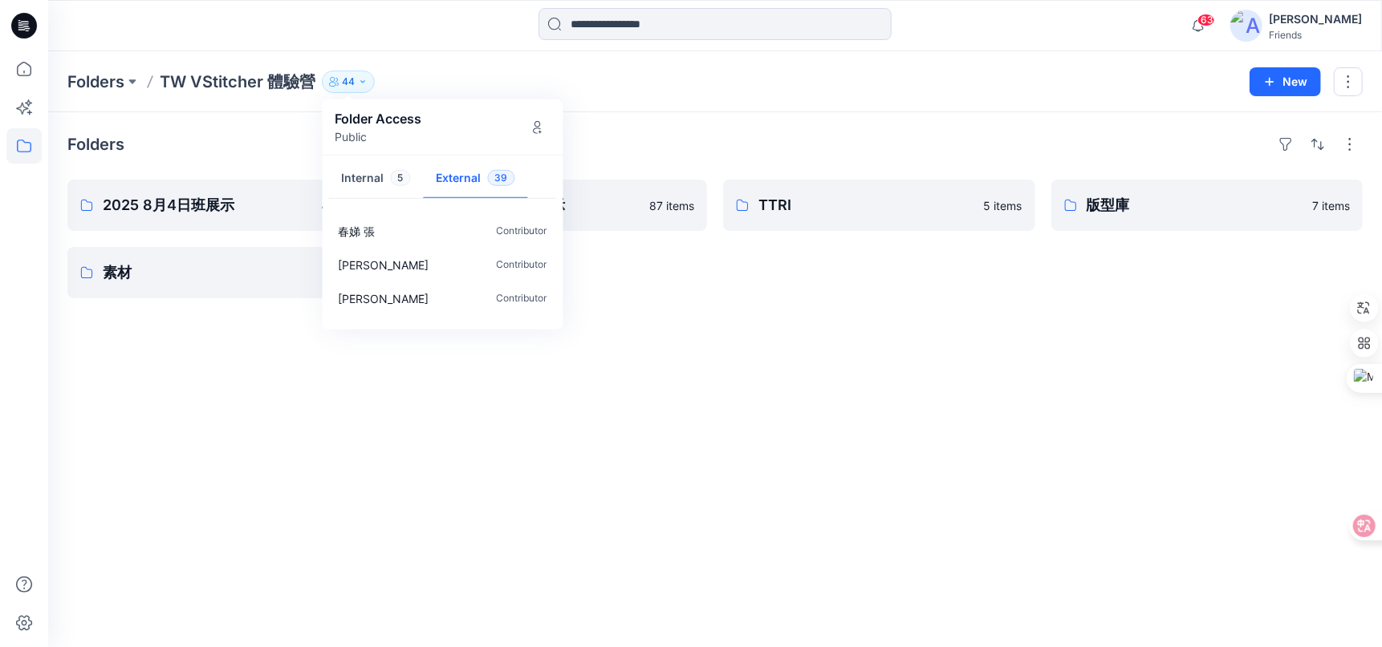
scroll to position [1193, 0]
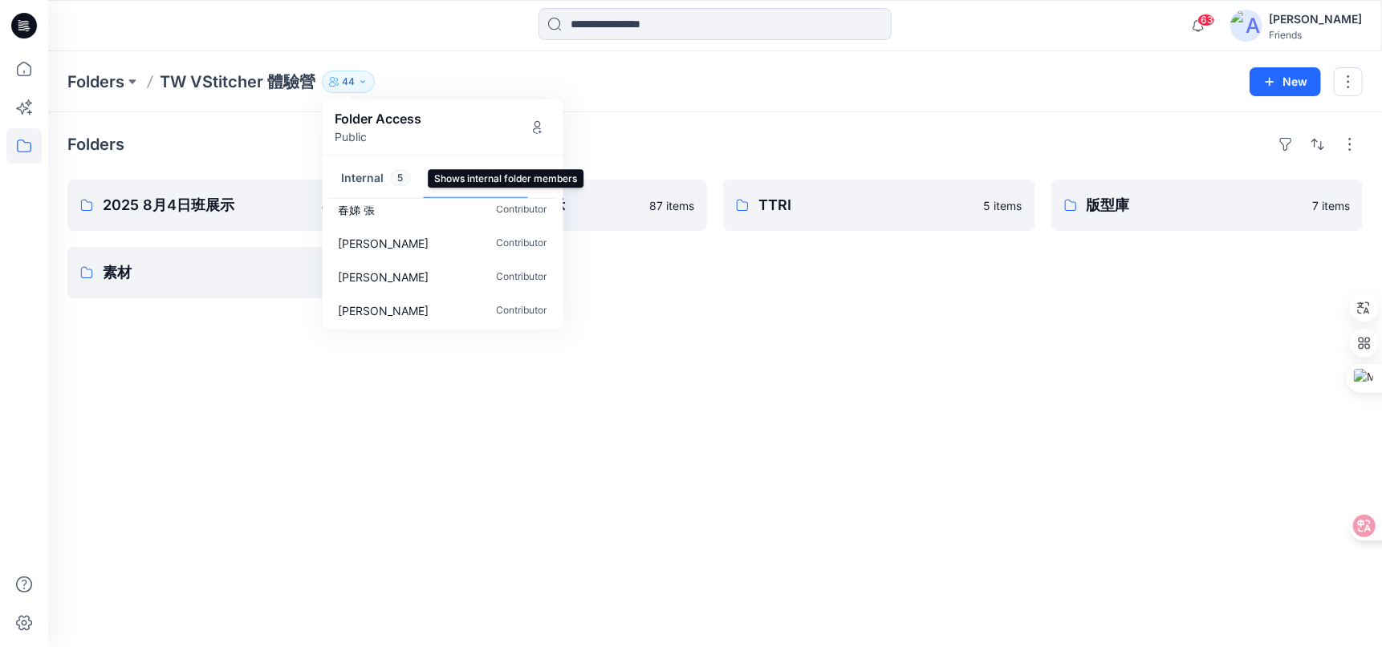
click at [381, 174] on button "Internal 5" at bounding box center [376, 179] width 95 height 41
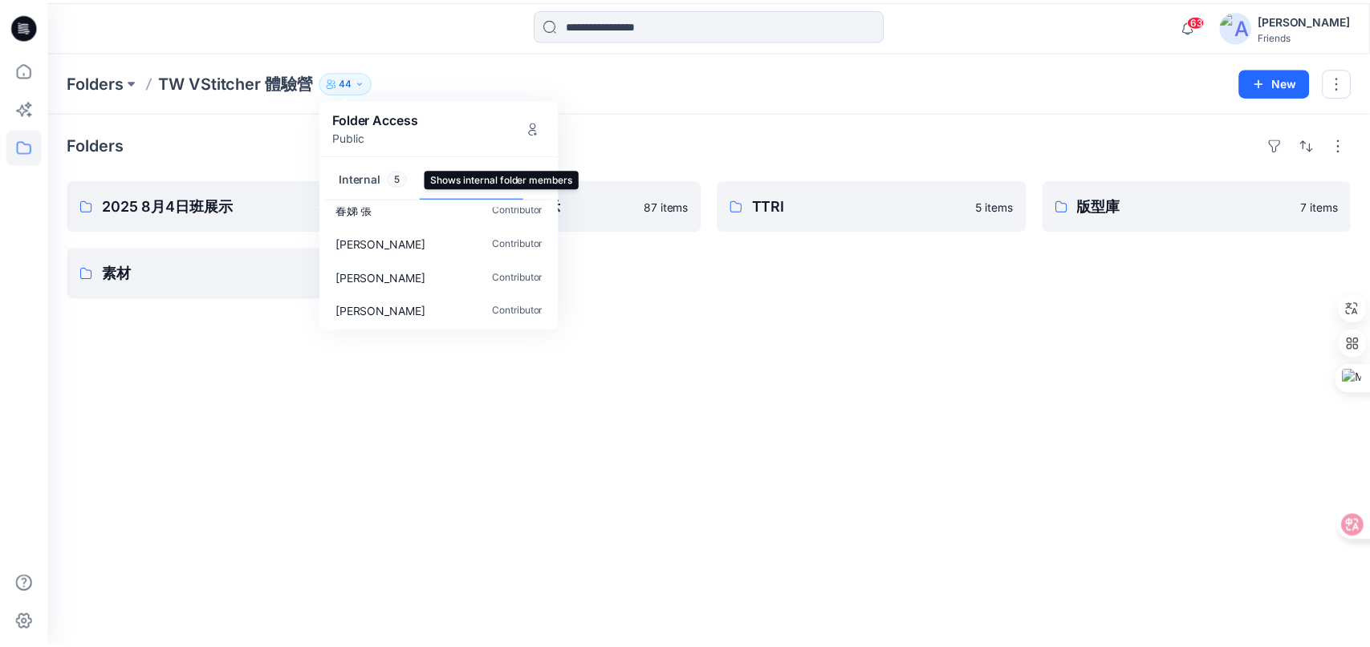
scroll to position [47, 0]
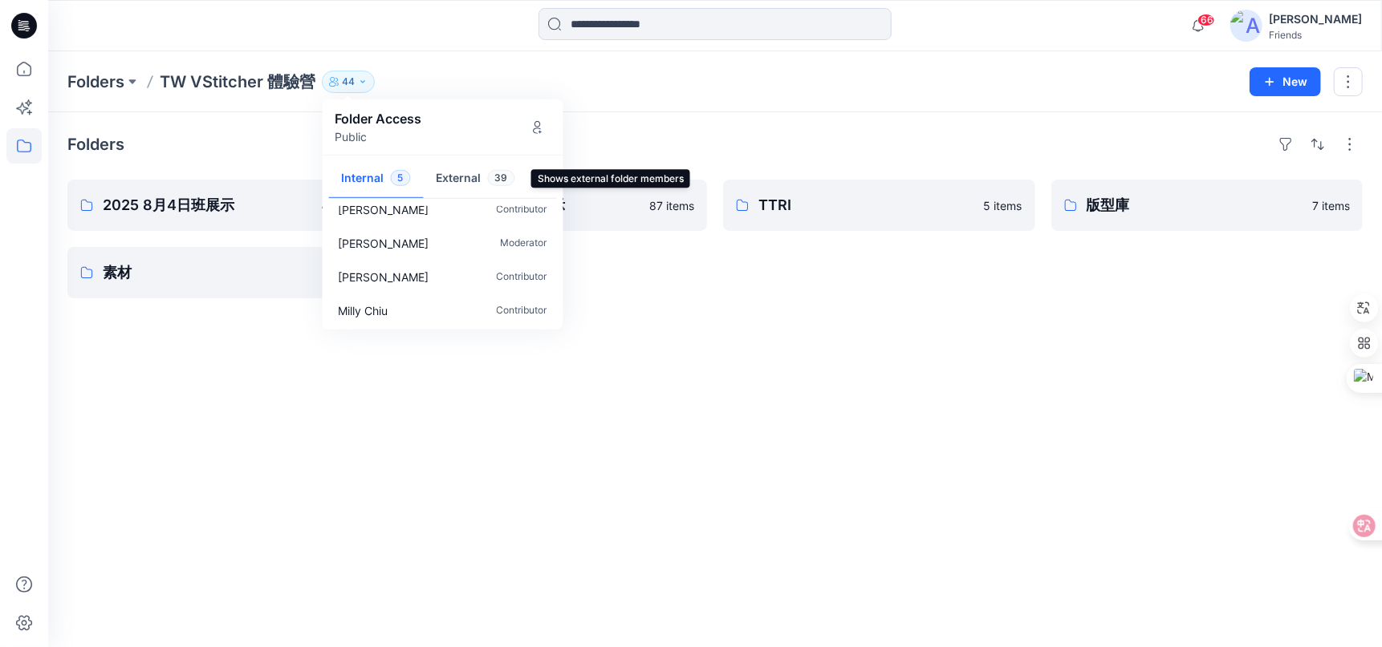
click at [485, 176] on button "External 39" at bounding box center [476, 179] width 104 height 41
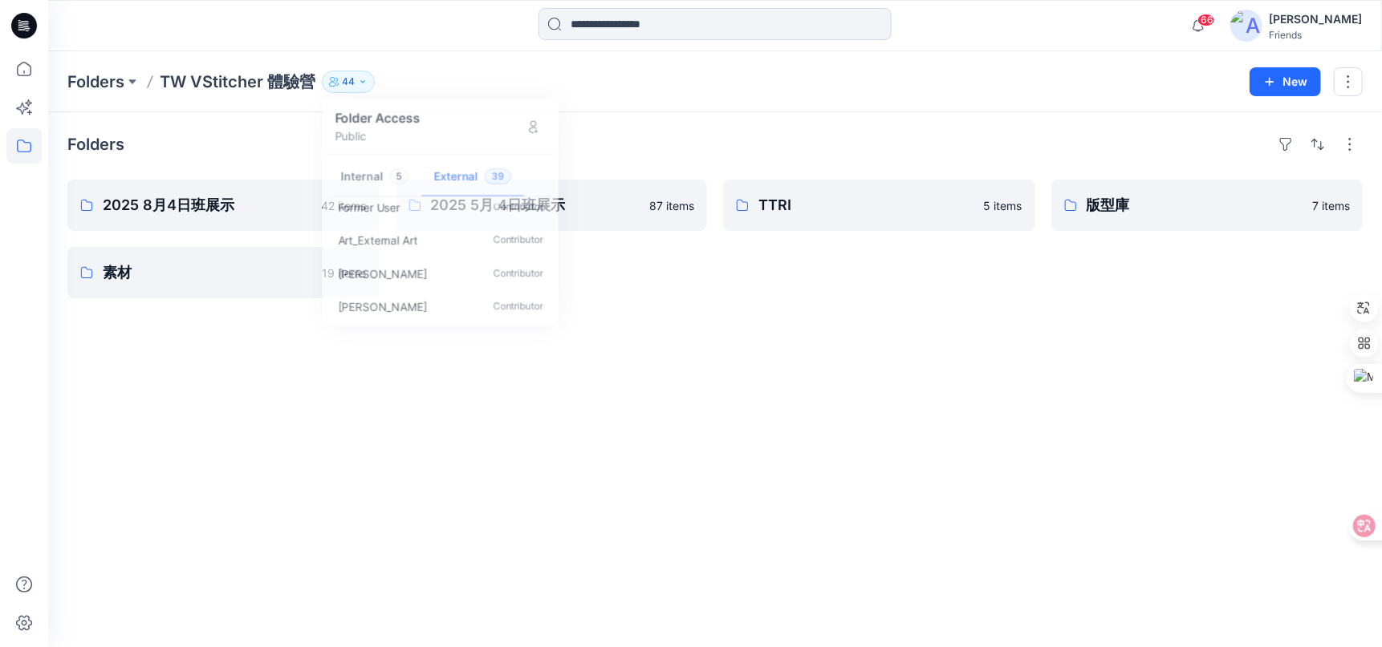
click at [676, 97] on div "Folders TW VStitcher 體驗營 44 Folder Access Public Internal 5 External 39 Zoe W C…" at bounding box center [714, 81] width 1333 height 61
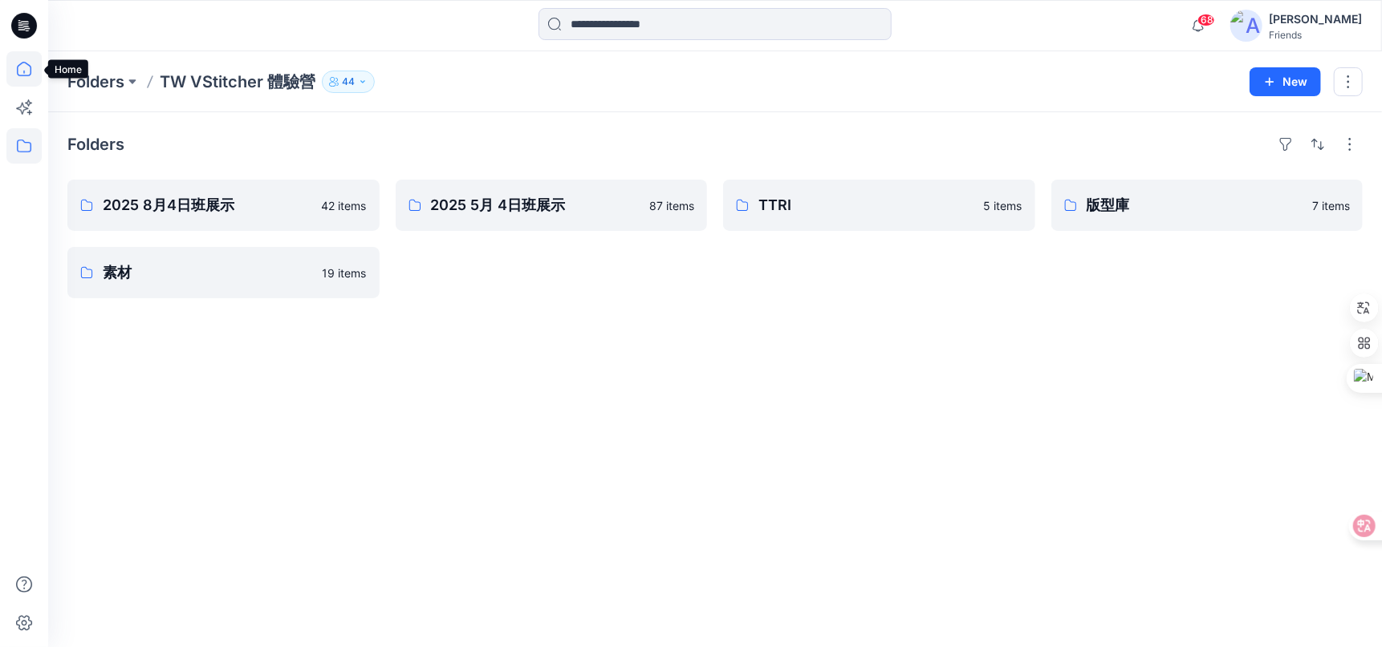
click at [14, 68] on icon at bounding box center [23, 68] width 35 height 35
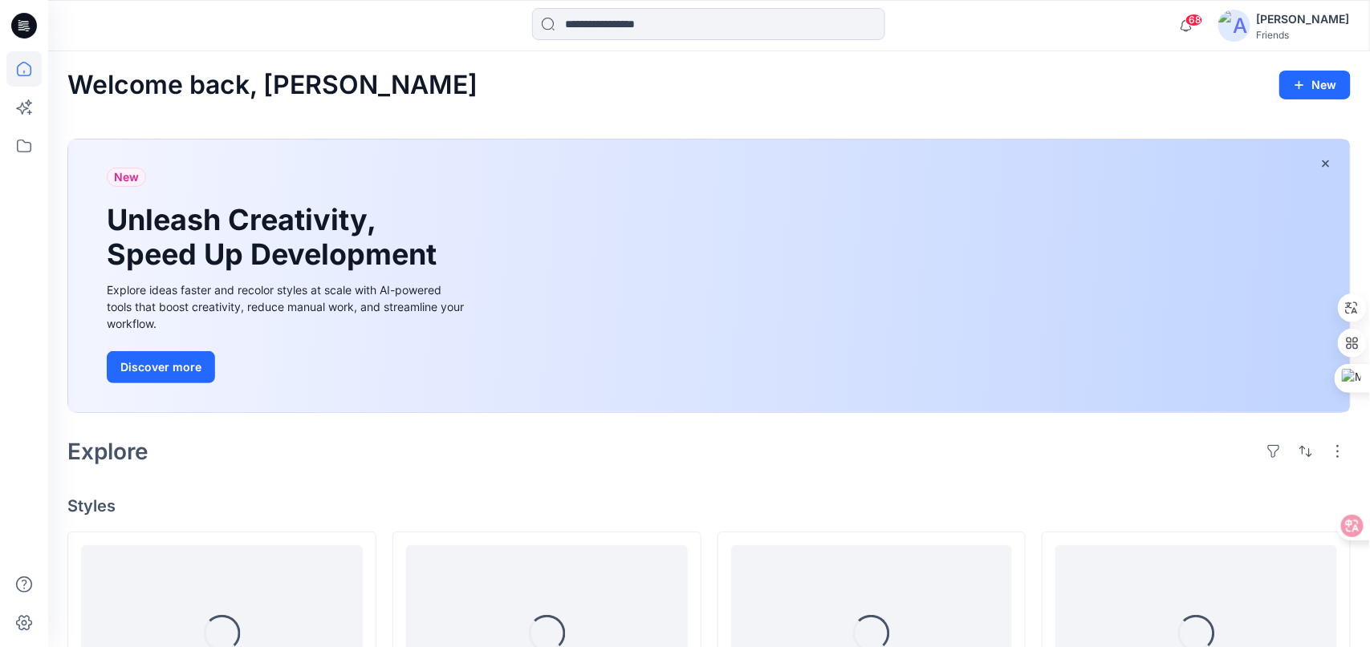
click at [1337, 79] on button "New" at bounding box center [1314, 85] width 71 height 29
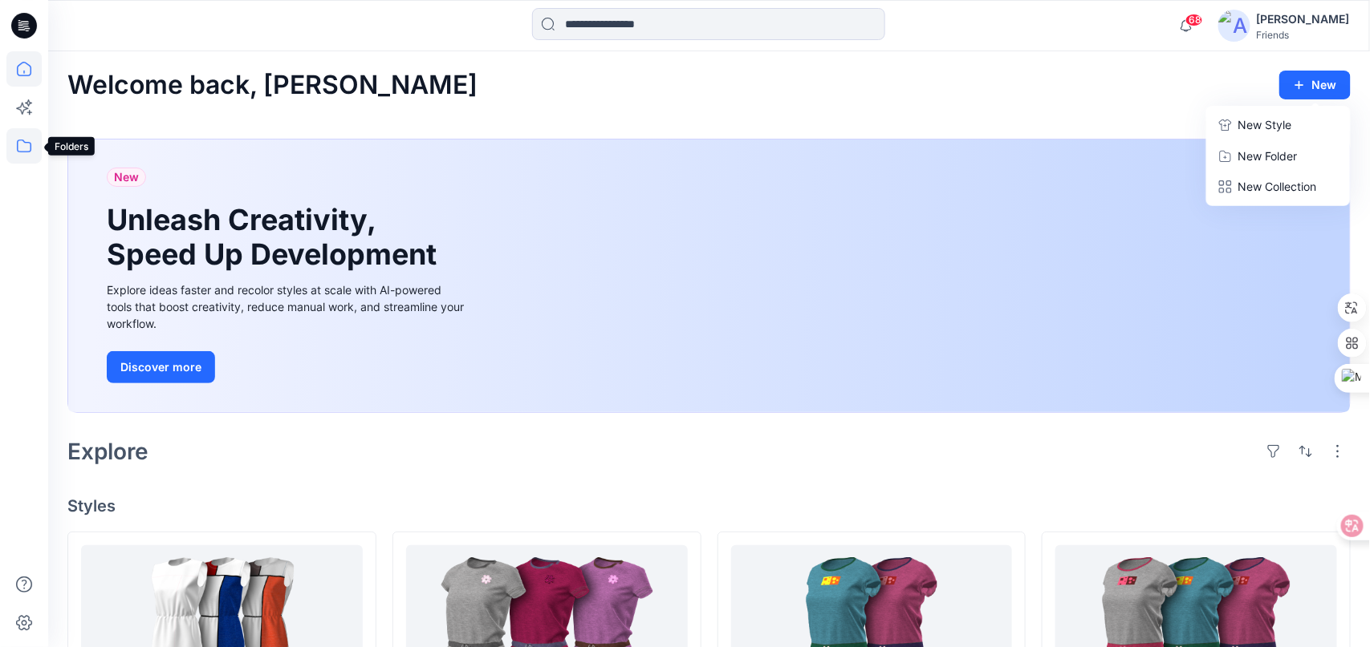
click at [22, 157] on icon at bounding box center [23, 145] width 35 height 35
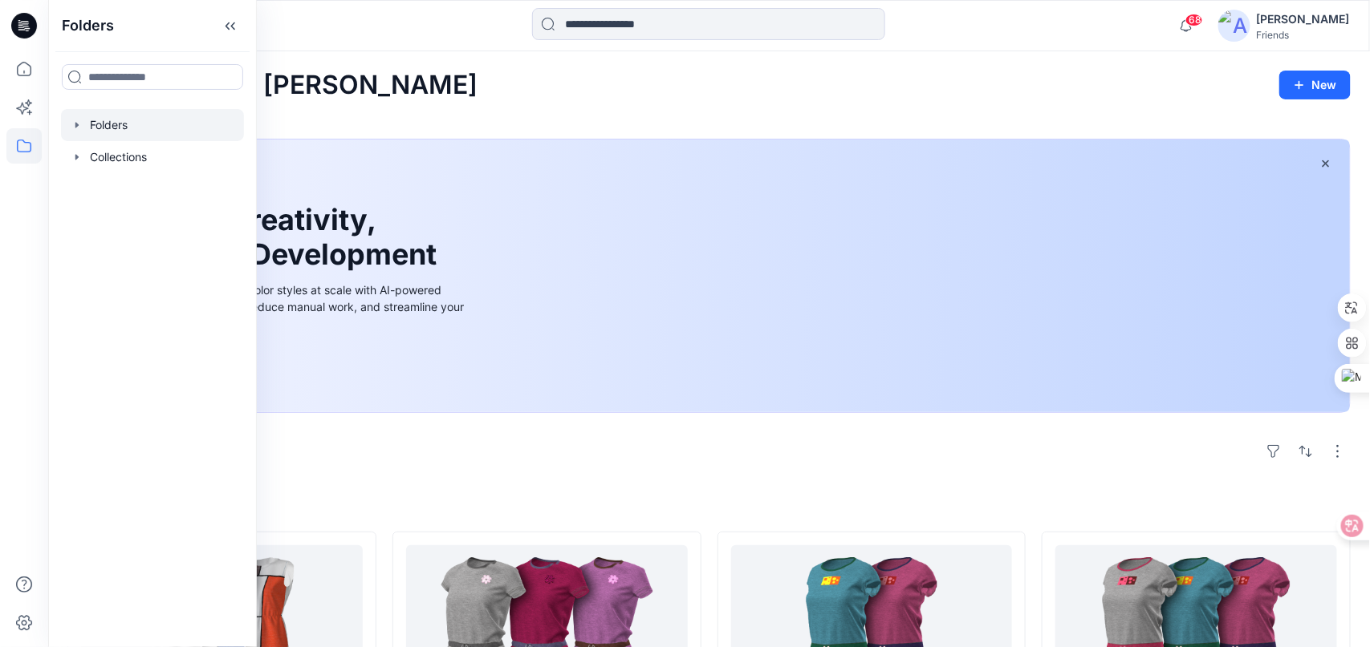
click at [119, 124] on div at bounding box center [152, 125] width 183 height 32
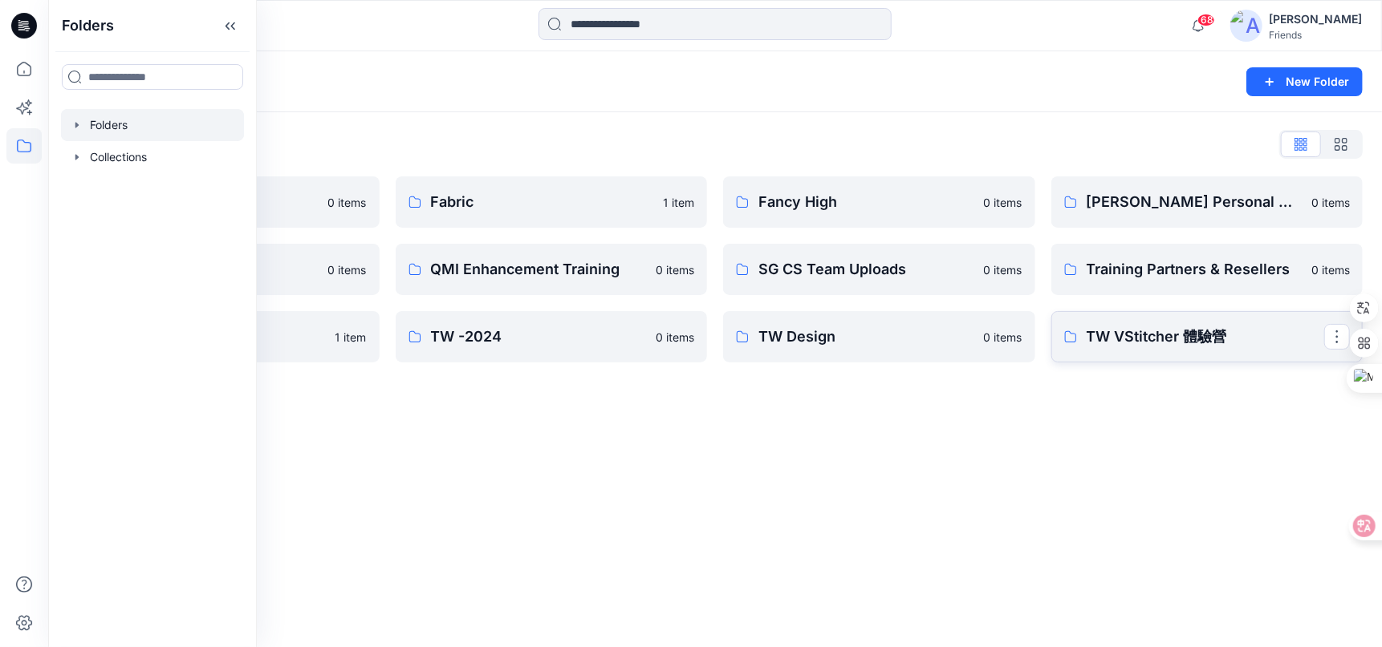
click at [1190, 348] on link "TW VStitcher 體驗營" at bounding box center [1207, 336] width 312 height 51
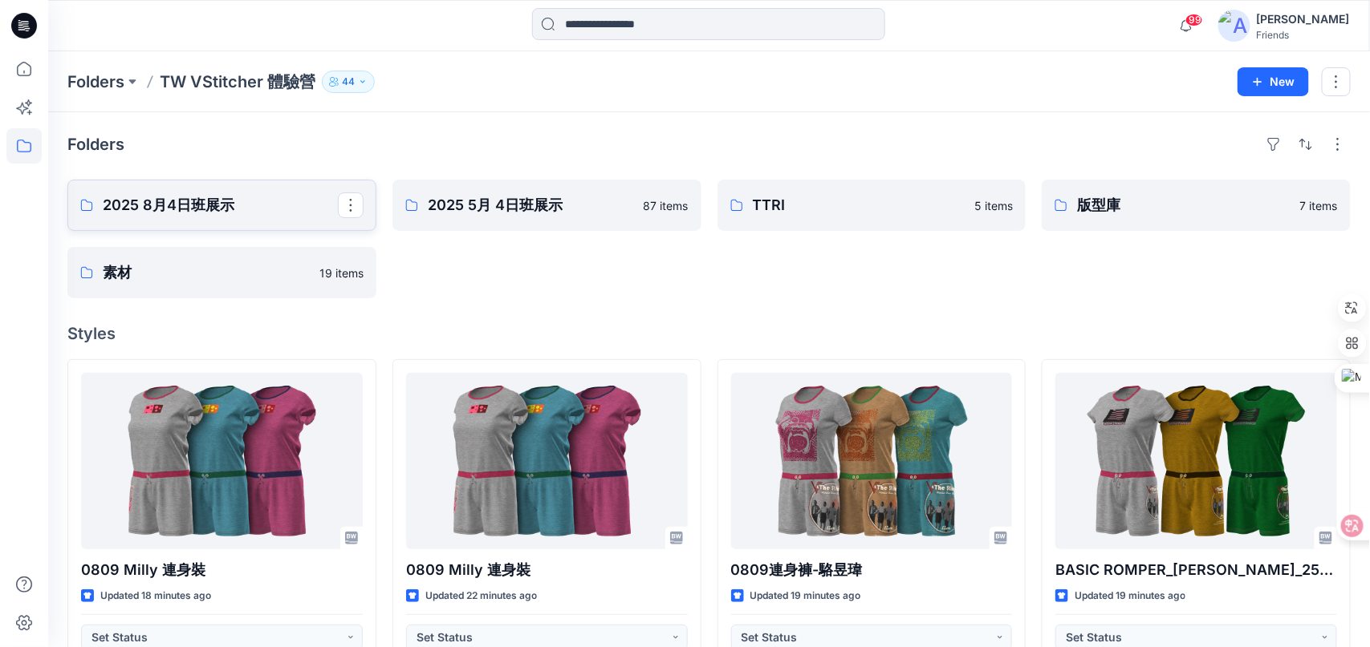
click at [286, 204] on p "2025 8月4日班展示" at bounding box center [220, 205] width 235 height 22
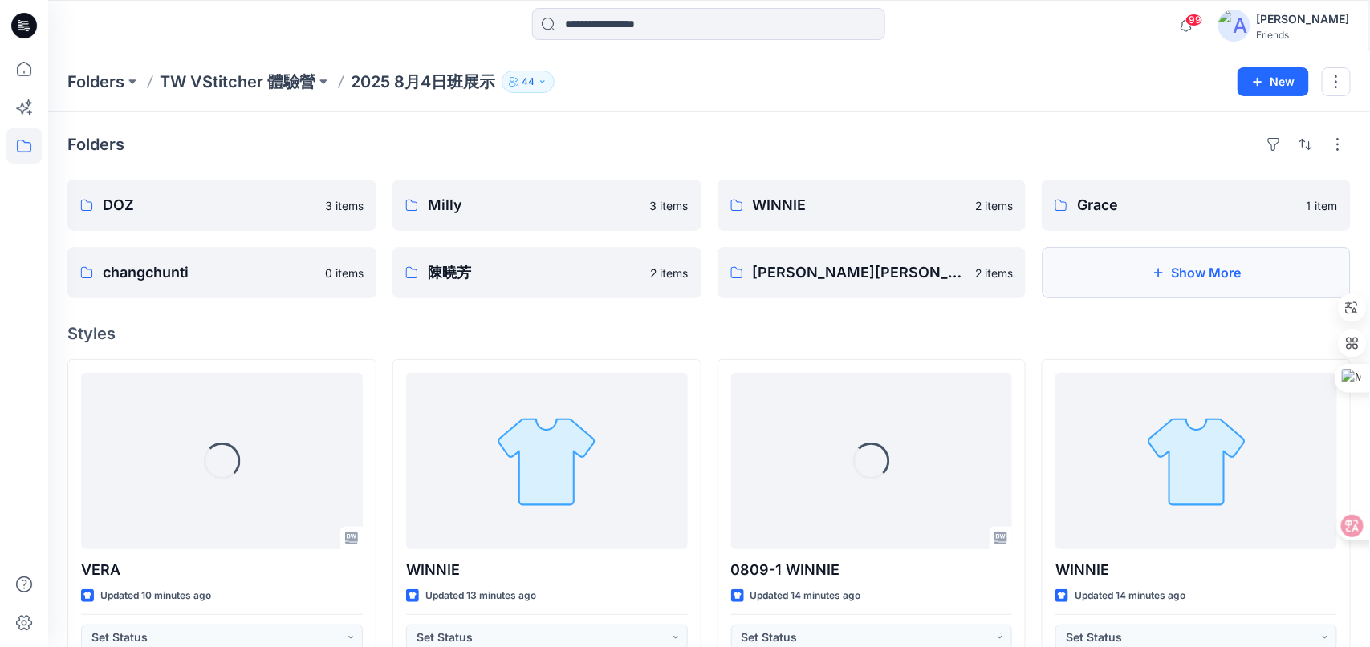
click at [1183, 270] on button "Show More" at bounding box center [1195, 272] width 309 height 51
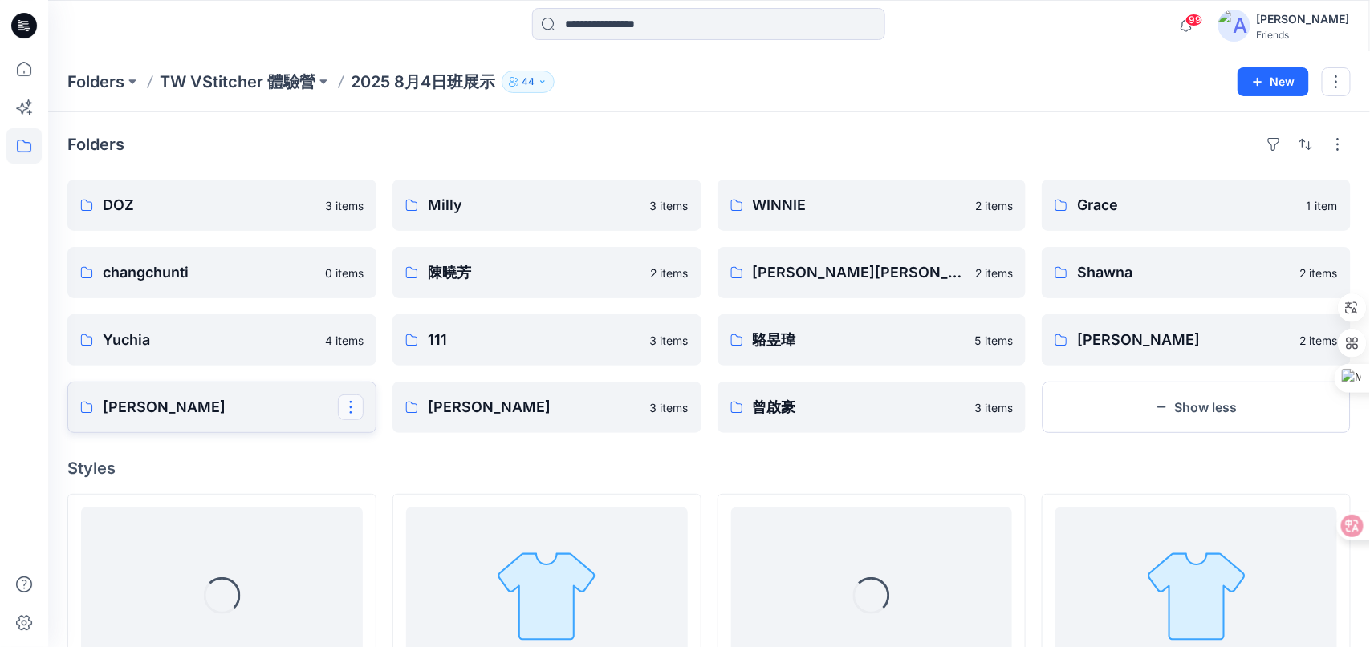
click at [352, 411] on button "button" at bounding box center [351, 408] width 26 height 26
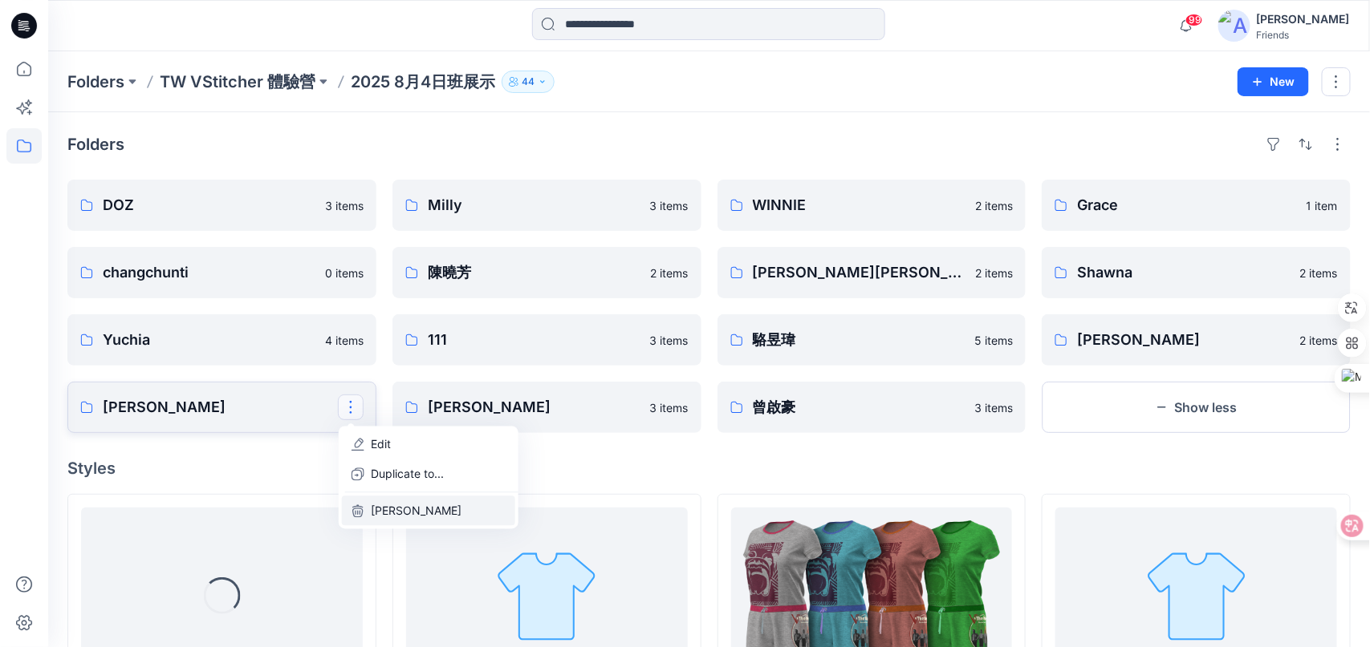
click at [420, 509] on p "Delete Folder" at bounding box center [416, 510] width 91 height 17
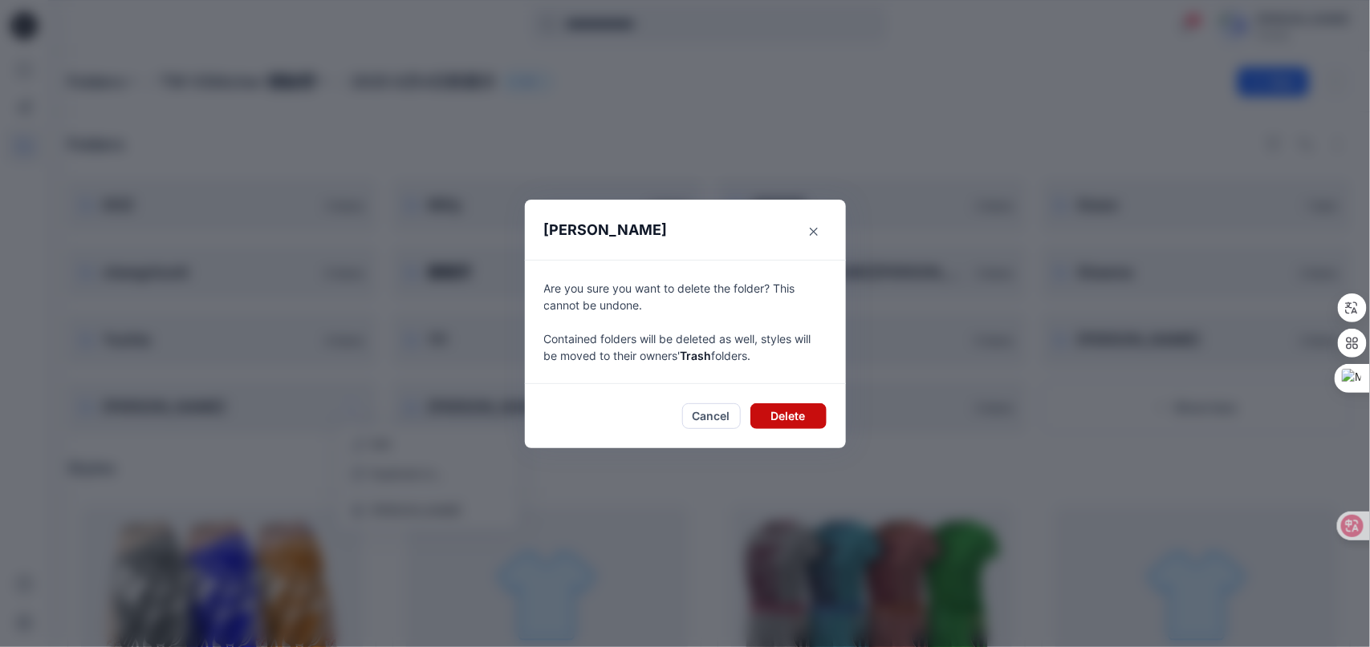
click at [802, 421] on button "Delete" at bounding box center [788, 417] width 76 height 26
click at [792, 412] on button "Delete" at bounding box center [788, 417] width 76 height 26
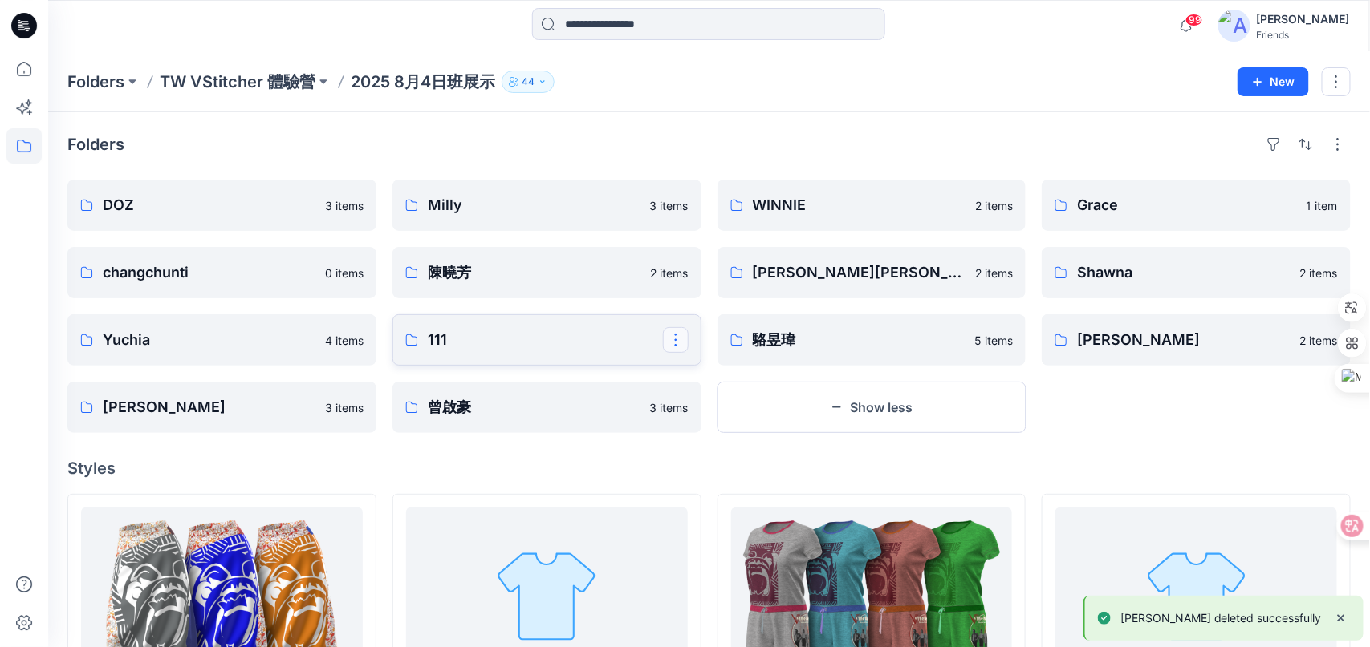
click at [681, 331] on button "button" at bounding box center [676, 340] width 26 height 26
click at [773, 444] on button "Delete Folder" at bounding box center [753, 443] width 173 height 30
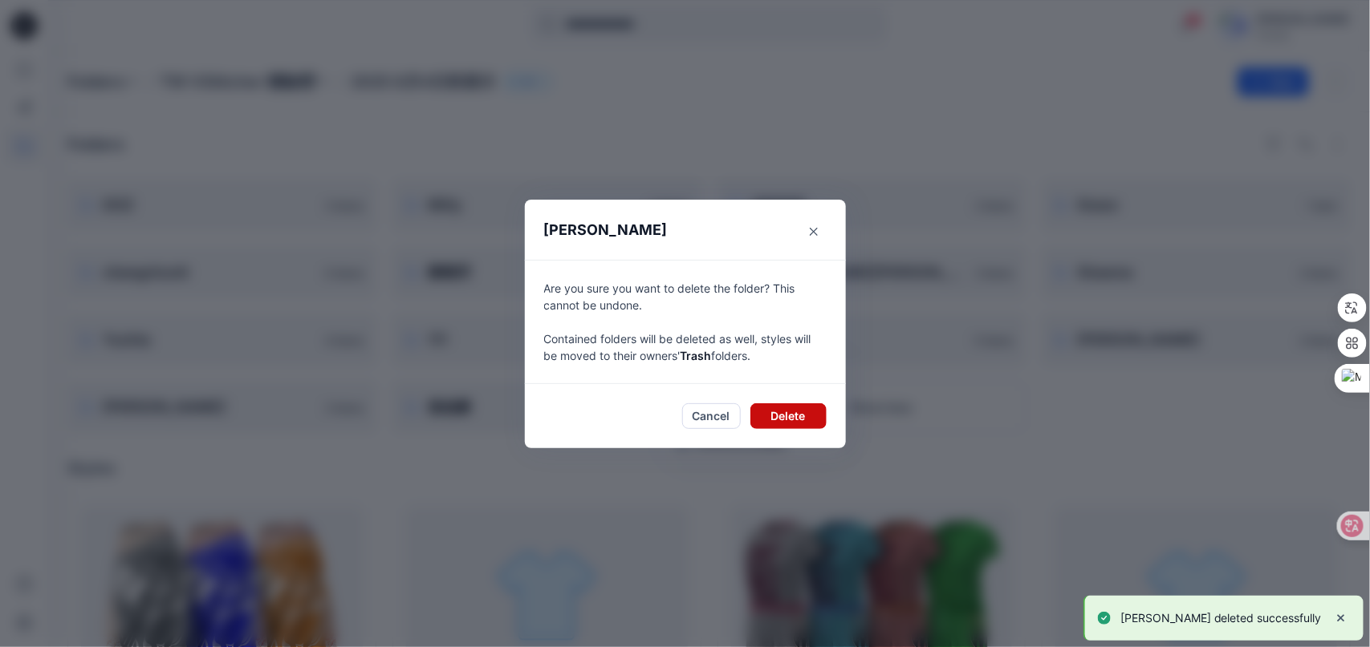
click at [805, 417] on button "Delete" at bounding box center [788, 417] width 76 height 26
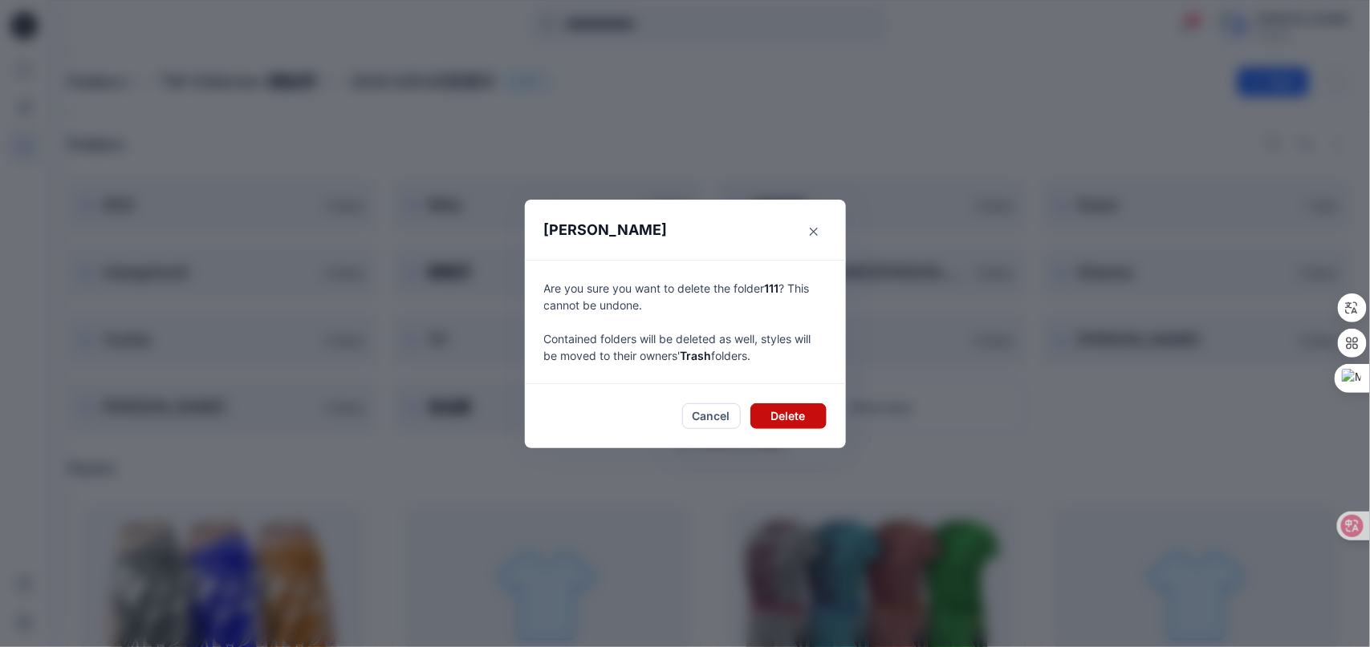
click at [772, 418] on button "Delete" at bounding box center [788, 417] width 76 height 26
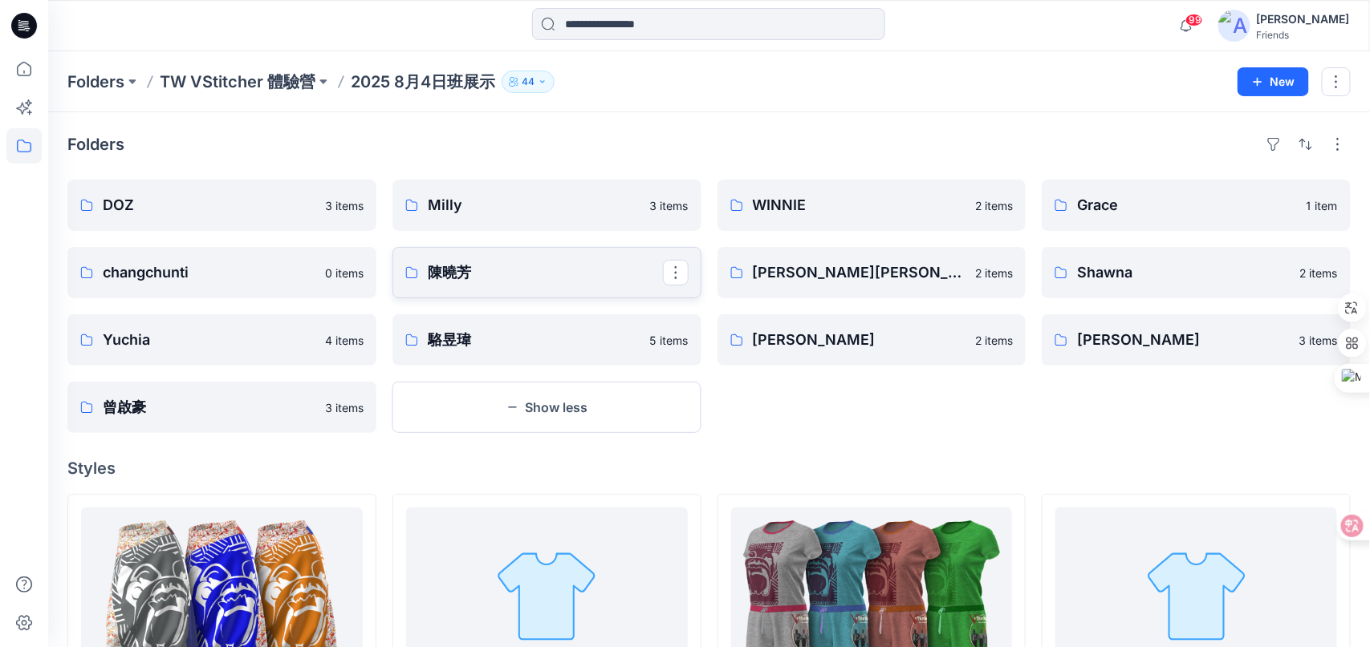
click at [546, 285] on link "陳曉芳" at bounding box center [546, 272] width 309 height 51
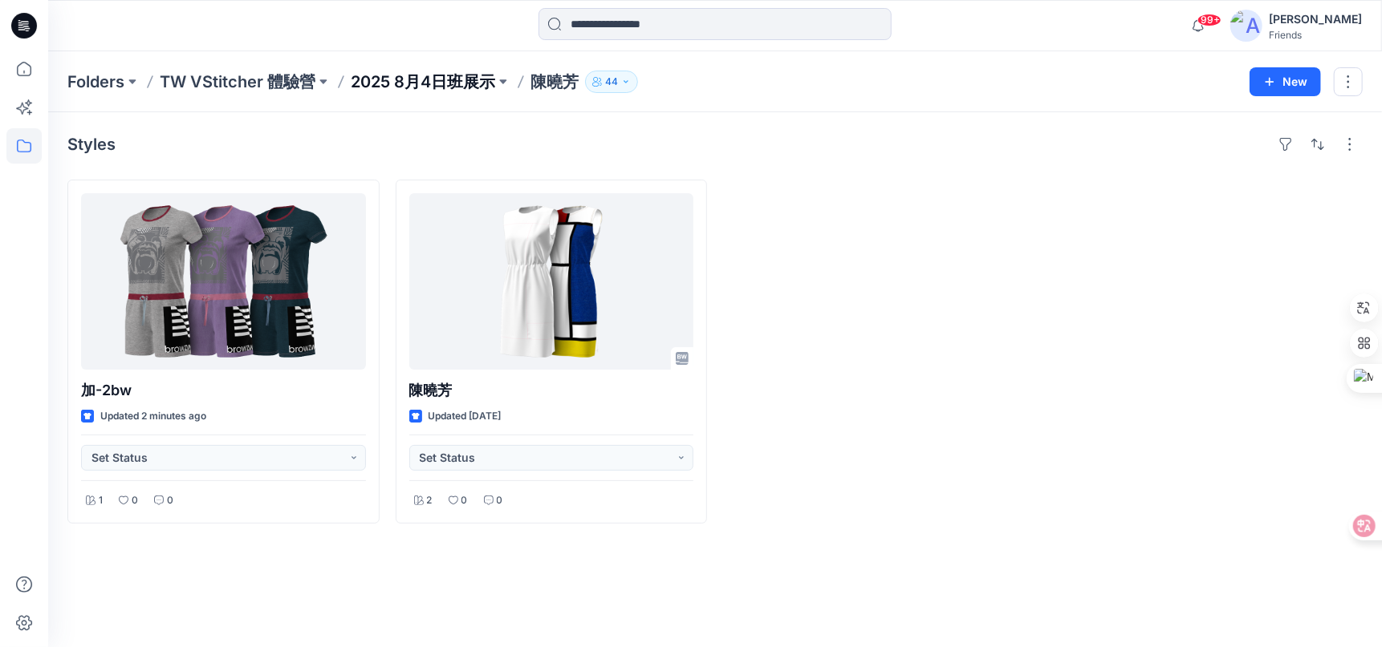
click at [446, 79] on p "2025 8月4日班展示" at bounding box center [423, 82] width 144 height 22
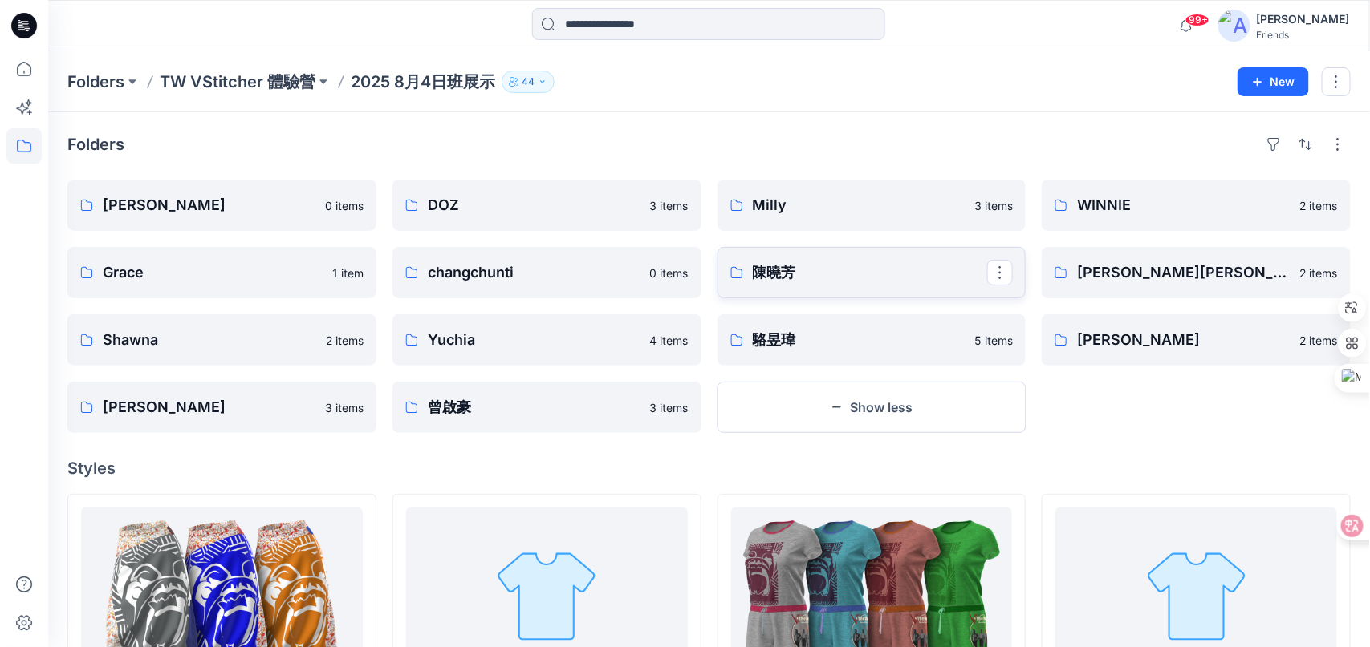
click at [882, 275] on p "陳曉芳" at bounding box center [870, 273] width 235 height 22
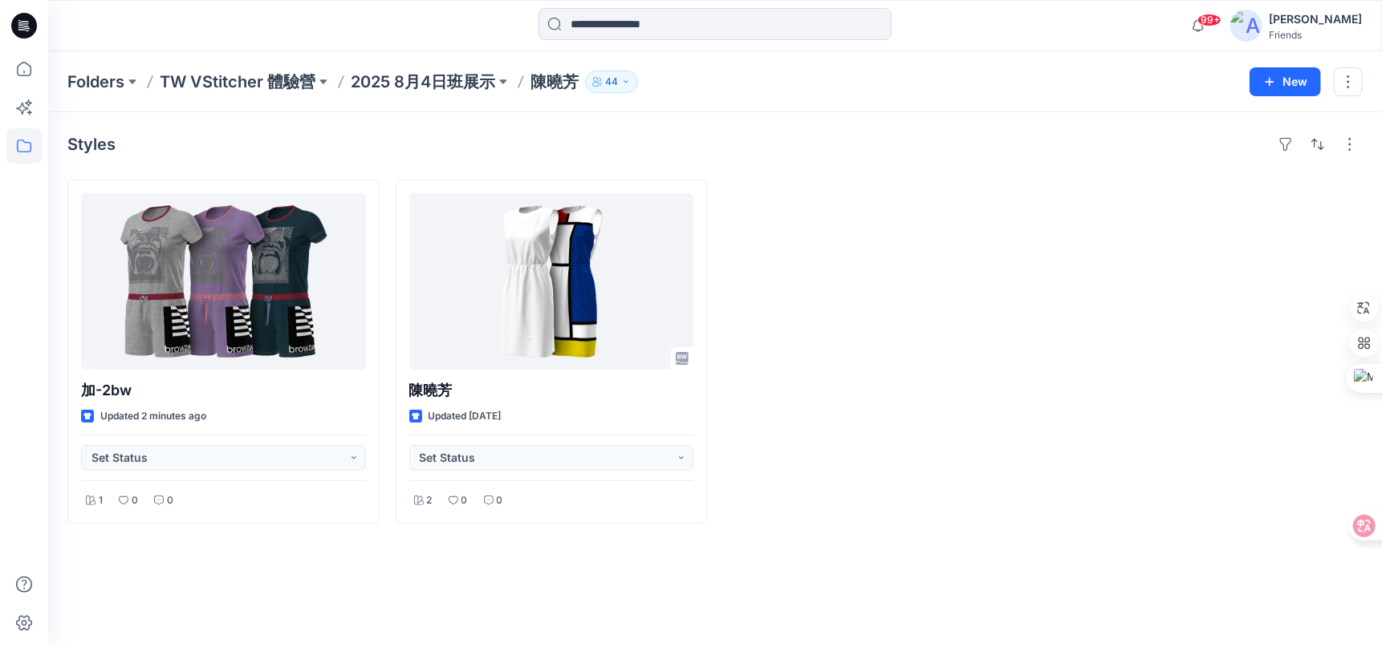
drag, startPoint x: 882, startPoint y: 275, endPoint x: 867, endPoint y: 273, distance: 14.6
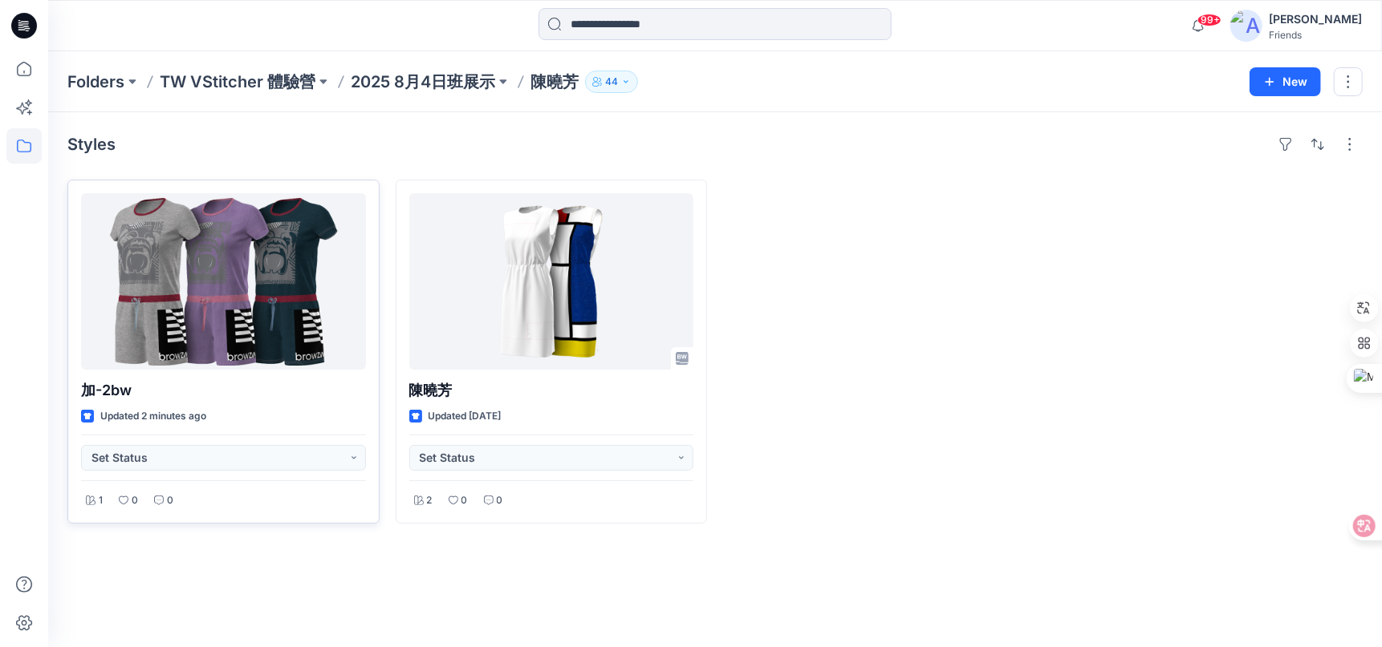
drag, startPoint x: 867, startPoint y: 273, endPoint x: 211, endPoint y: 306, distance: 657.2
click at [211, 306] on div at bounding box center [223, 281] width 285 height 177
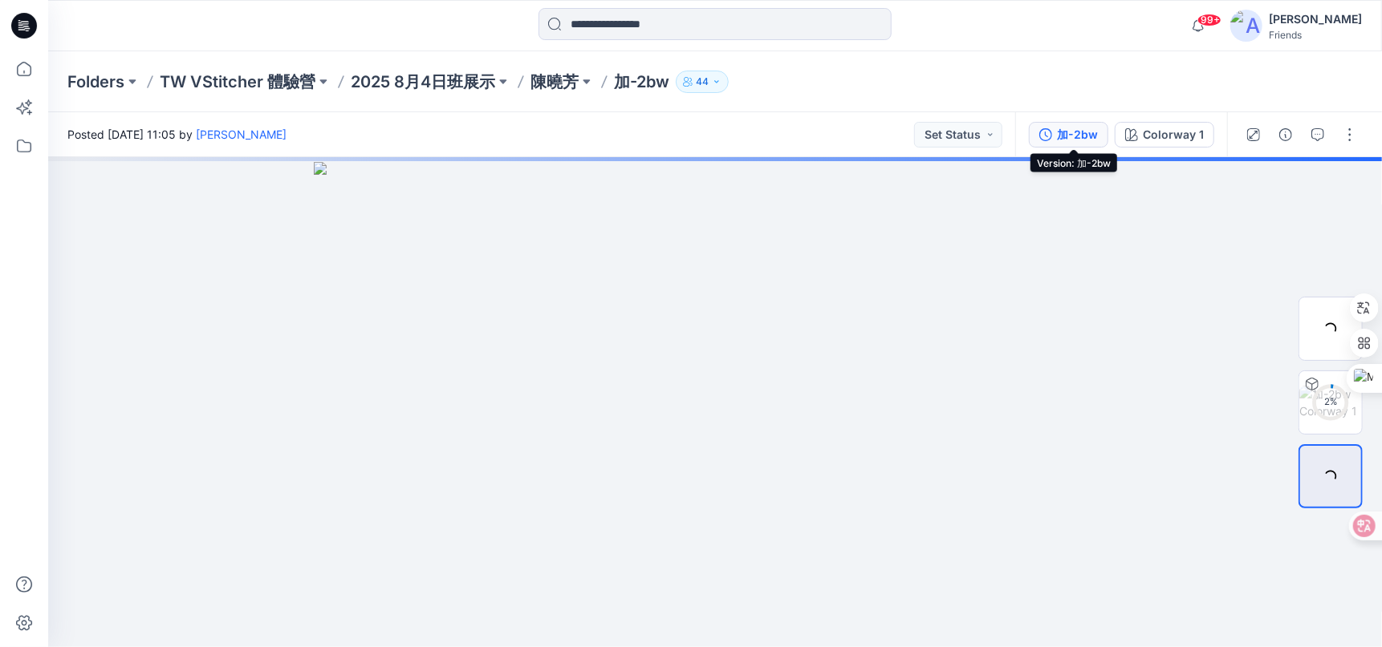
click at [1084, 134] on div "加-2bw" at bounding box center [1077, 135] width 41 height 18
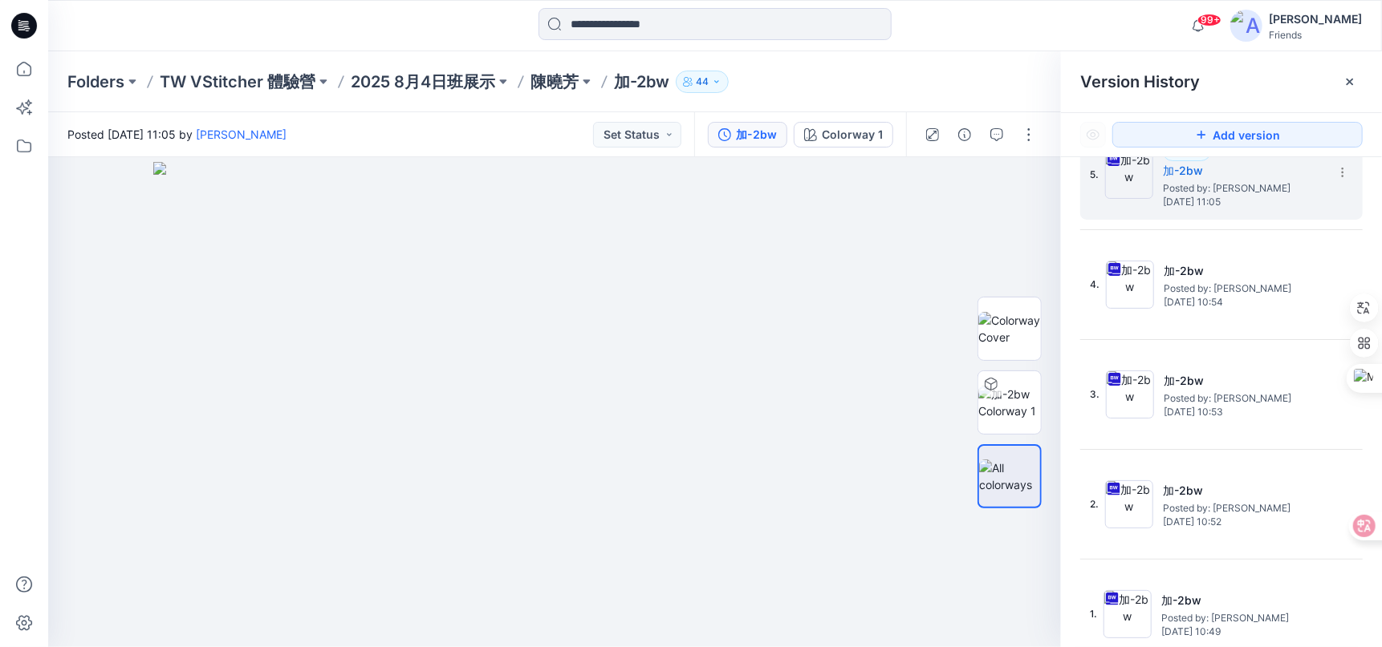
scroll to position [49, 0]
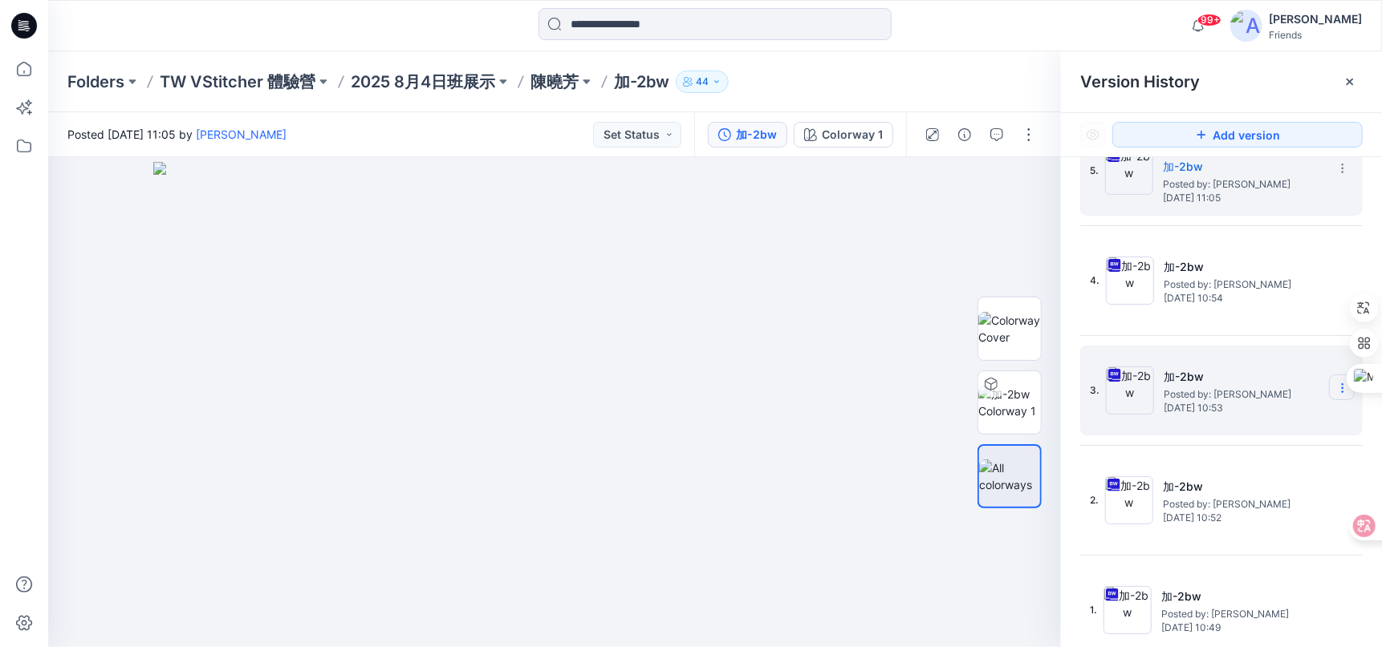
click at [0, 0] on icon at bounding box center [0, 0] width 0 height 0
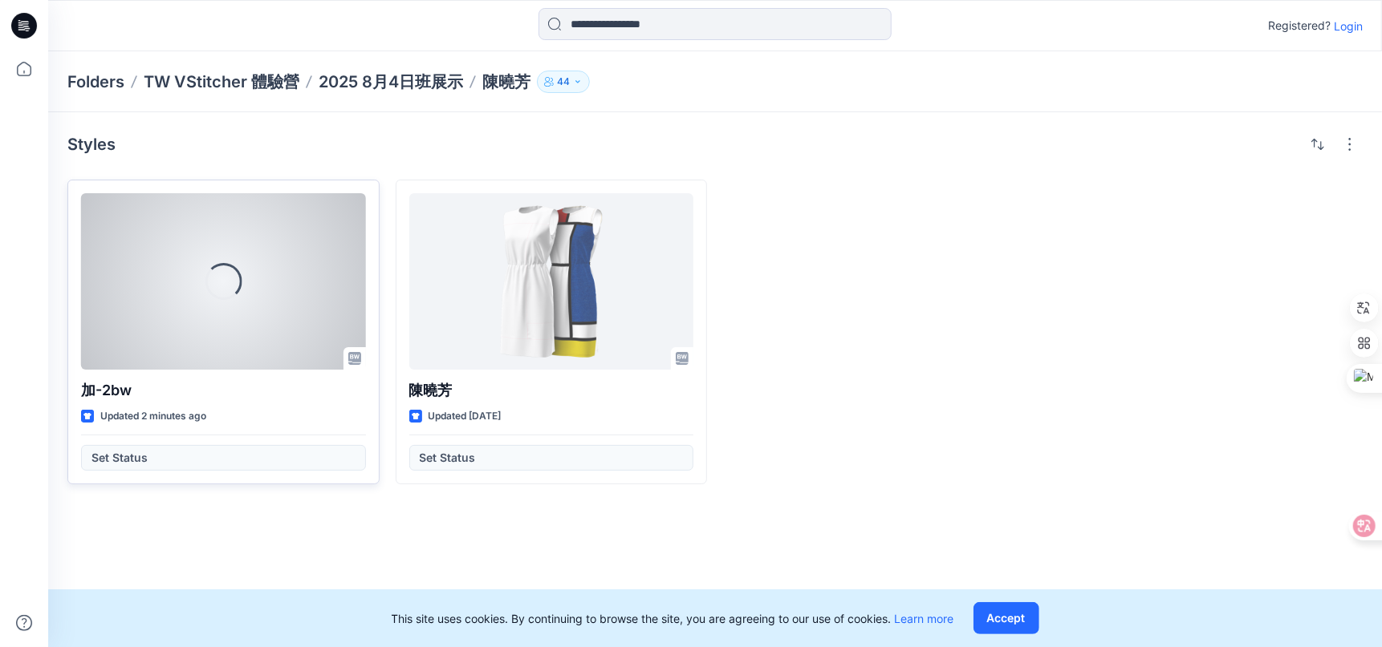
click at [299, 309] on div "Loading..." at bounding box center [223, 281] width 285 height 177
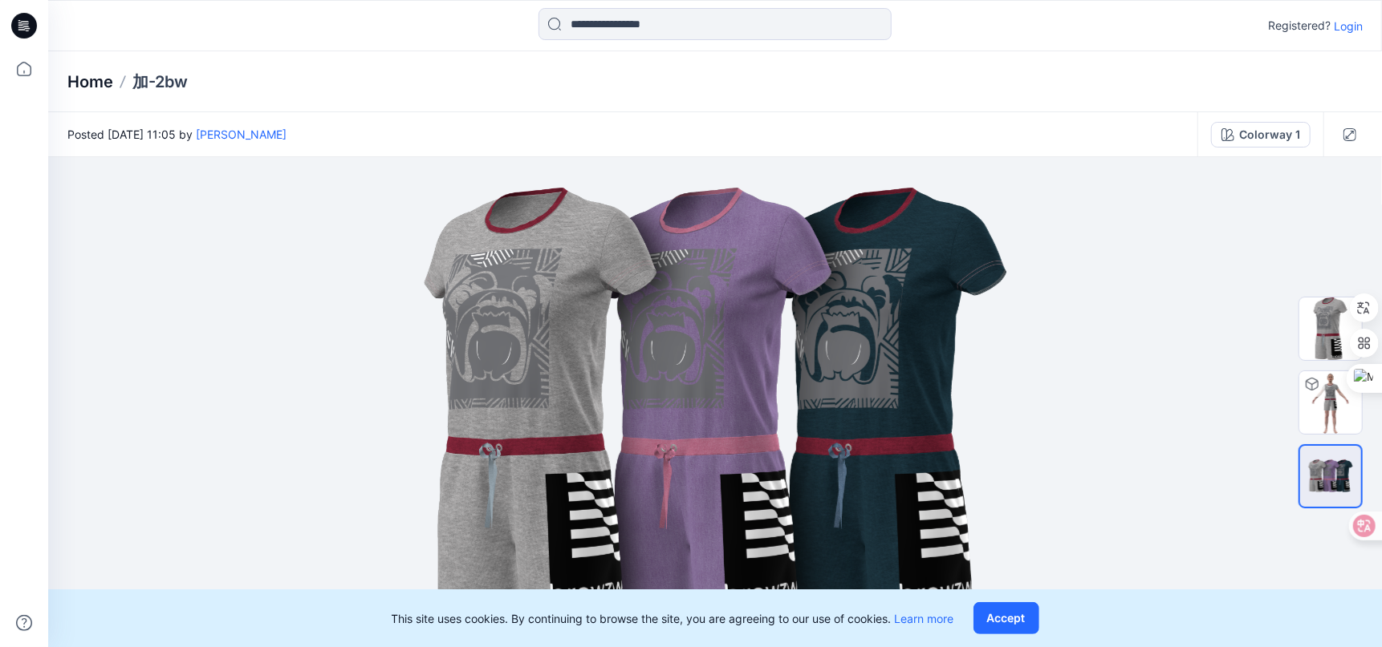
click at [79, 75] on p "Home" at bounding box center [90, 82] width 46 height 22
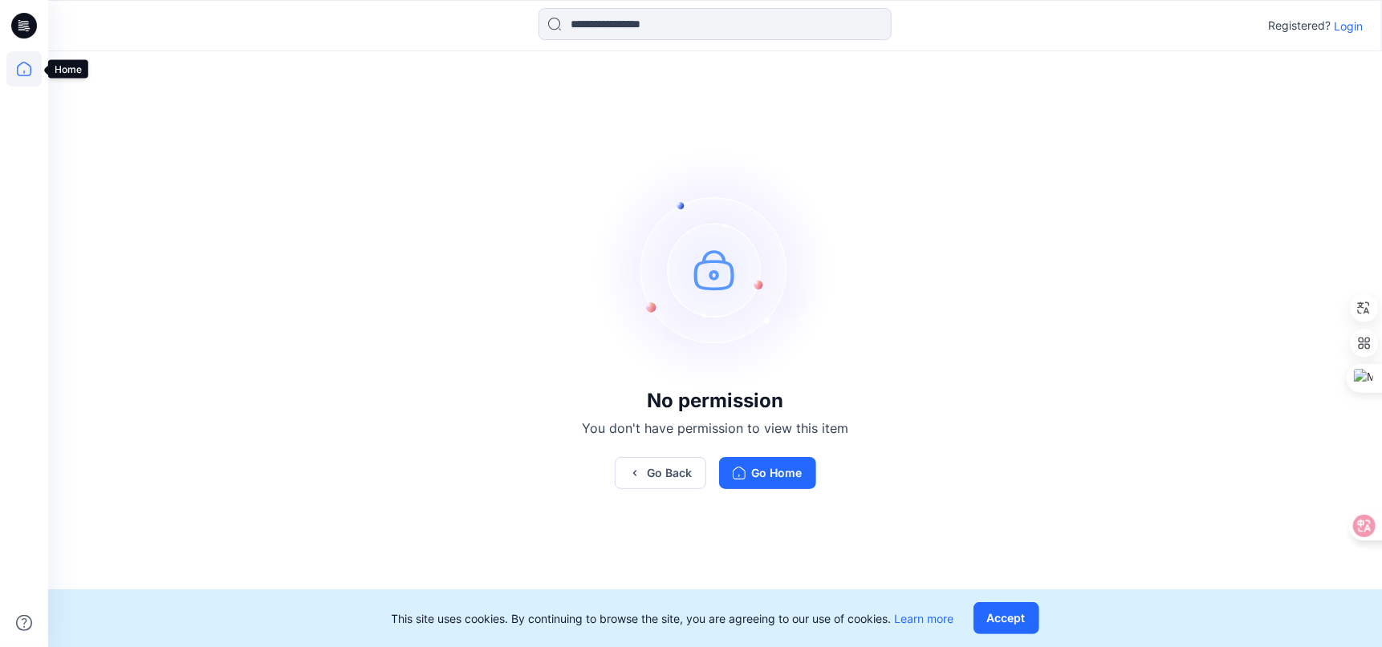
click at [19, 75] on icon at bounding box center [24, 69] width 14 height 14
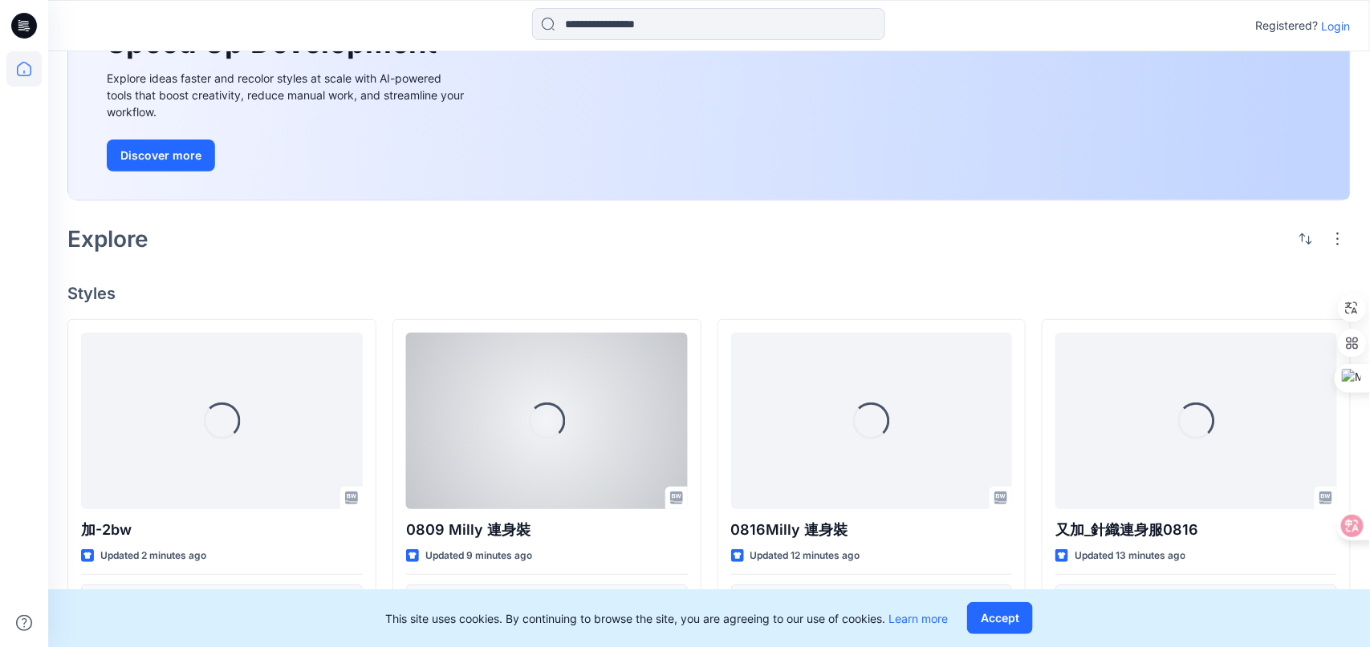
scroll to position [240, 0]
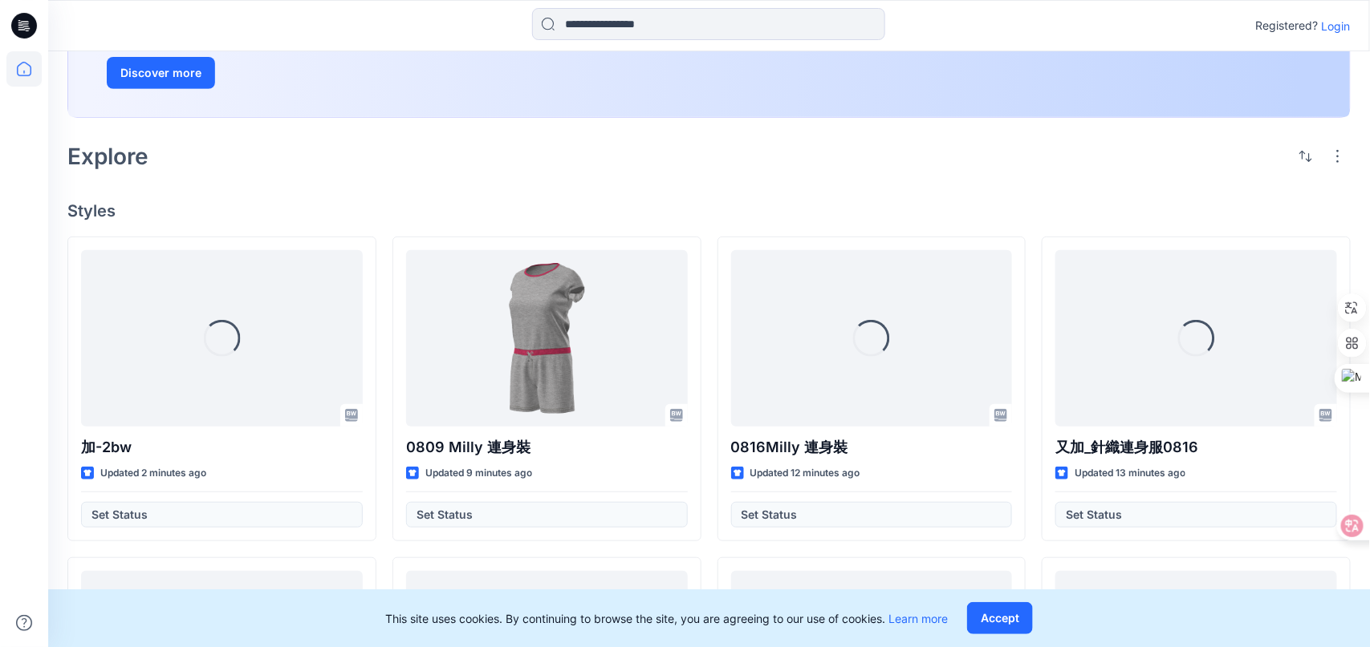
click at [1336, 26] on p "Login" at bounding box center [1335, 26] width 29 height 17
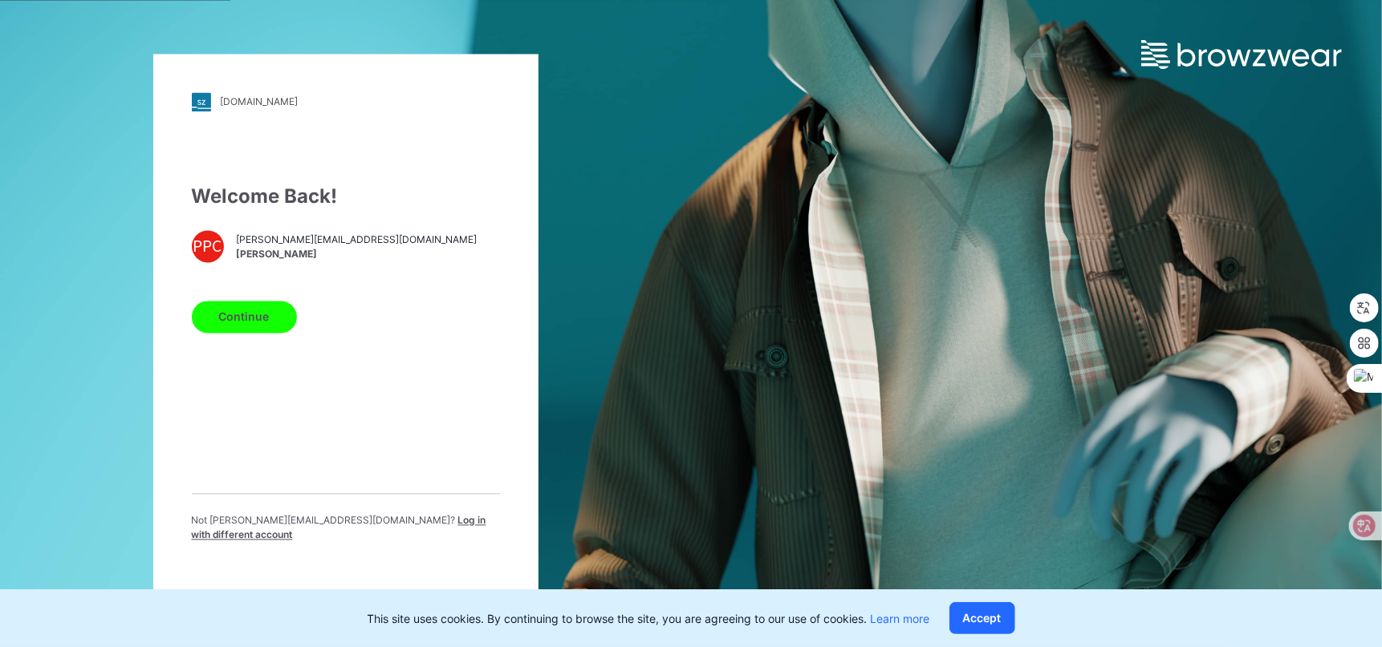
click at [237, 315] on button "Continue" at bounding box center [244, 317] width 105 height 32
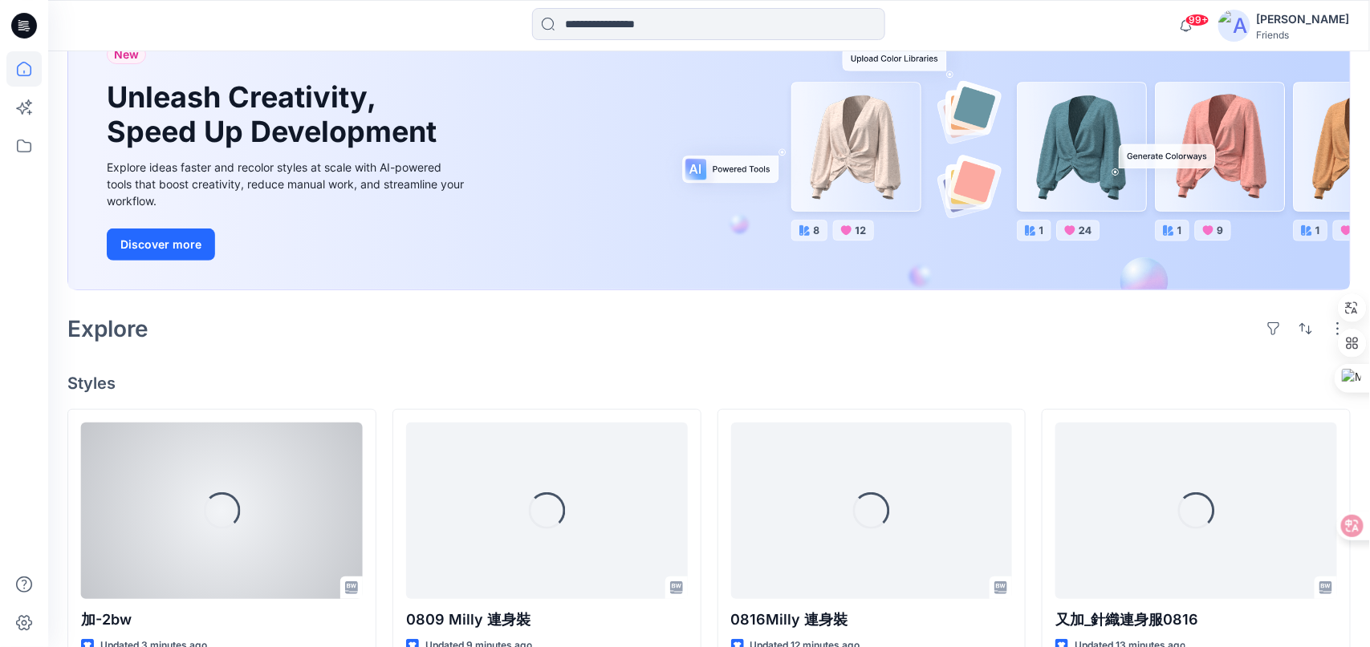
scroll to position [160, 0]
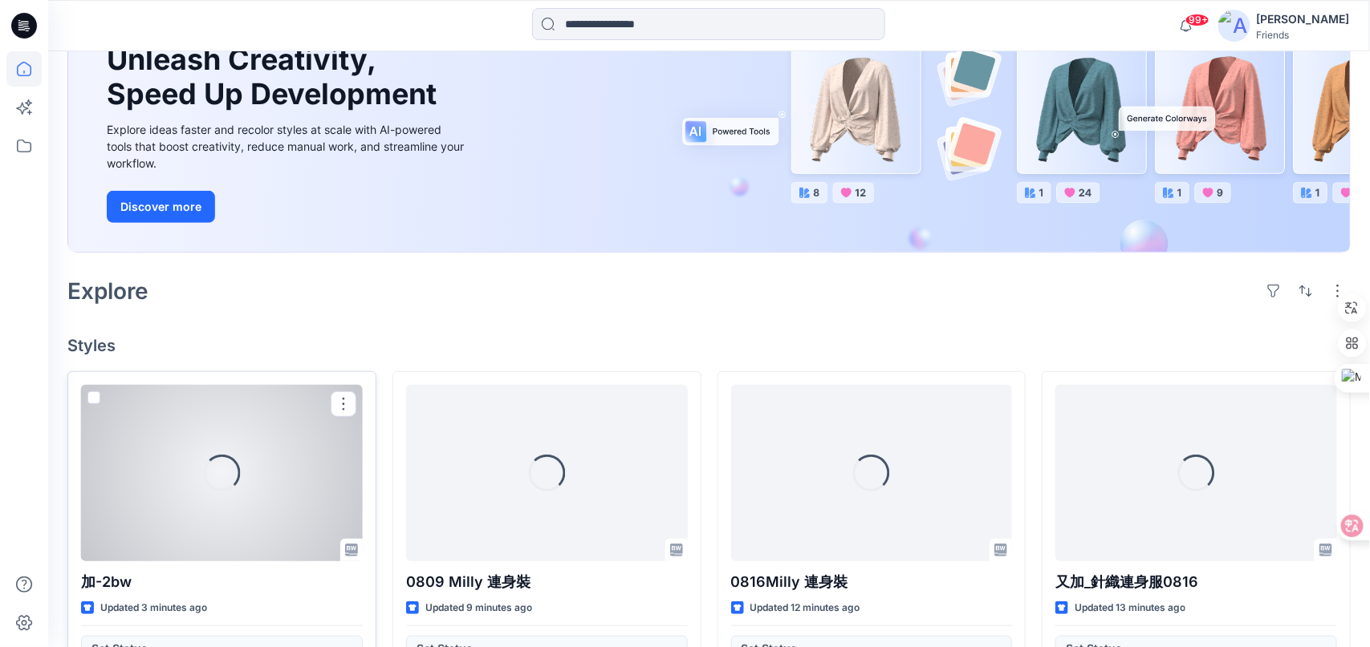
click at [286, 509] on div "Loading..." at bounding box center [222, 473] width 282 height 177
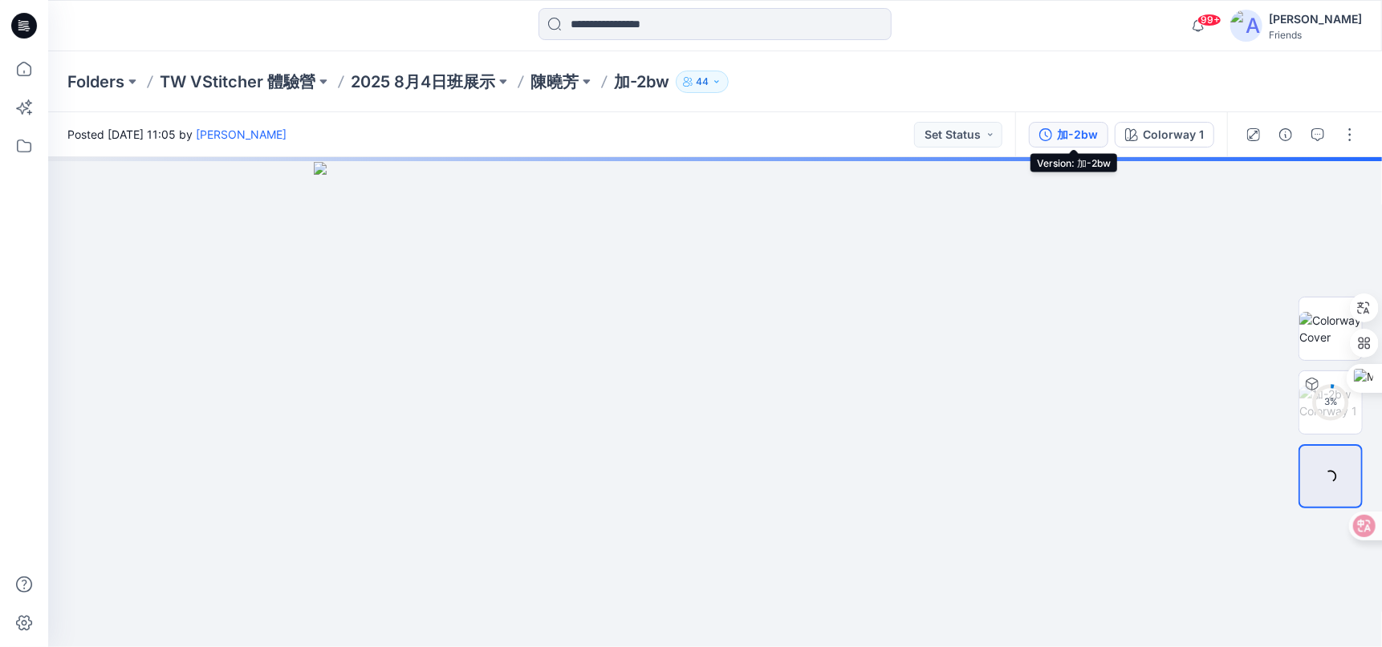
click at [1076, 142] on div "加-2bw" at bounding box center [1077, 135] width 41 height 18
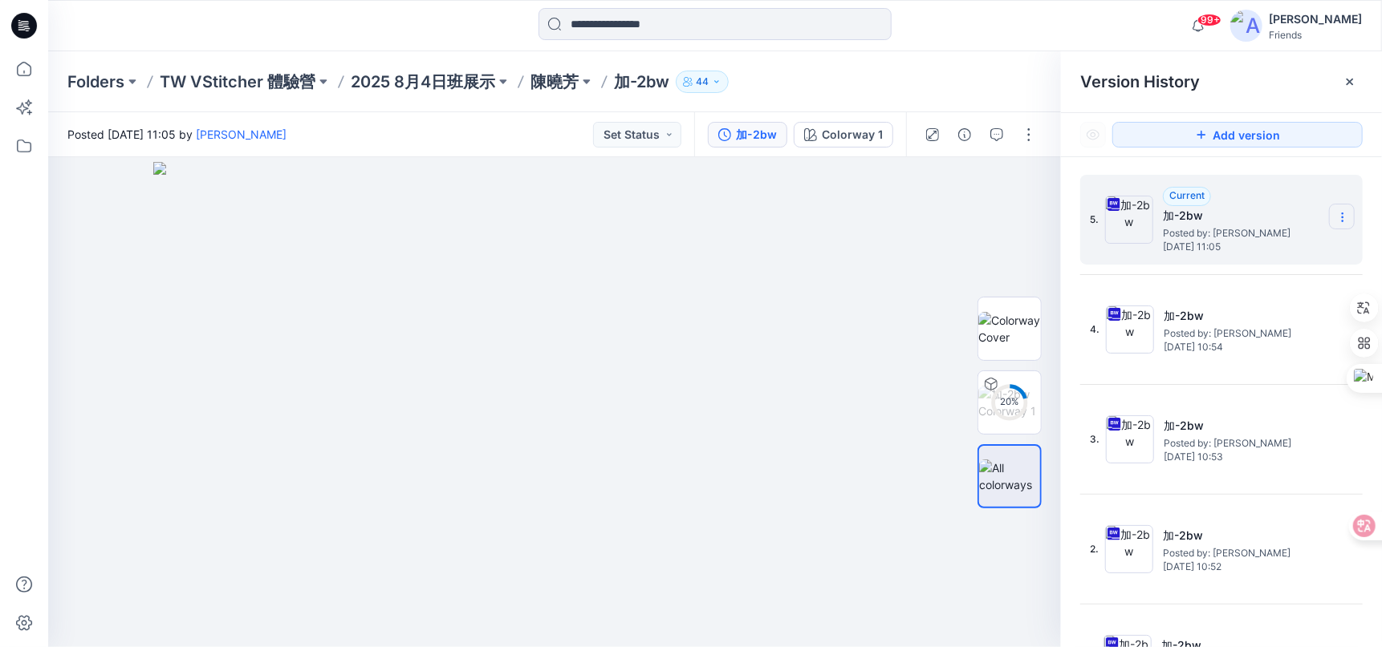
click at [1336, 213] on icon at bounding box center [1342, 217] width 13 height 13
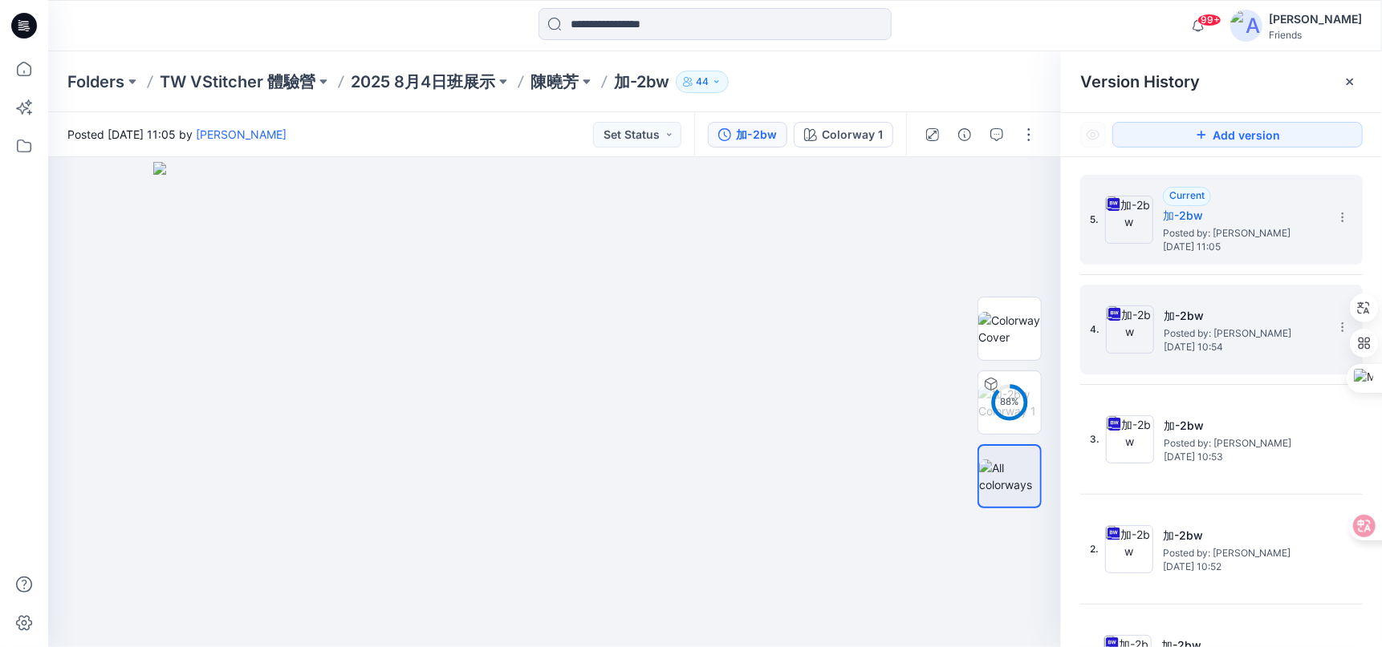
click at [1137, 295] on div "4. 加-2bw Posted by: Xiaofang Chen Saturday, August 16, 2025 10:54" at bounding box center [1210, 329] width 241 height 77
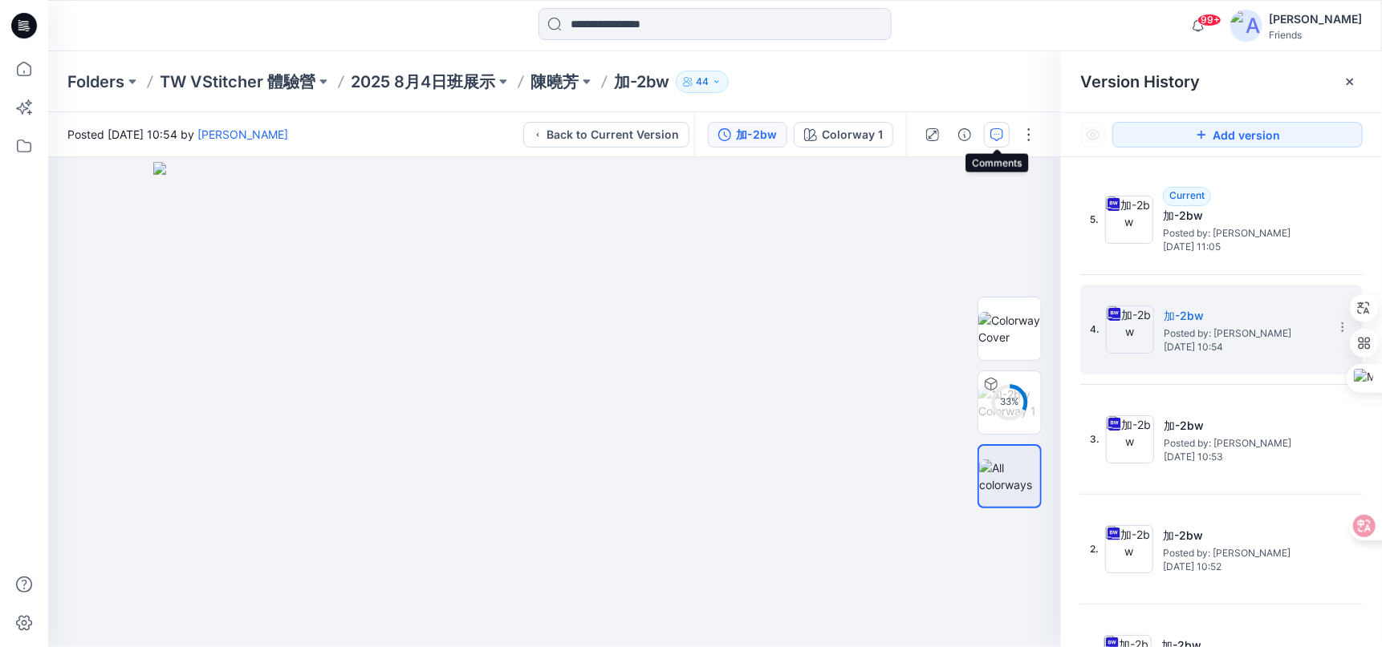
click at [993, 136] on icon "button" at bounding box center [996, 134] width 13 height 13
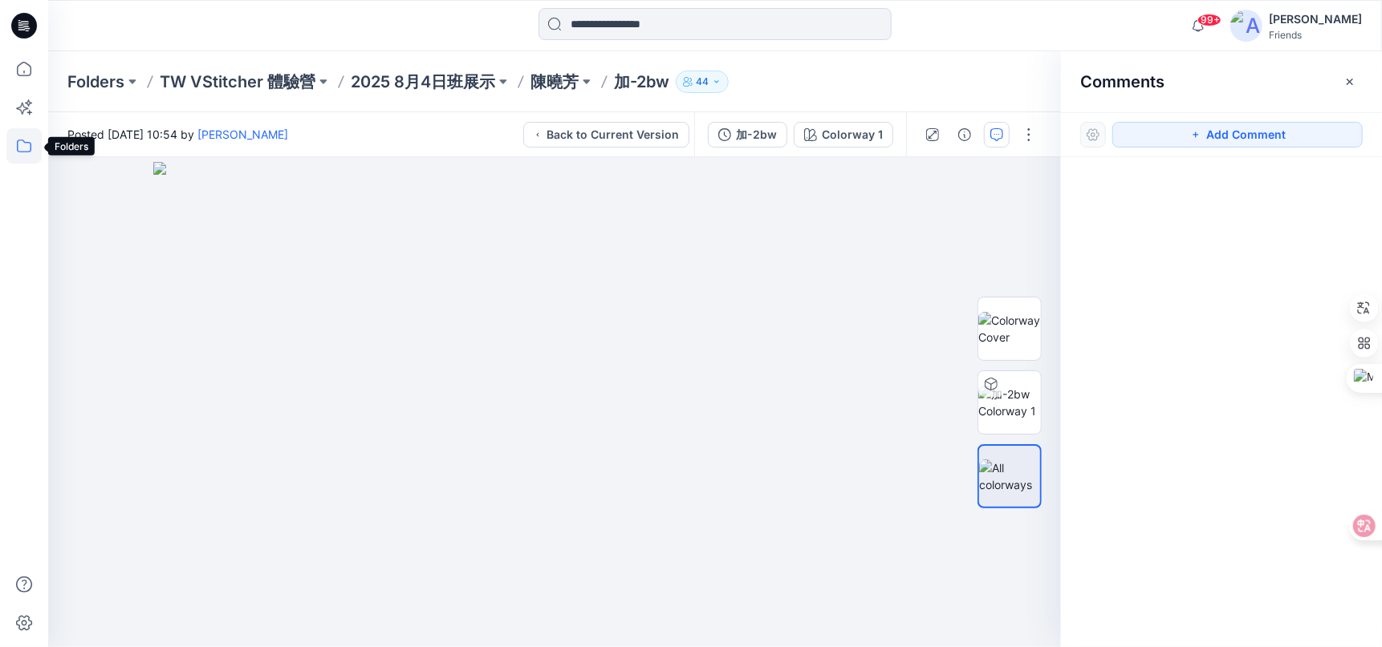
click at [25, 147] on icon at bounding box center [23, 145] width 35 height 35
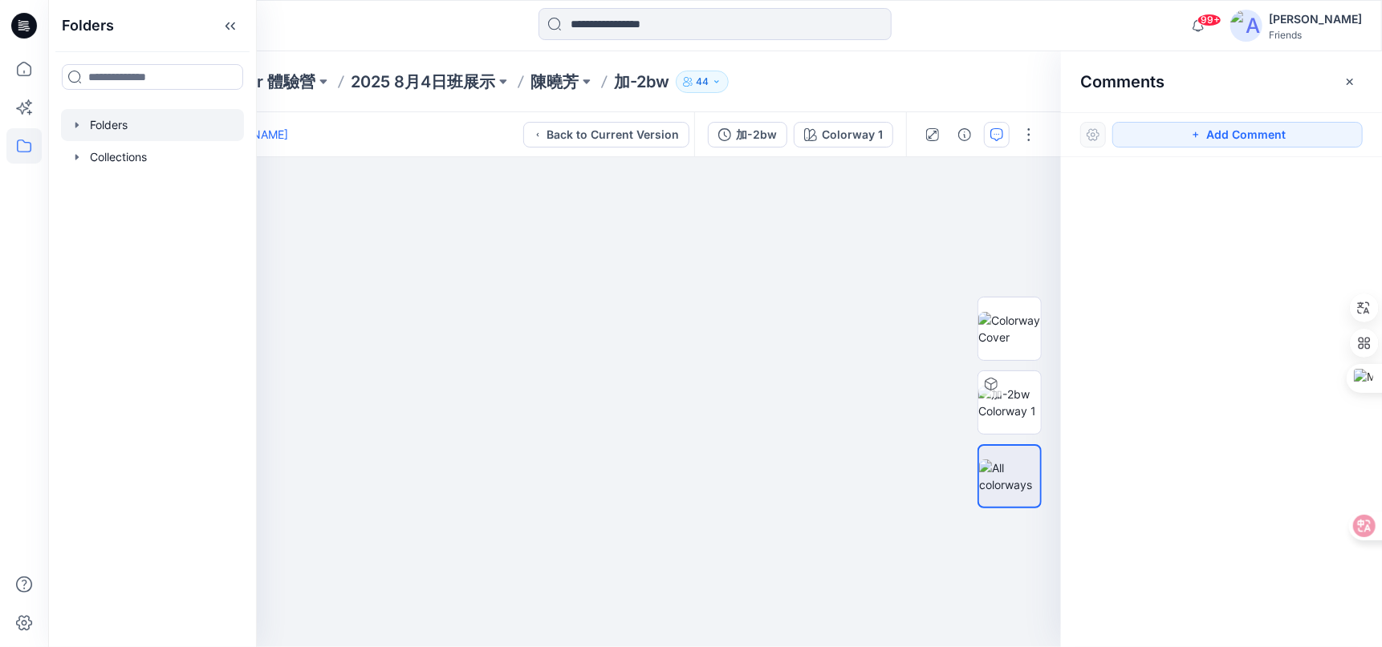
click at [123, 126] on div at bounding box center [152, 125] width 183 height 32
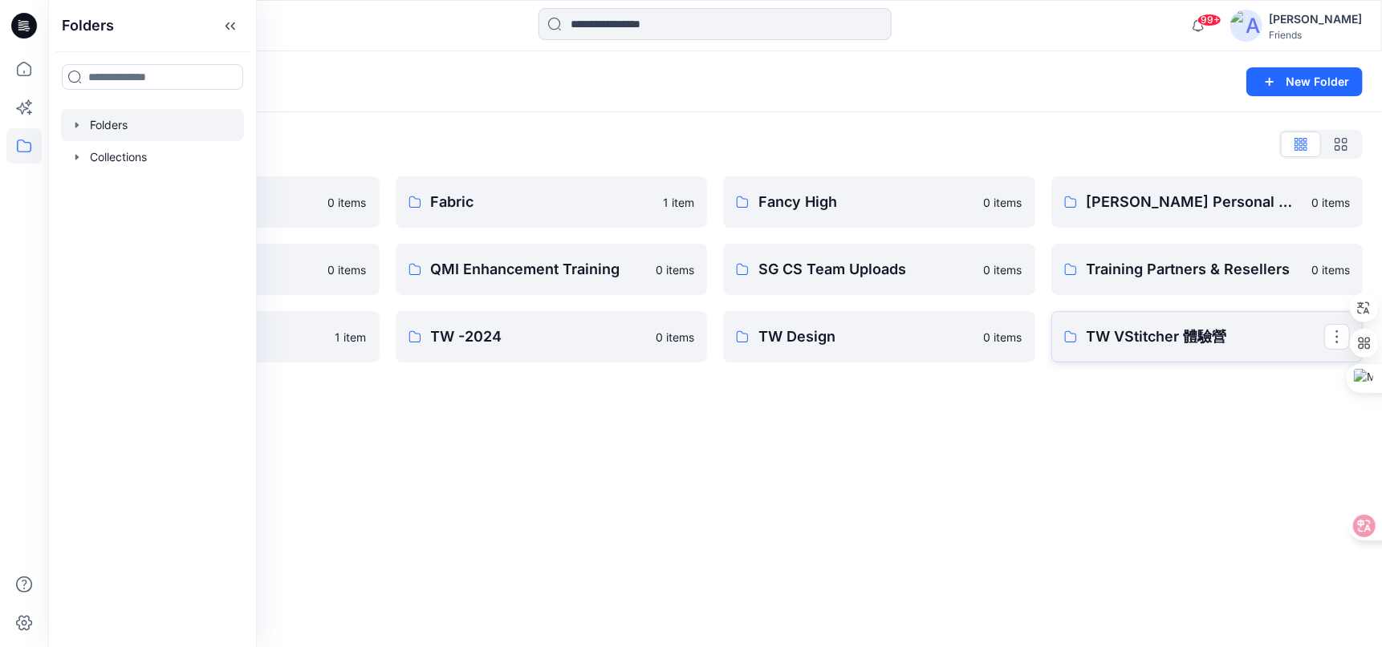
click at [1143, 315] on link "TW VStitcher 體驗營" at bounding box center [1207, 336] width 312 height 51
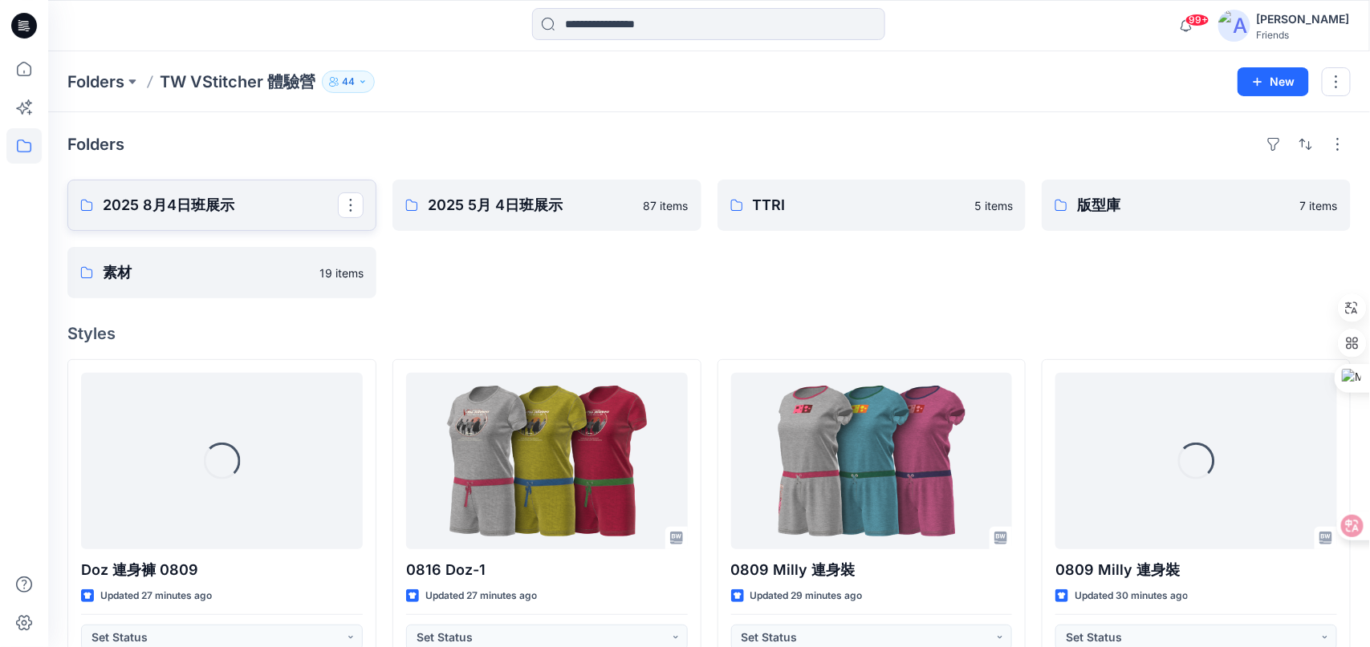
click at [207, 196] on p "2025 8月4日班展示" at bounding box center [220, 205] width 235 height 22
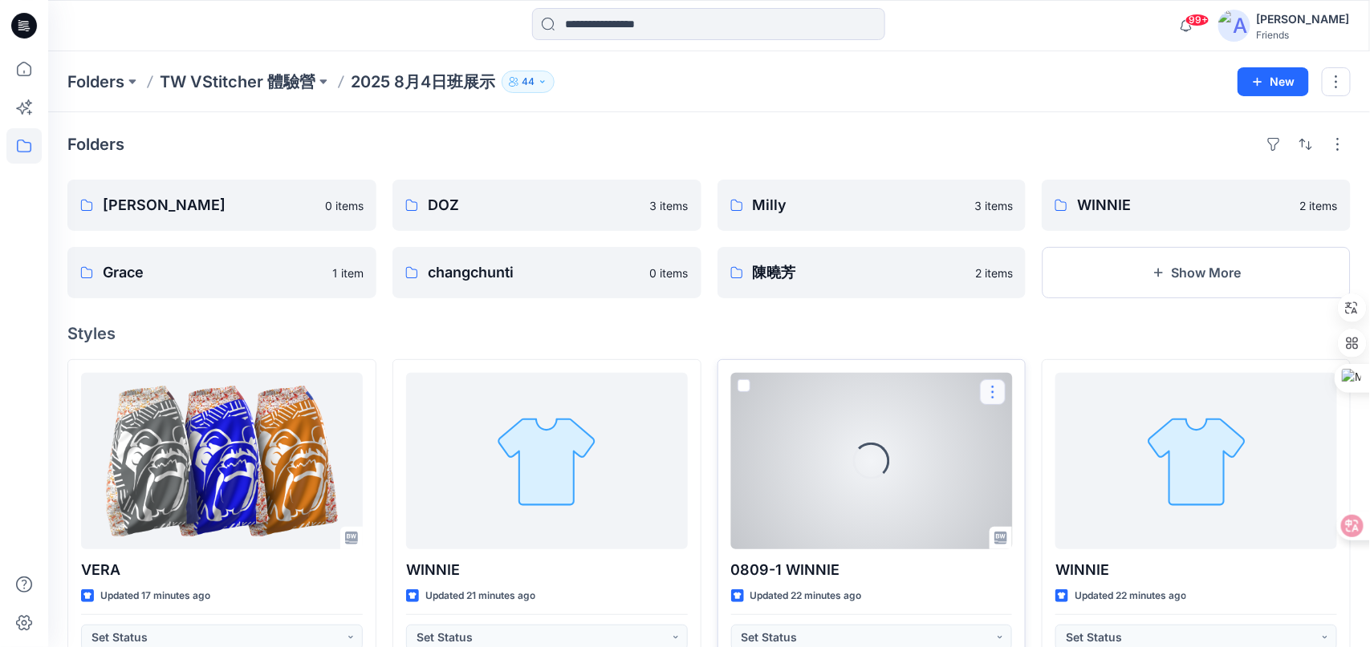
click at [991, 393] on button "button" at bounding box center [993, 393] width 26 height 26
